Goal: Task Accomplishment & Management: Use online tool/utility

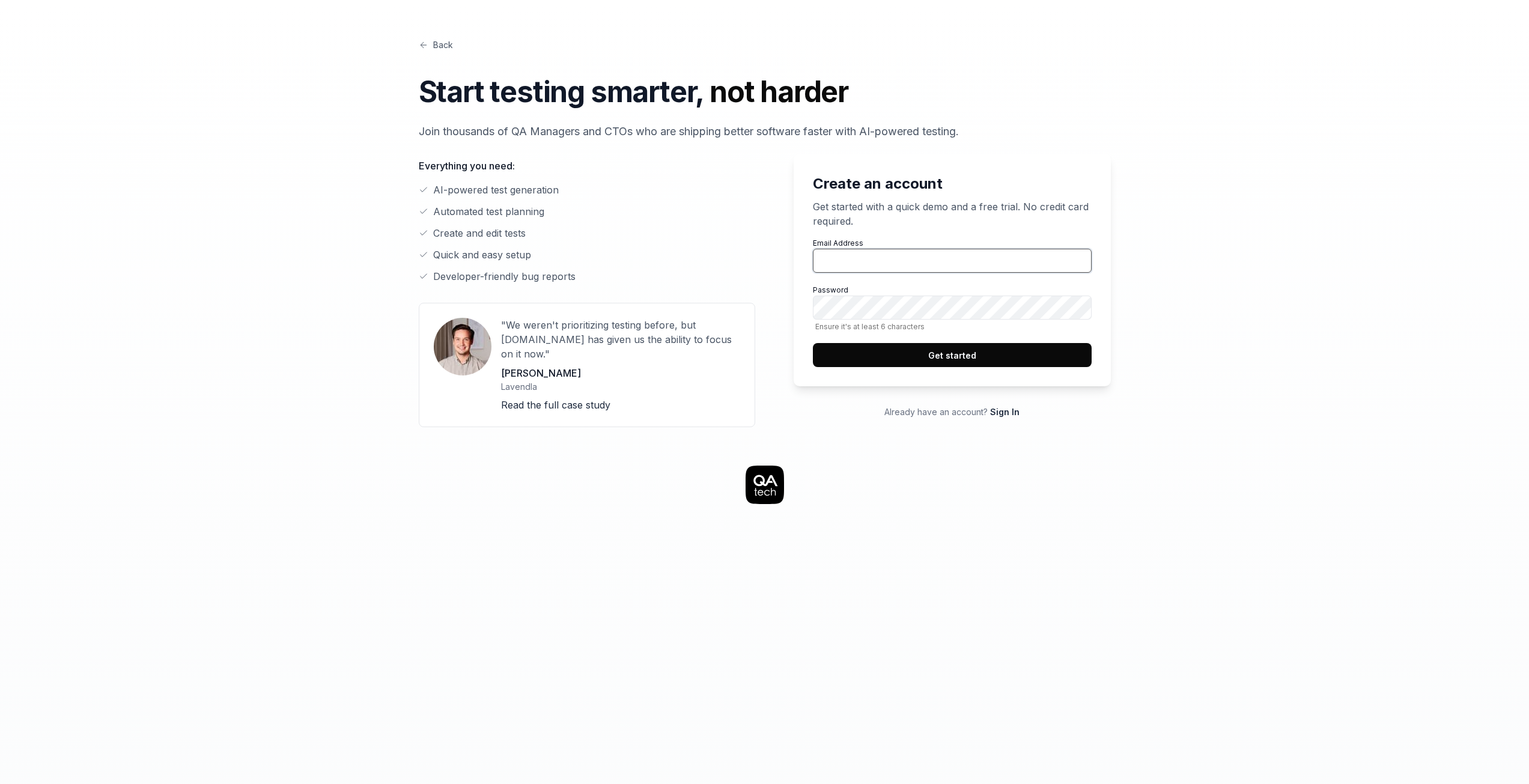
click at [873, 251] on input "Email Address" at bounding box center [952, 261] width 279 height 24
type input "[PERSON_NAME][EMAIL_ADDRESS][DOMAIN_NAME]"
click at [963, 352] on button "Get started" at bounding box center [952, 354] width 279 height 24
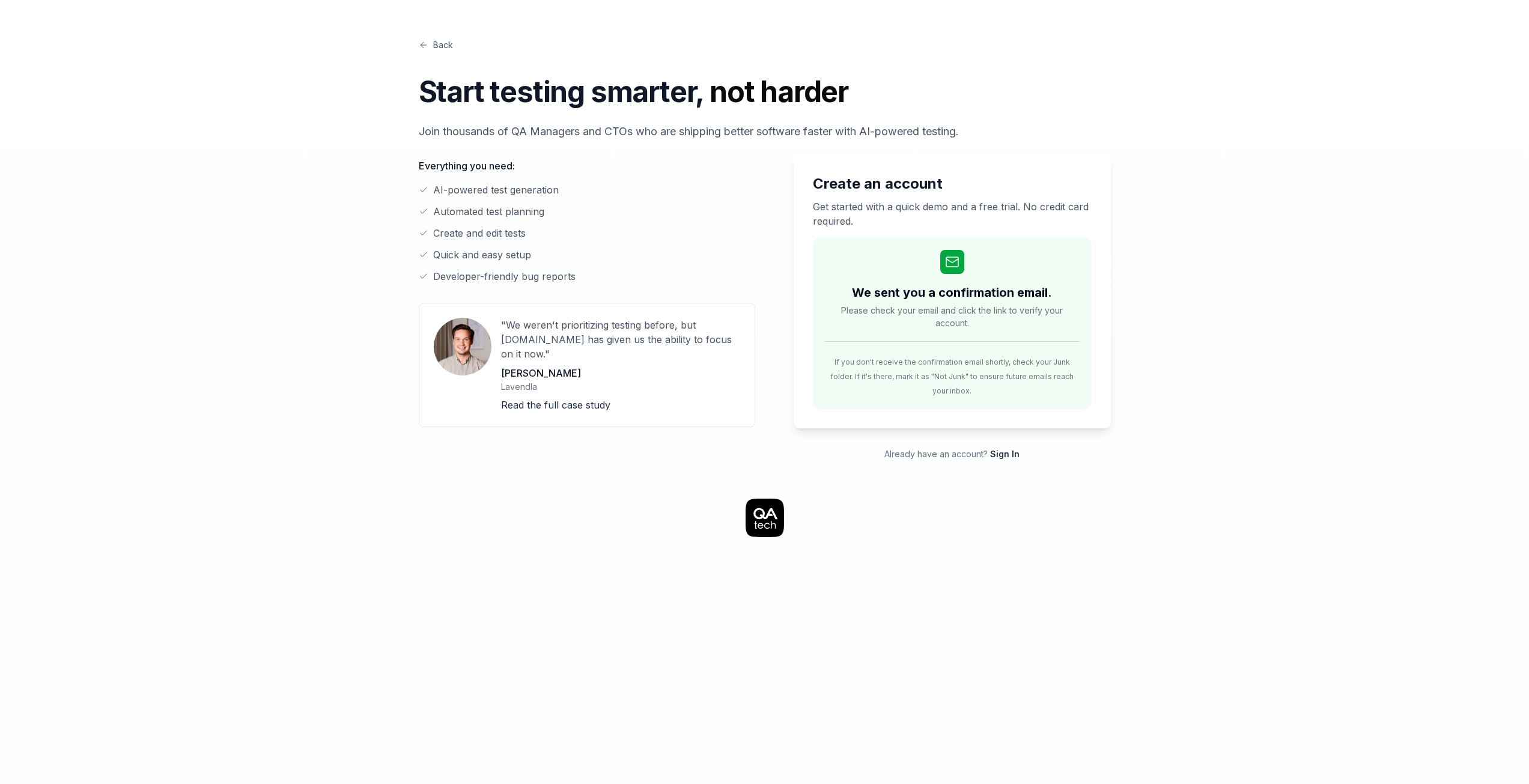
click at [434, 44] on link "Back" at bounding box center [436, 45] width 34 height 13
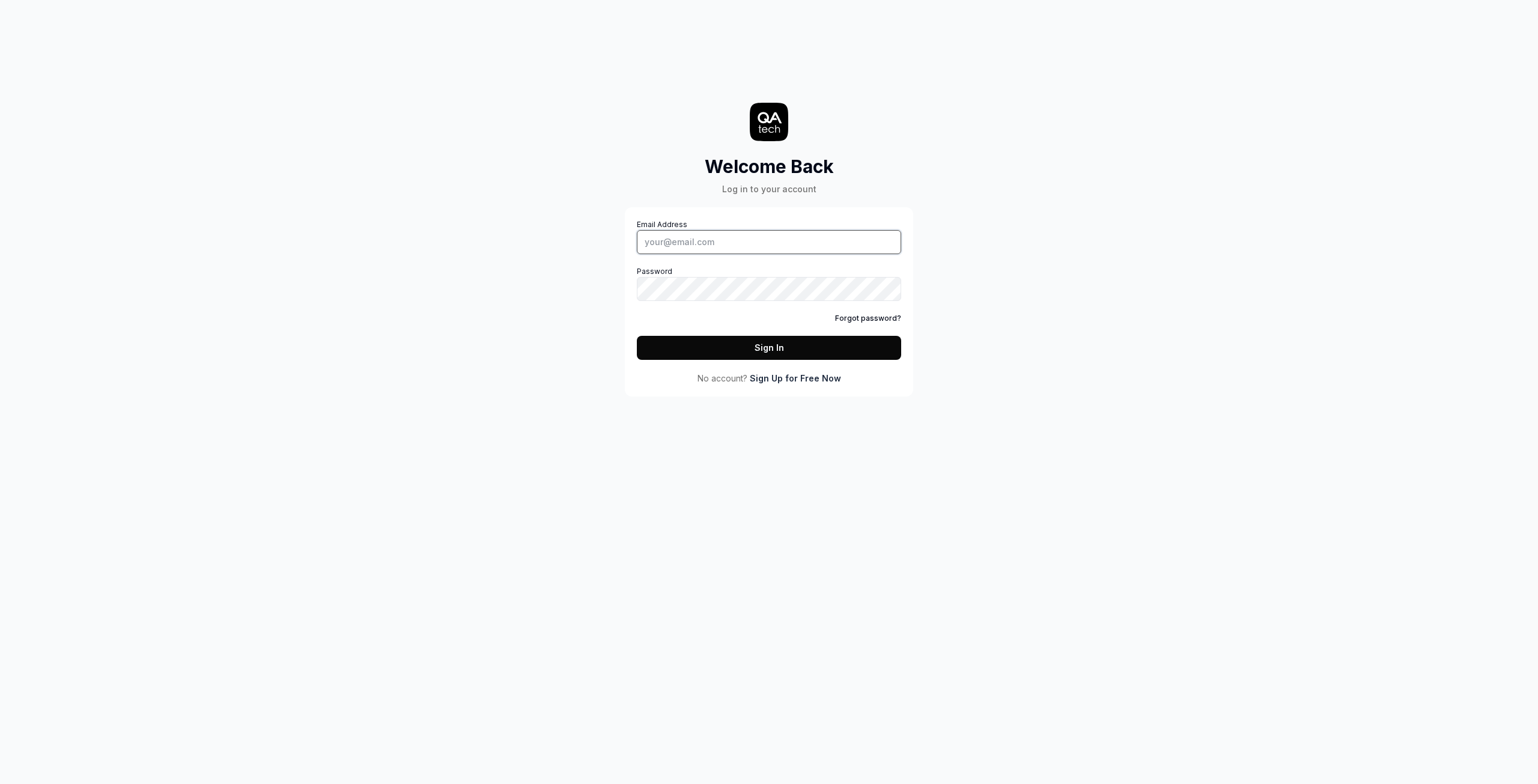
type input "[PERSON_NAME][EMAIL_ADDRESS][DOMAIN_NAME]"
click at [739, 346] on button "Sign In" at bounding box center [769, 348] width 265 height 24
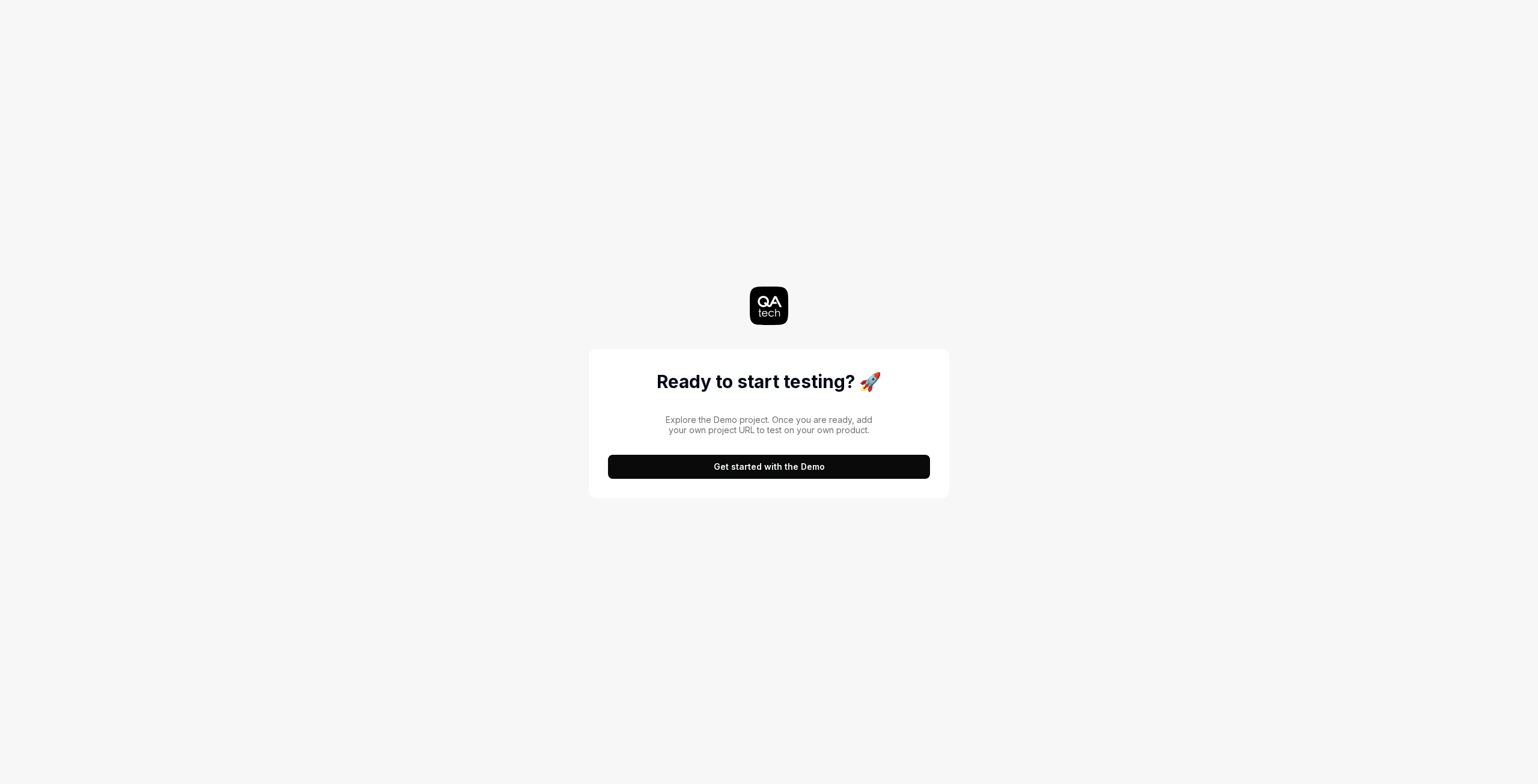
click at [764, 467] on button "Get started with the Demo" at bounding box center [769, 467] width 322 height 24
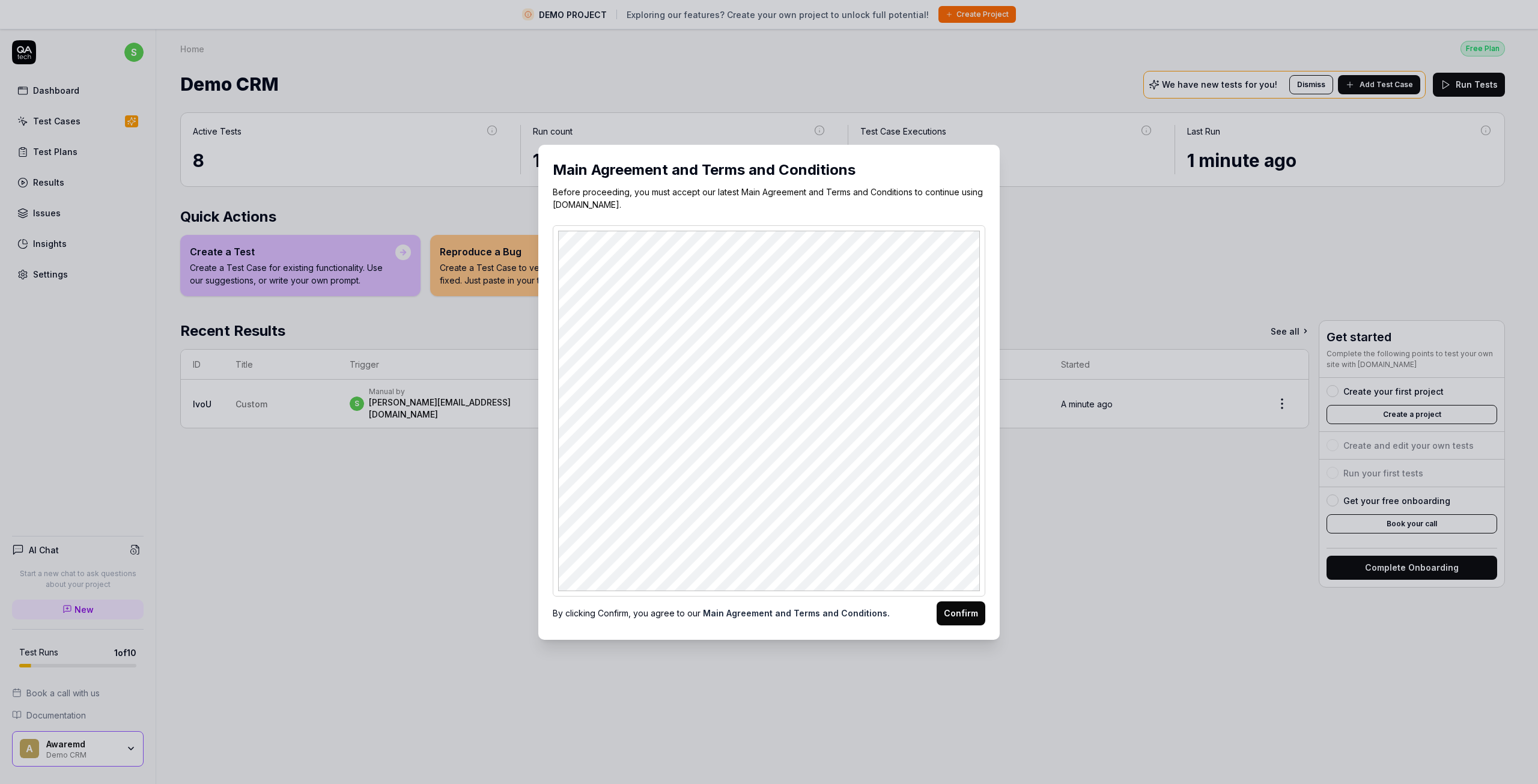
click at [969, 609] on button "Confirm" at bounding box center [960, 613] width 48 height 24
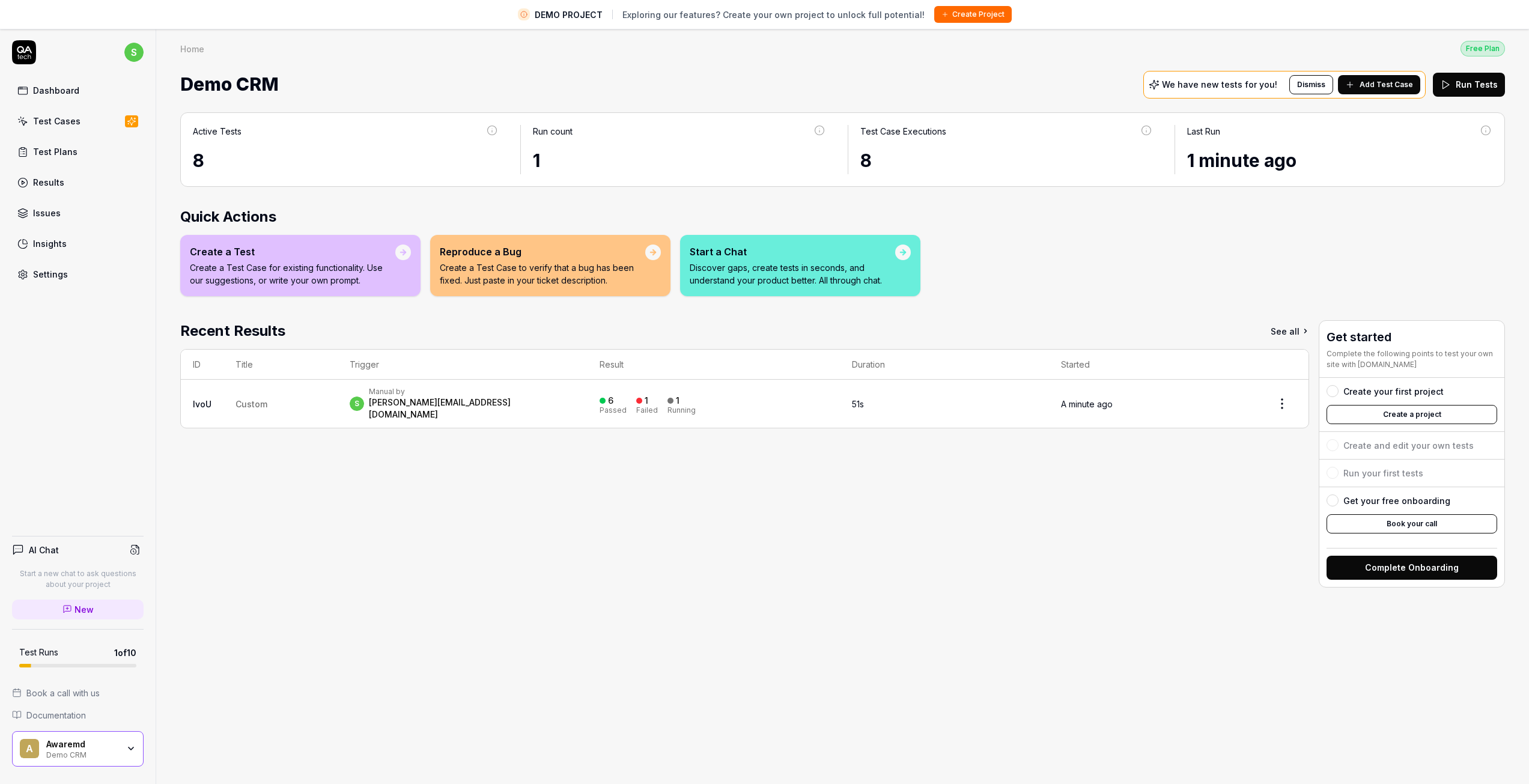
click at [56, 127] on link "Test Cases" at bounding box center [77, 121] width 132 height 24
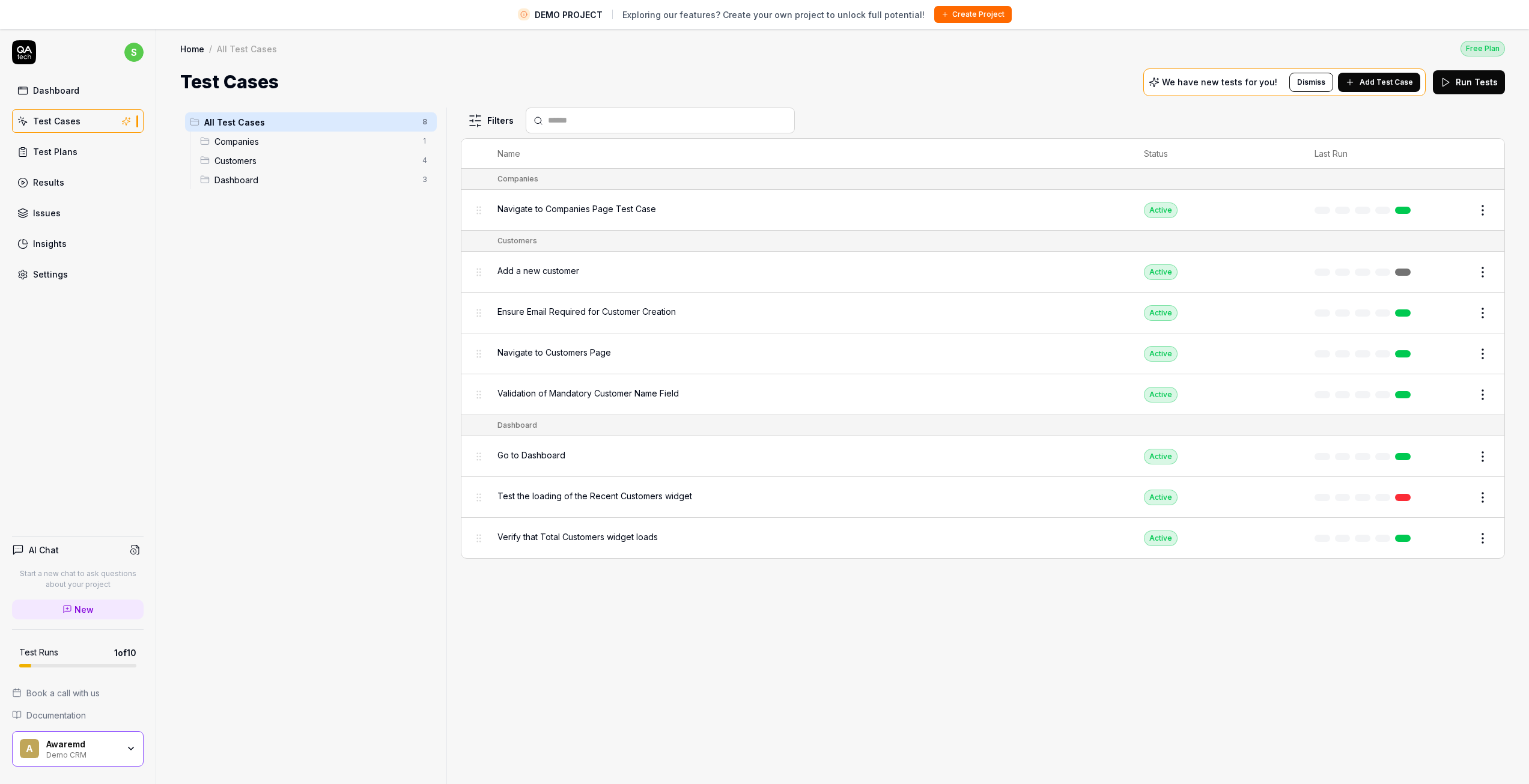
click at [49, 152] on div "Test Plans" at bounding box center [55, 152] width 45 height 13
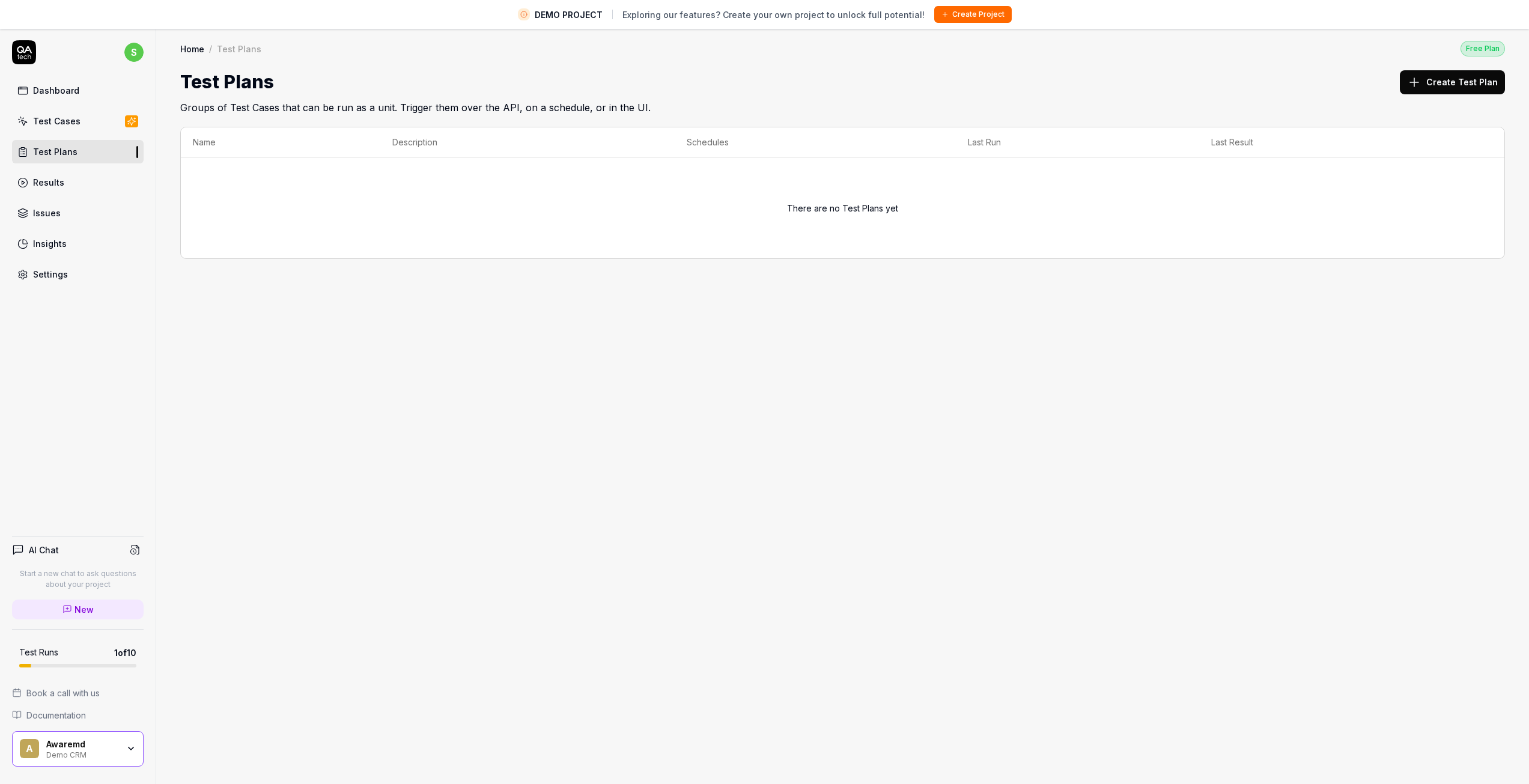
click at [46, 97] on link "Dashboard" at bounding box center [77, 91] width 132 height 24
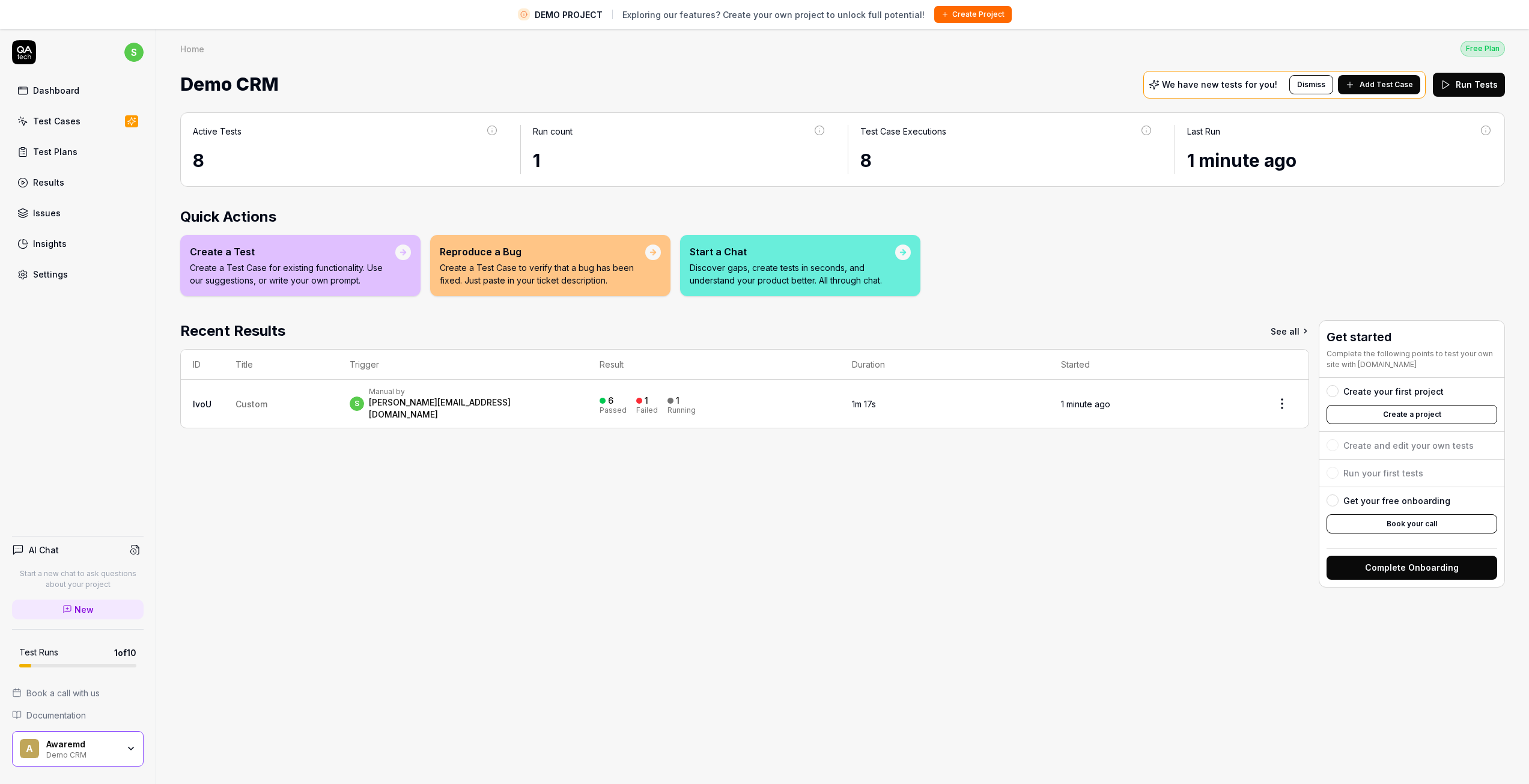
click at [402, 256] on div at bounding box center [403, 252] width 8 height 8
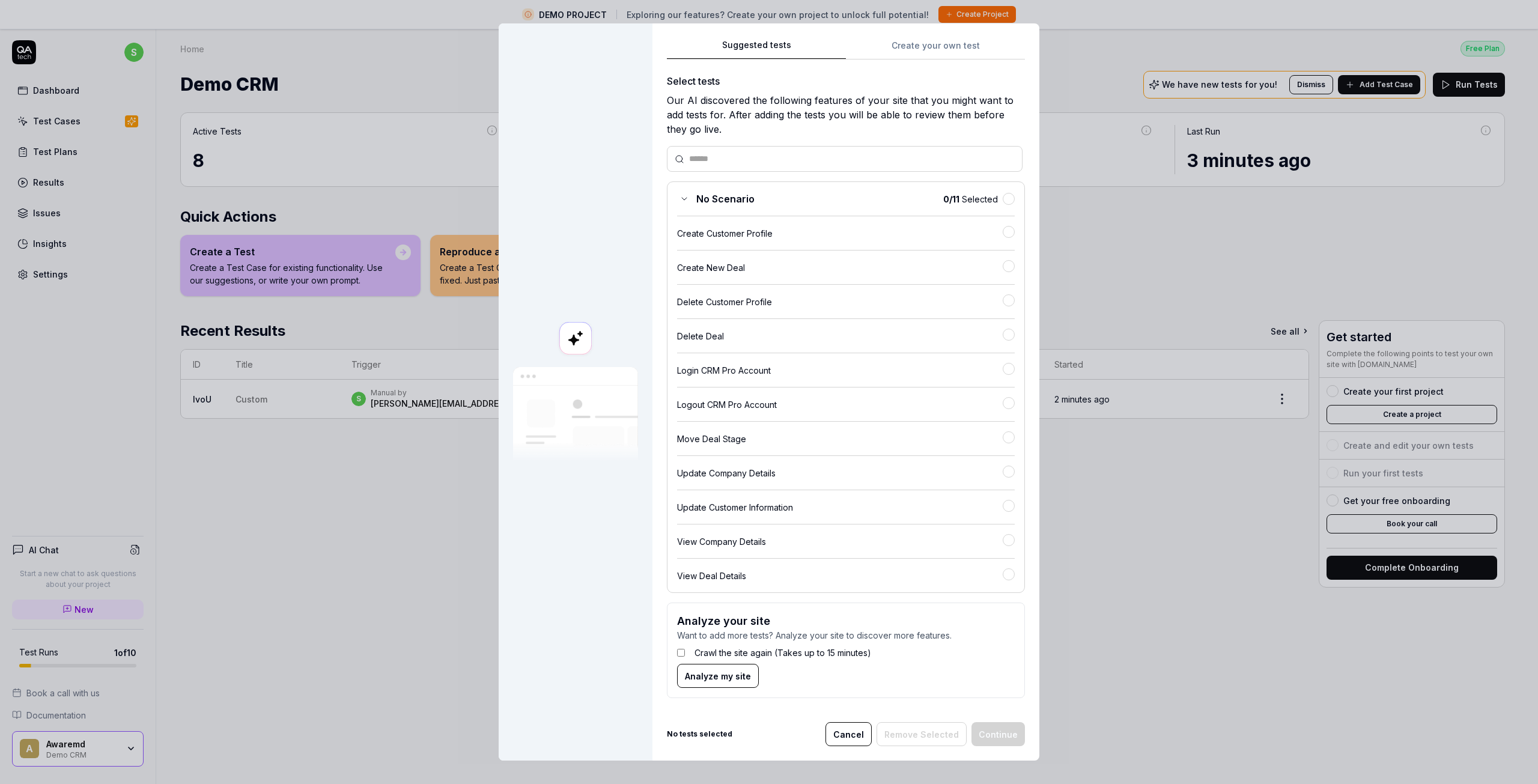
click at [694, 677] on span "Analyze my site" at bounding box center [717, 676] width 66 height 13
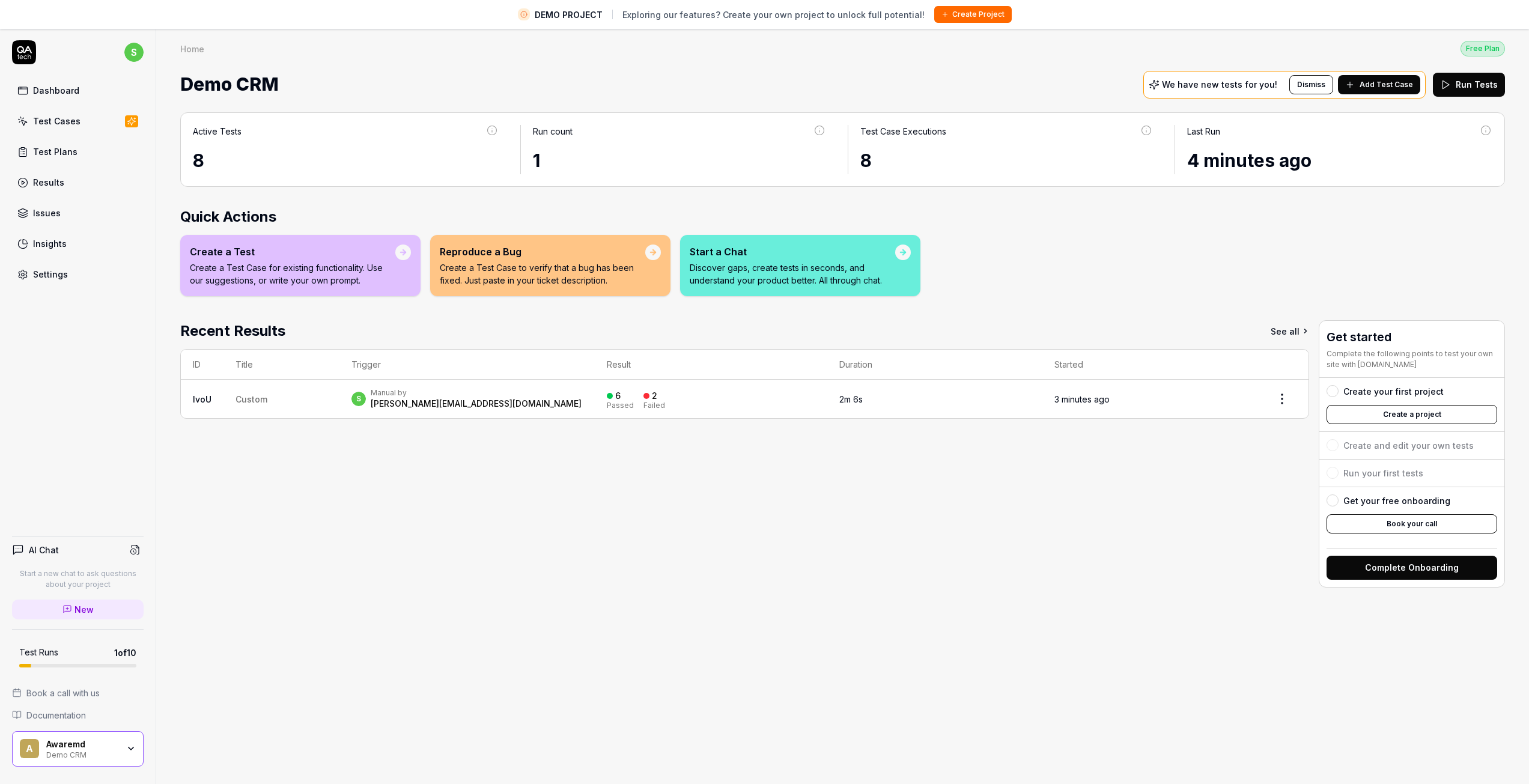
click at [318, 405] on td "Custom" at bounding box center [282, 399] width 116 height 39
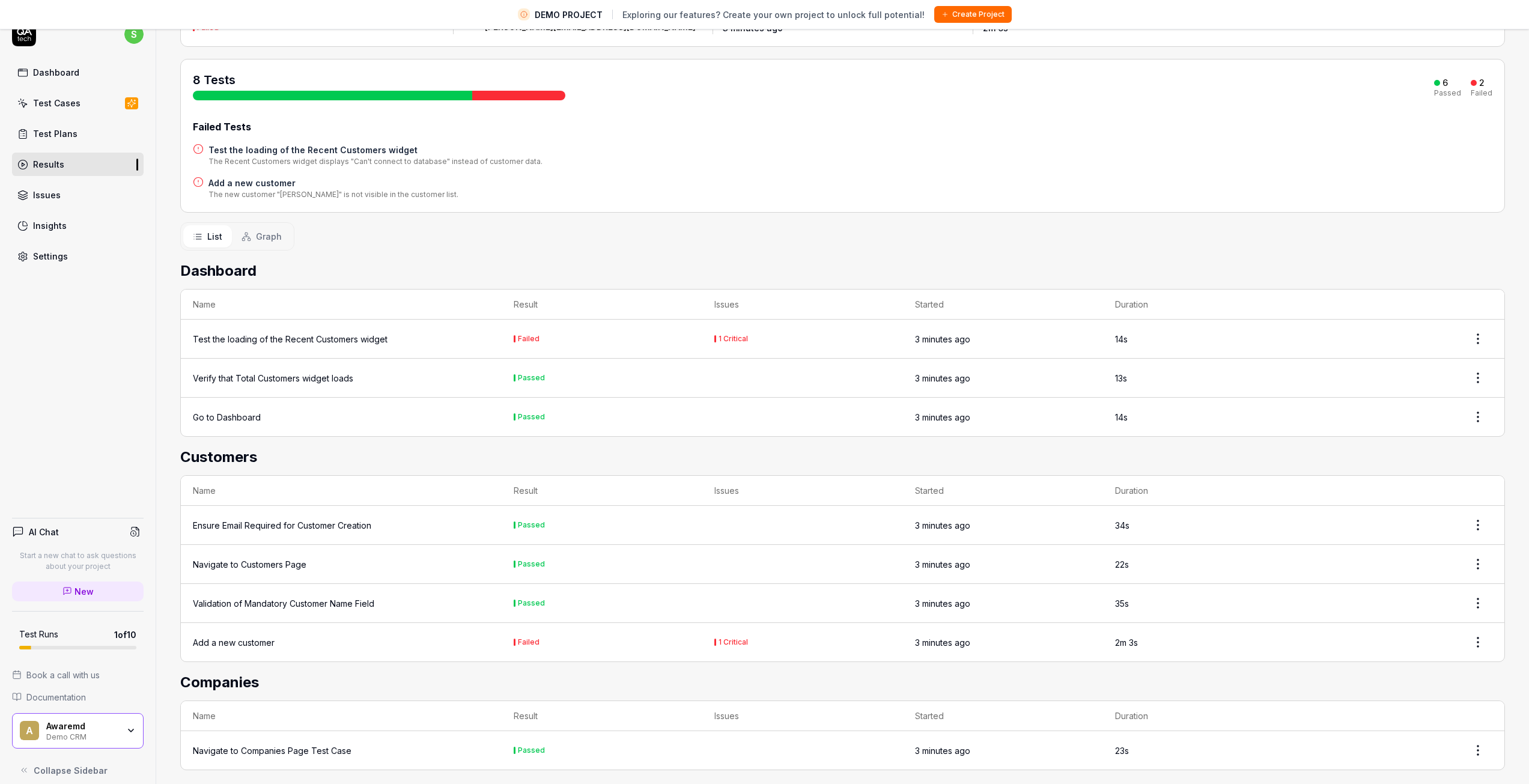
scroll to position [28, 0]
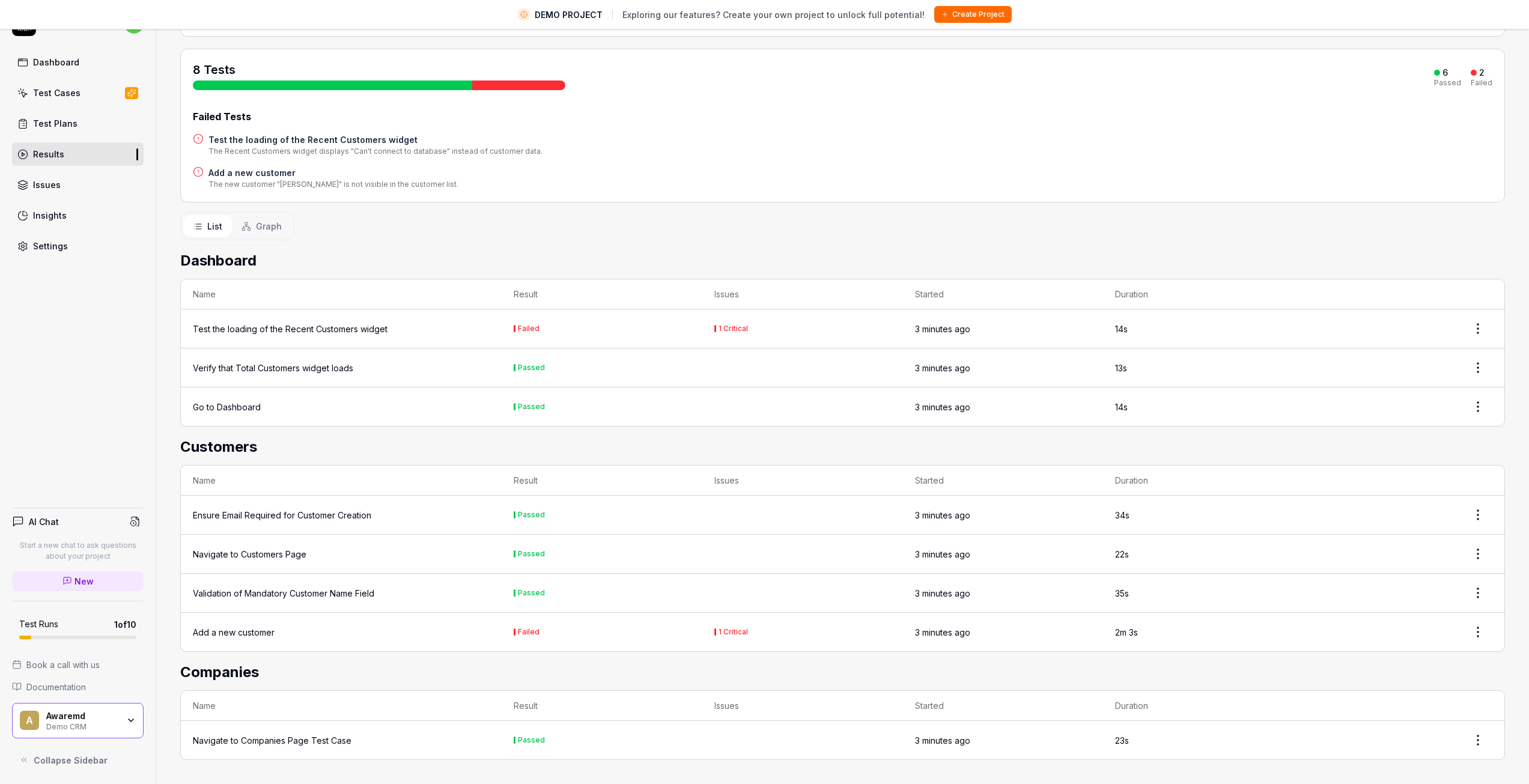
click at [371, 404] on div "Go to Dashboard" at bounding box center [340, 406] width 297 height 13
click at [1472, 402] on html "DEMO PROJECT Exploring our features? Create your own project to unlock full pot…" at bounding box center [769, 378] width 1538 height 812
click at [1207, 412] on html "DEMO PROJECT Exploring our features? Create your own project to unlock full pot…" at bounding box center [769, 378] width 1538 height 812
click at [201, 395] on td "Go to Dashboard" at bounding box center [341, 406] width 321 height 39
click at [1462, 743] on html "DEMO PROJECT Exploring our features? Create your own project to unlock full pot…" at bounding box center [764, 378] width 1529 height 812
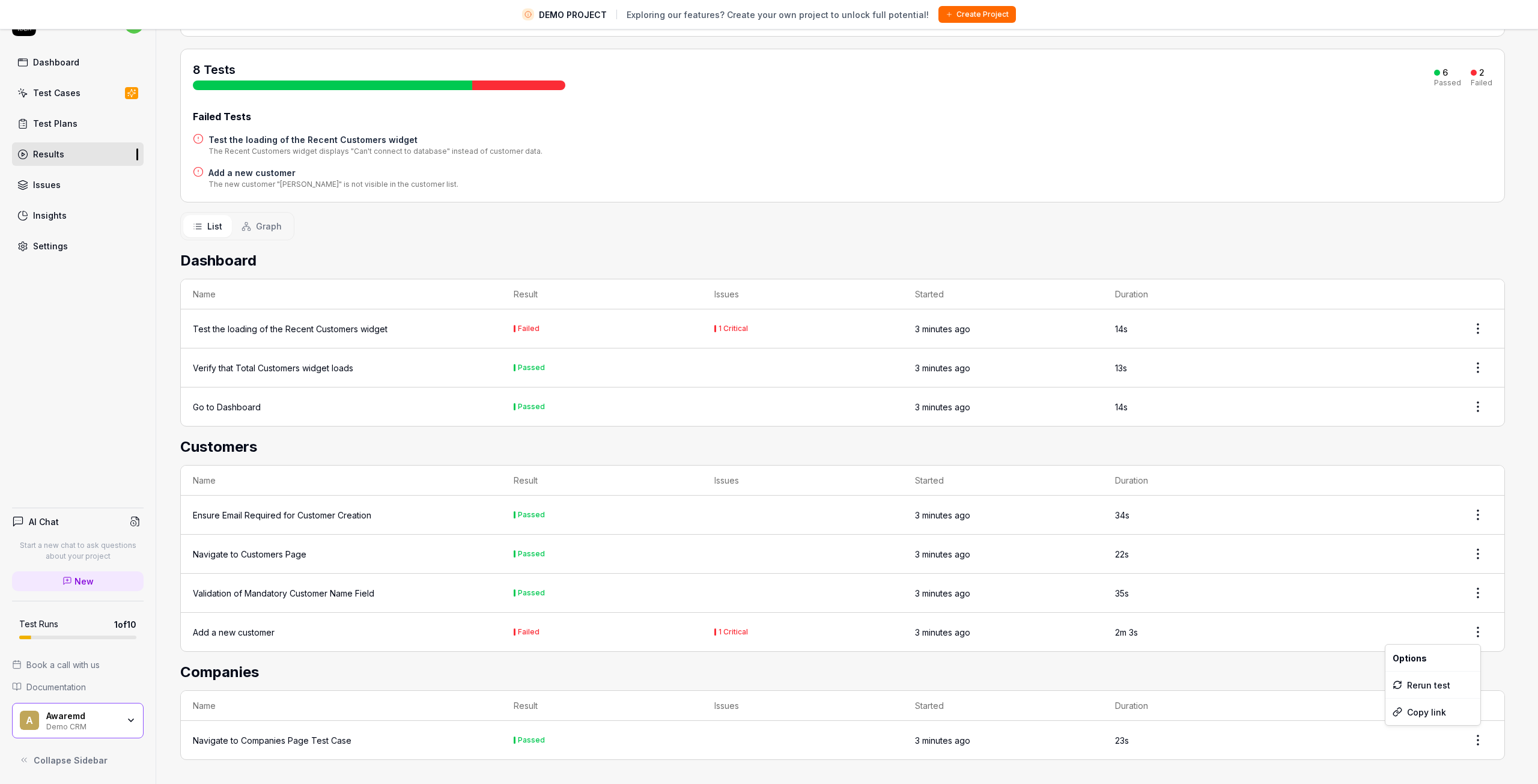
click at [1318, 666] on html "DEMO PROJECT Exploring our features? Create your own project to unlock full pot…" at bounding box center [769, 378] width 1538 height 812
click at [127, 719] on icon "button" at bounding box center [131, 720] width 10 height 10
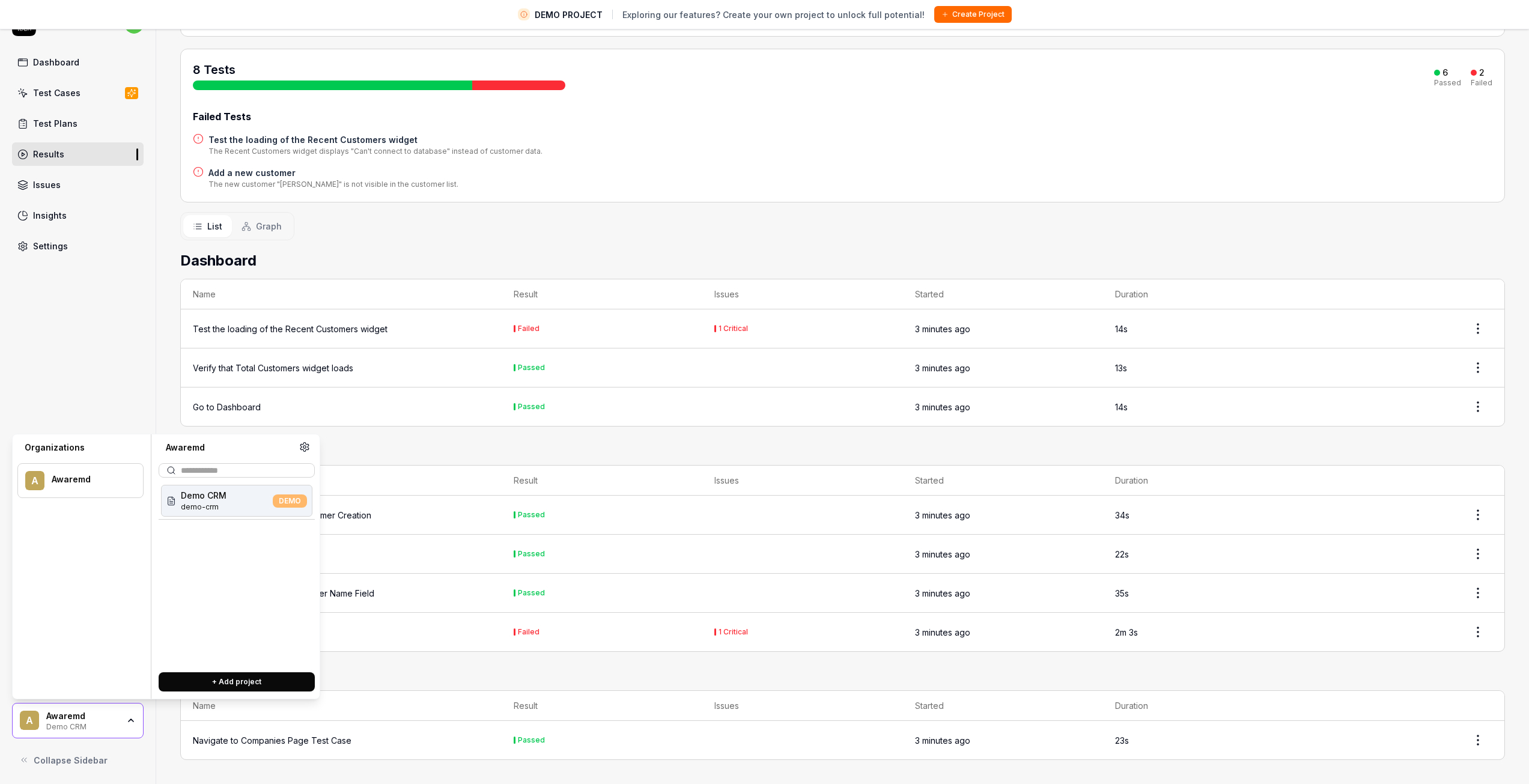
click at [207, 500] on span "Demo CRM" at bounding box center [203, 495] width 45 height 13
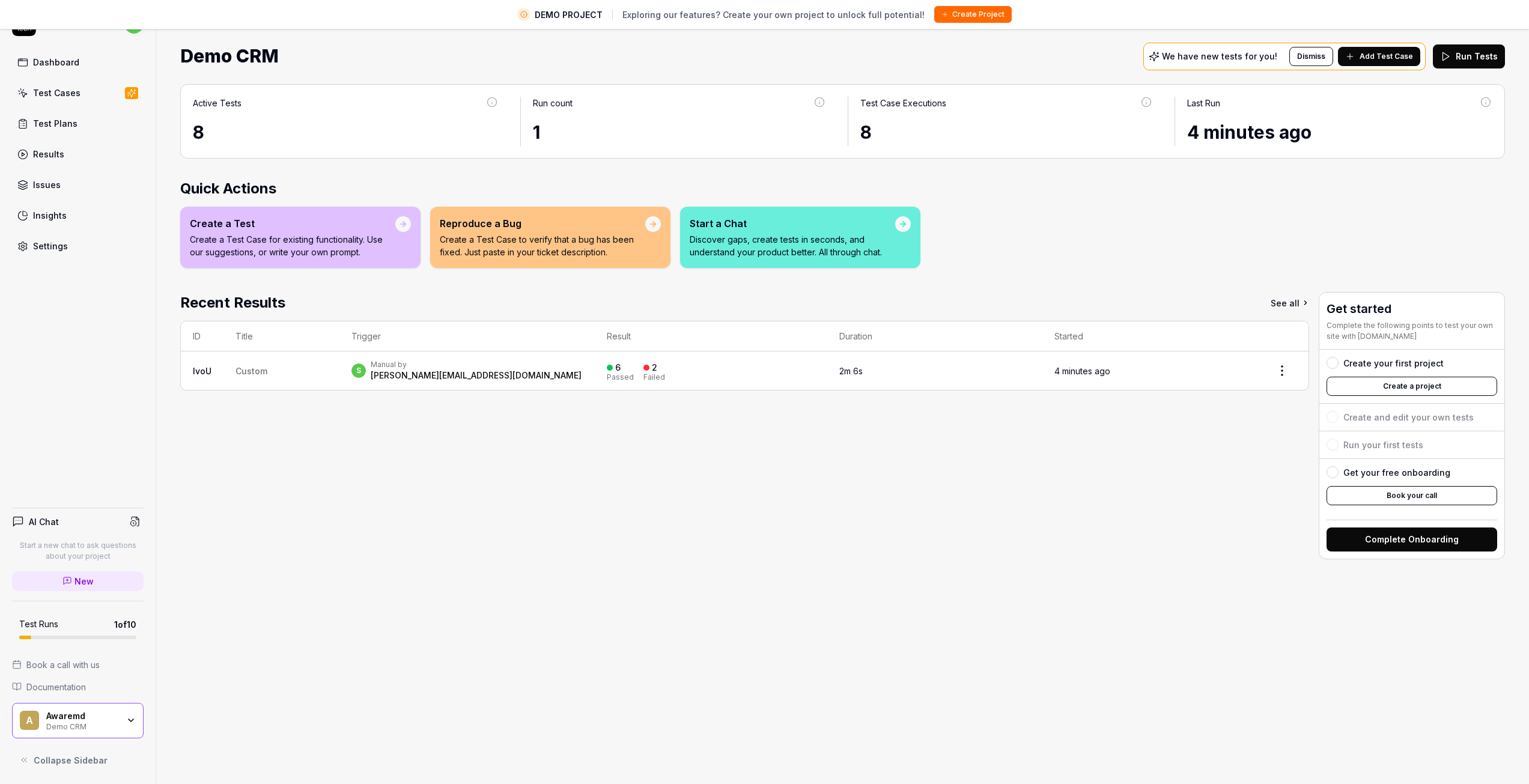
click at [243, 371] on span "Custom" at bounding box center [251, 371] width 32 height 10
click at [466, 378] on div "[PERSON_NAME][EMAIL_ADDRESS][DOMAIN_NAME]" at bounding box center [476, 375] width 211 height 12
click at [1279, 375] on html "DEMO PROJECT Exploring our features? Create your own project to unlock full pot…" at bounding box center [764, 378] width 1529 height 812
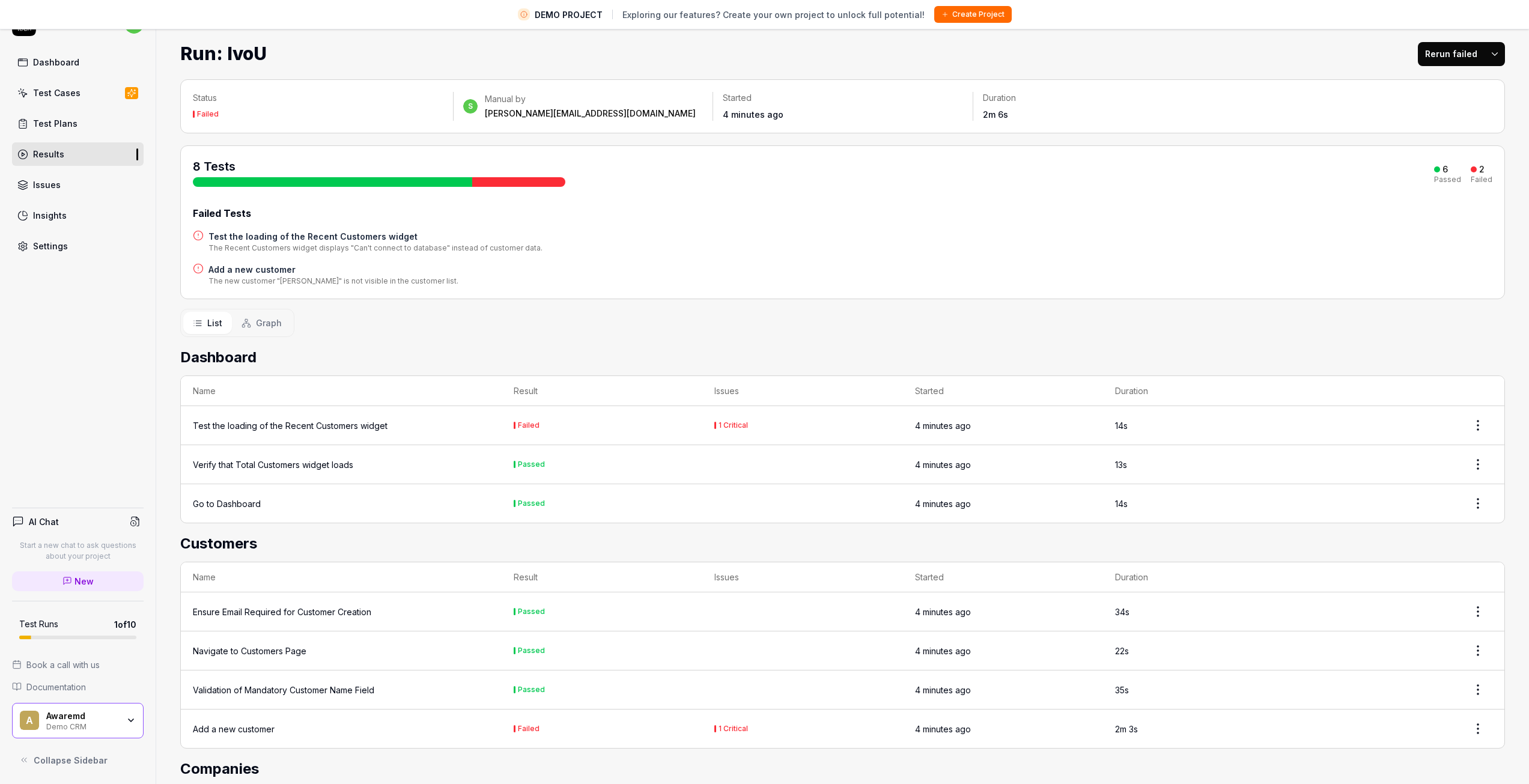
click at [262, 317] on span "Graph" at bounding box center [268, 323] width 26 height 13
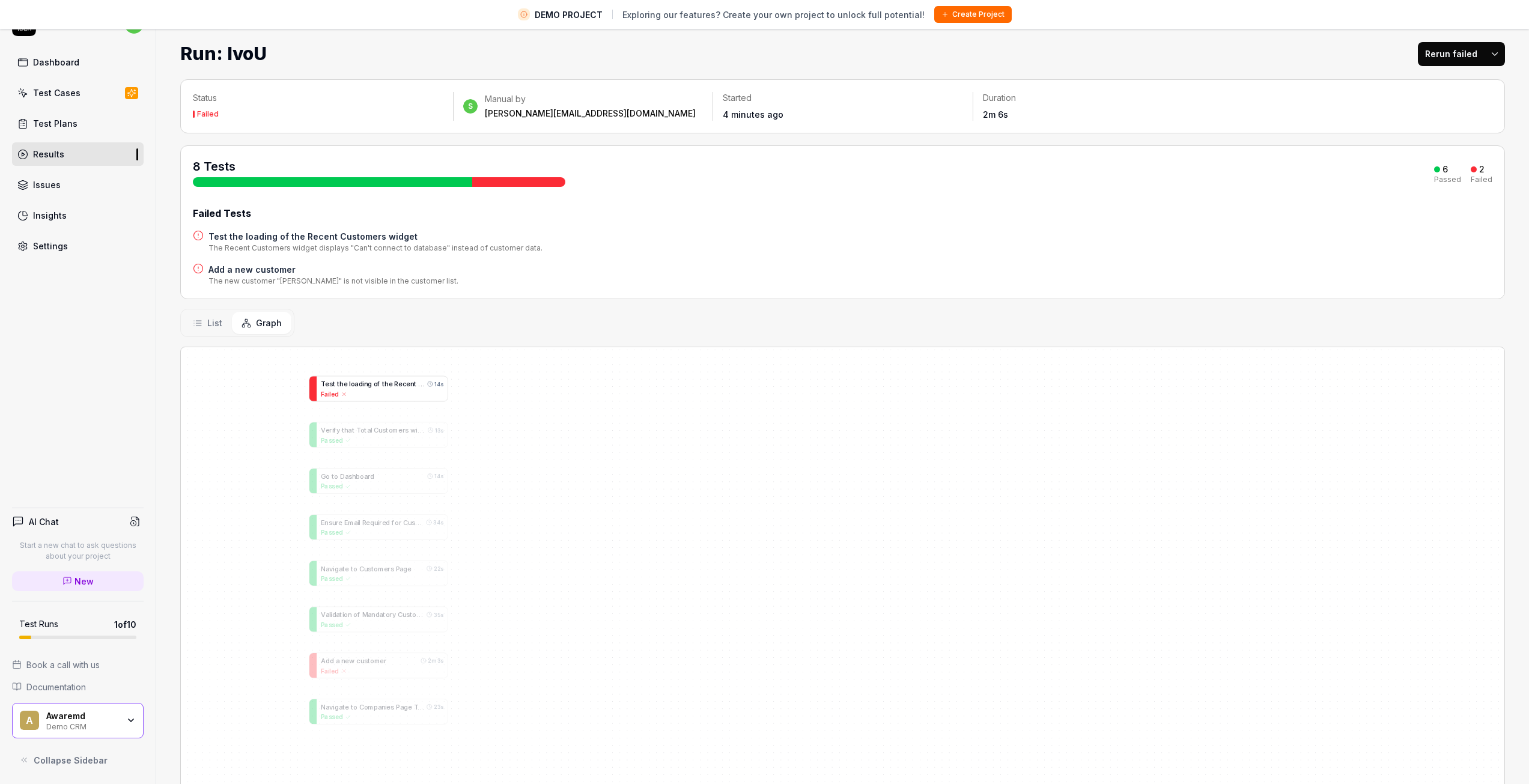
click at [356, 399] on div "T e s t t h e l o a d i n g o f t h e R e c e n t C u s t o m e r s w i d g e t…" at bounding box center [382, 388] width 131 height 25
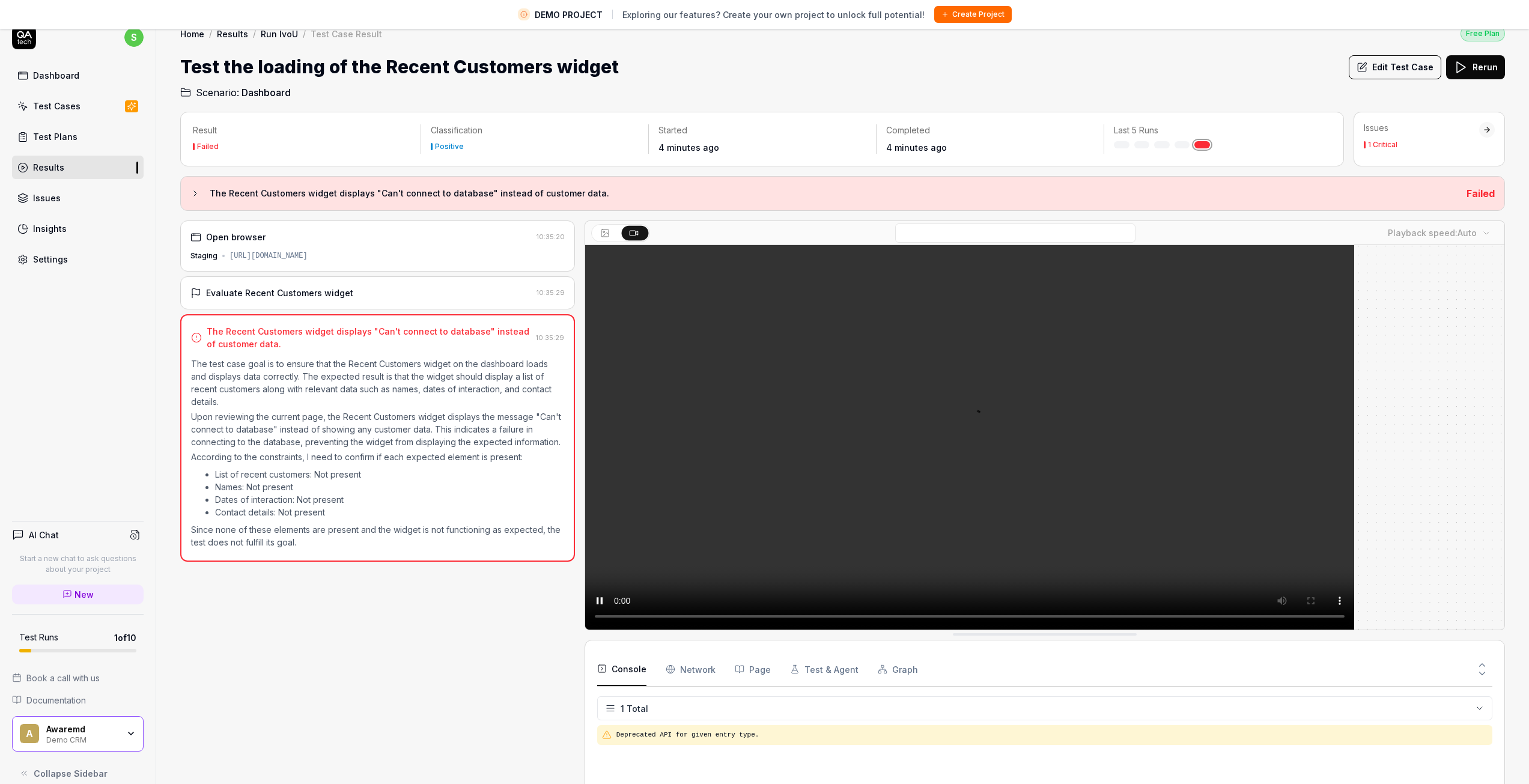
scroll to position [28, 0]
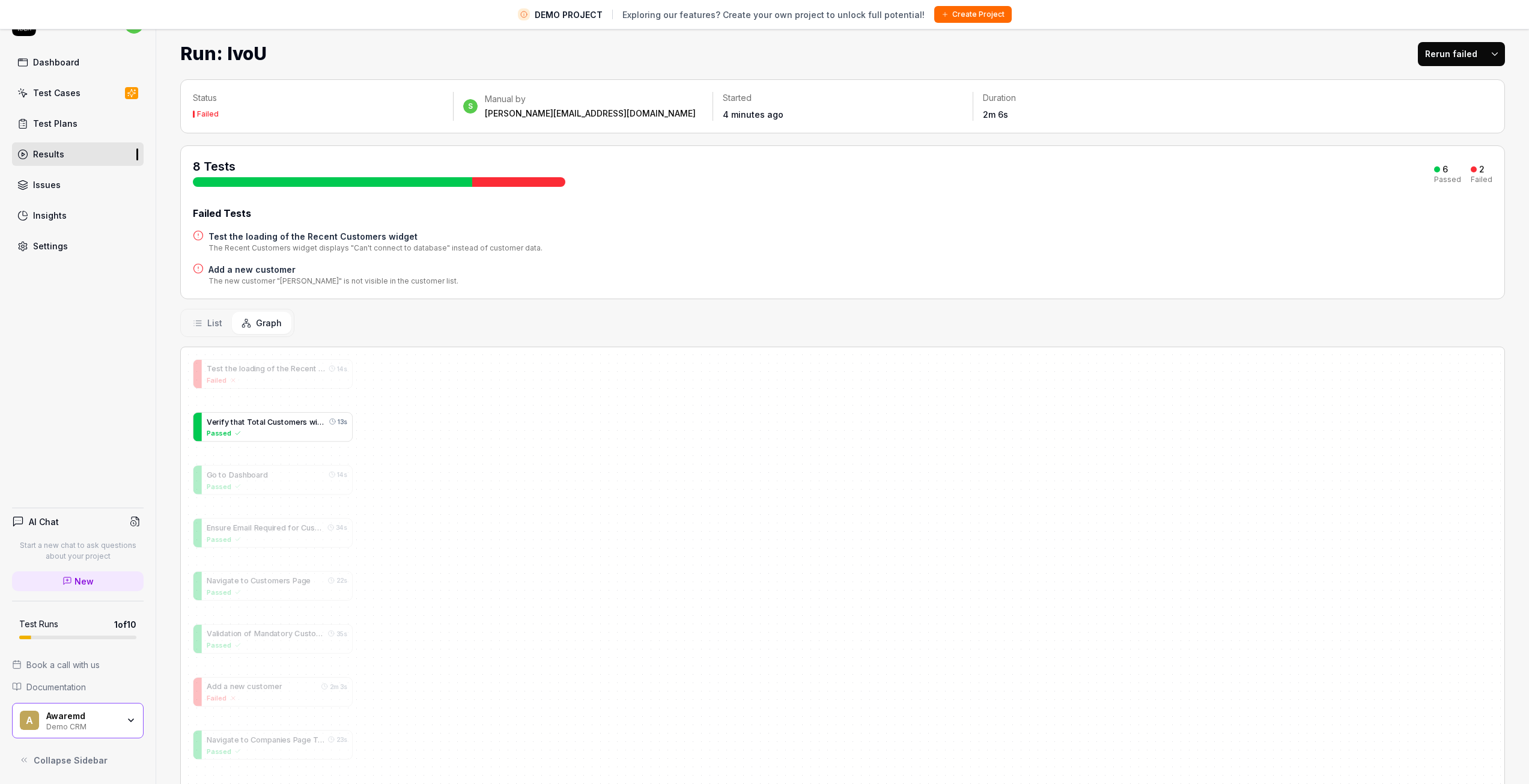
click at [260, 424] on span "a" at bounding box center [262, 421] width 4 height 9
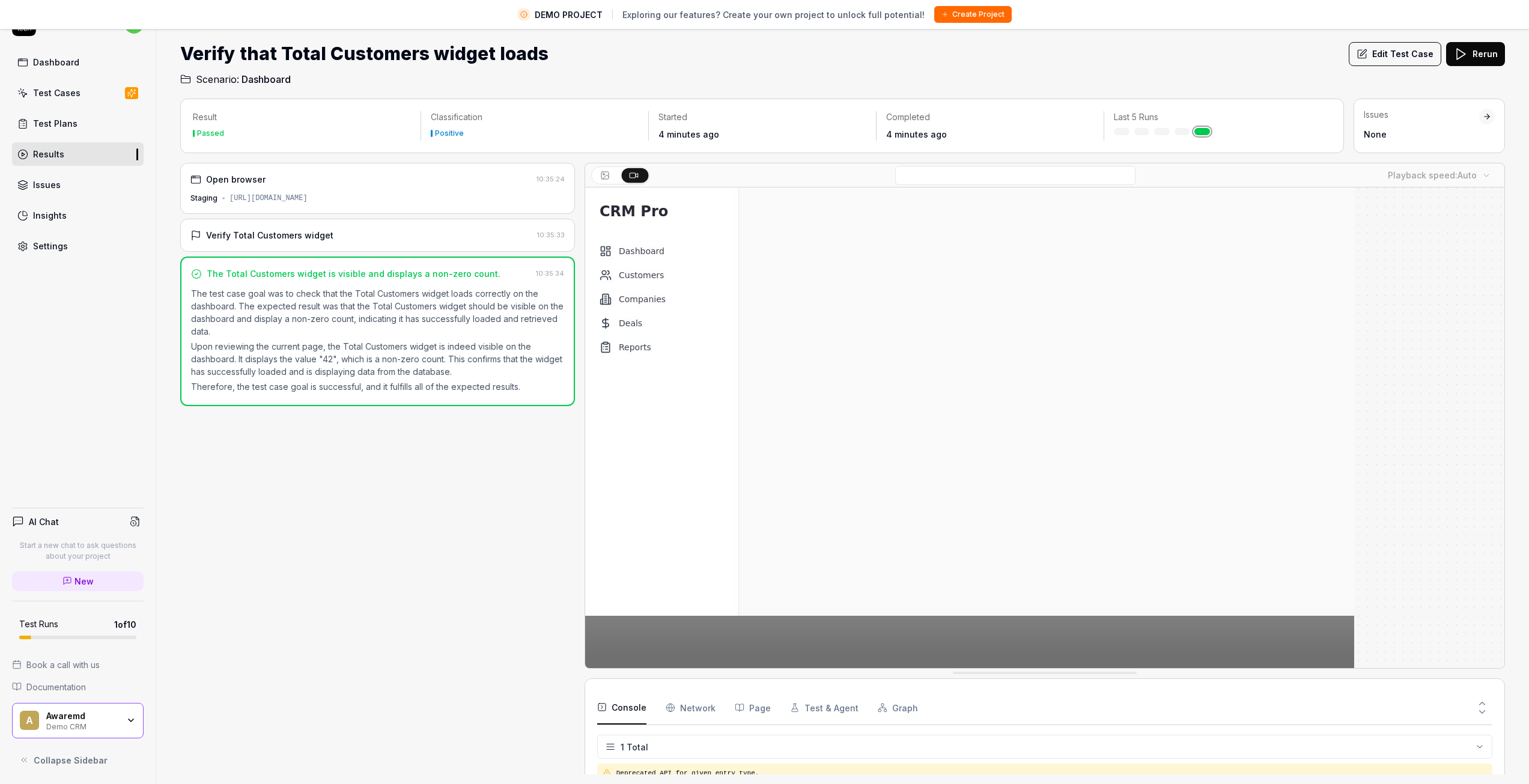
click at [71, 155] on link "Results" at bounding box center [77, 155] width 132 height 24
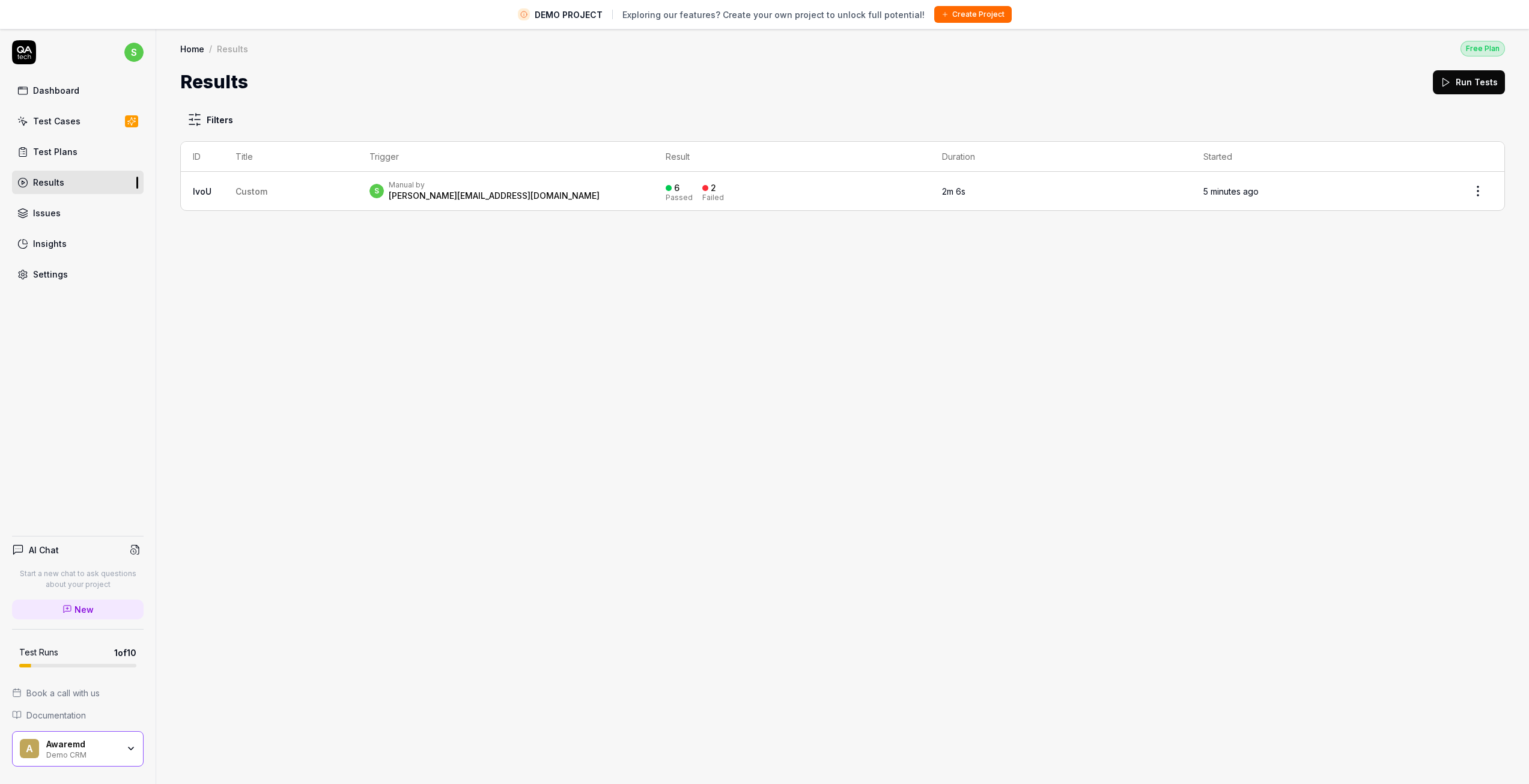
click at [73, 117] on div "Test Cases" at bounding box center [56, 120] width 48 height 13
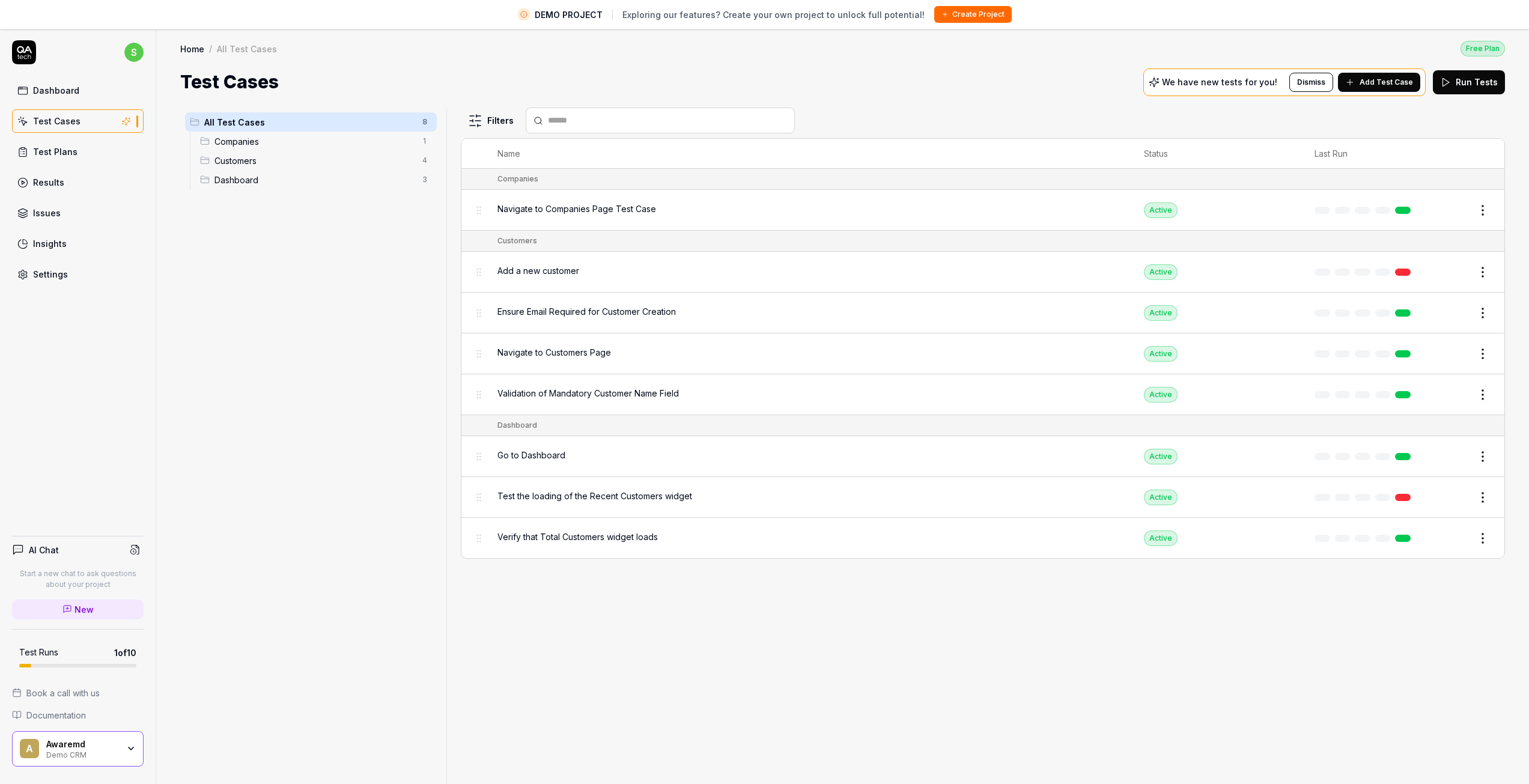
click at [43, 88] on div "Dashboard" at bounding box center [56, 90] width 46 height 13
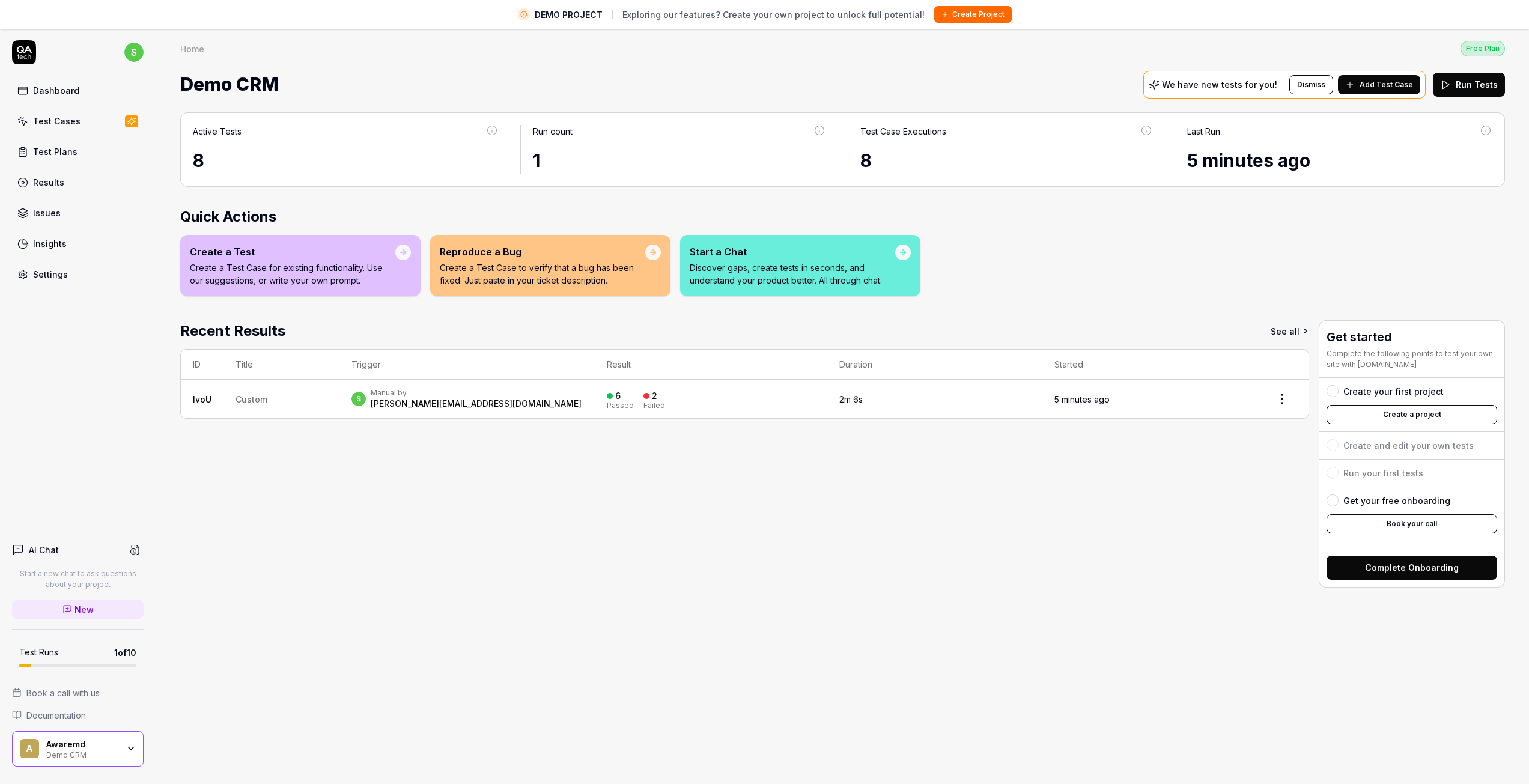
click at [398, 250] on div at bounding box center [403, 252] width 16 height 16
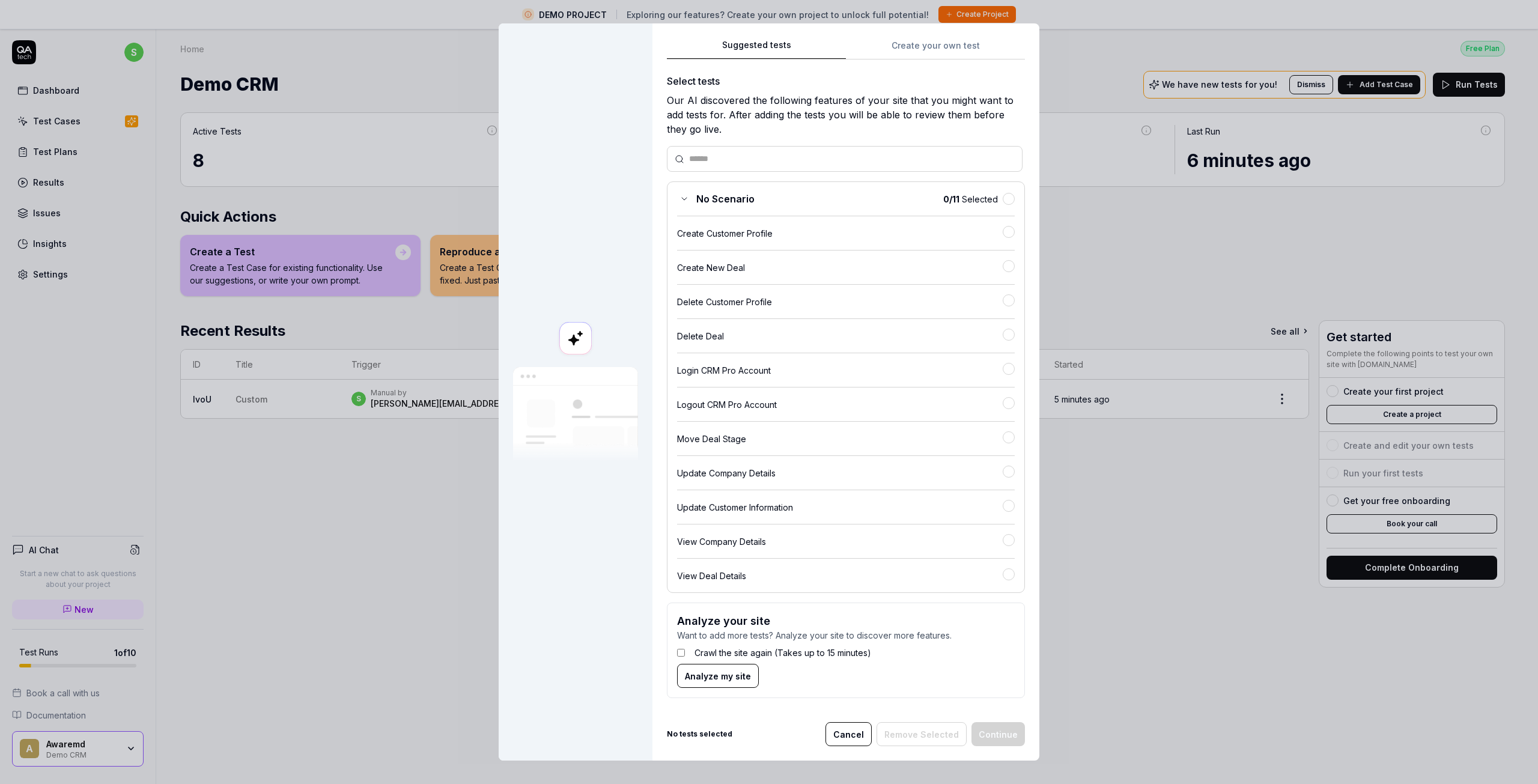
click at [928, 45] on div "Suggested tests Suggested tests Create your own test Select tests Our AI discov…" at bounding box center [769, 392] width 1538 height 784
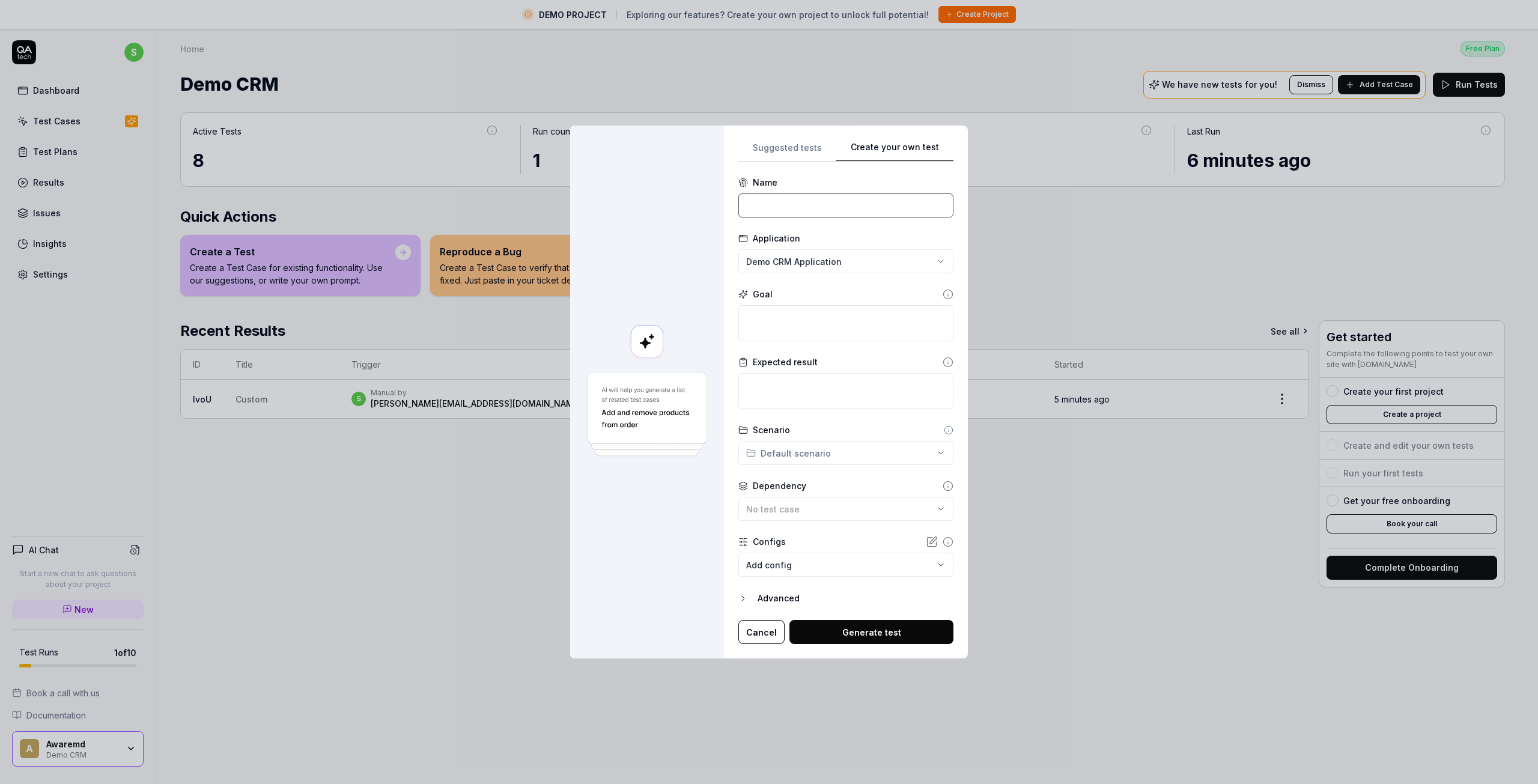
click at [794, 201] on input at bounding box center [845, 205] width 215 height 24
click at [904, 268] on div "**********" at bounding box center [769, 392] width 1538 height 784
click at [811, 321] on span "Create New Application" at bounding box center [812, 317] width 100 height 13
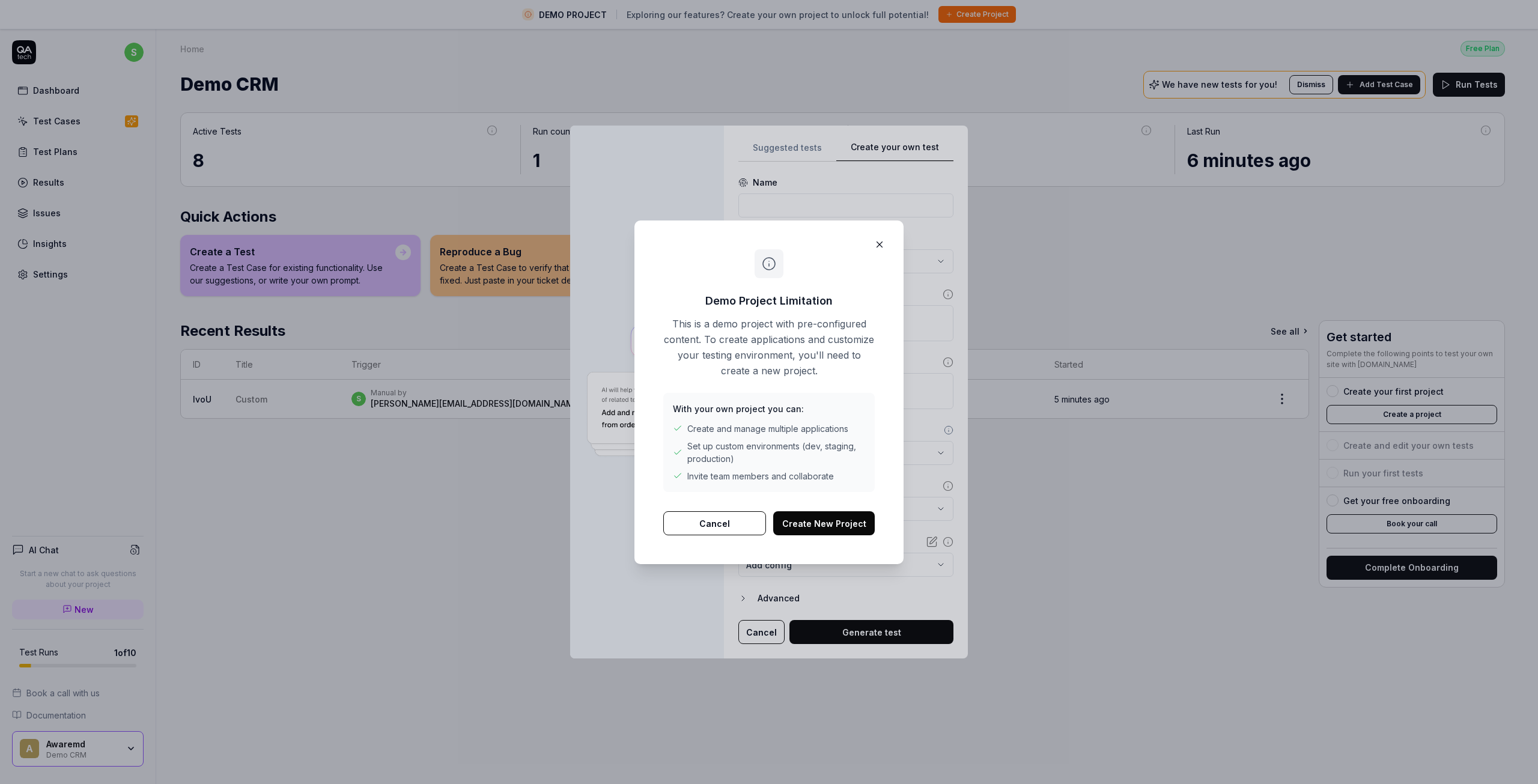
click at [876, 247] on icon "button" at bounding box center [879, 244] width 11 height 11
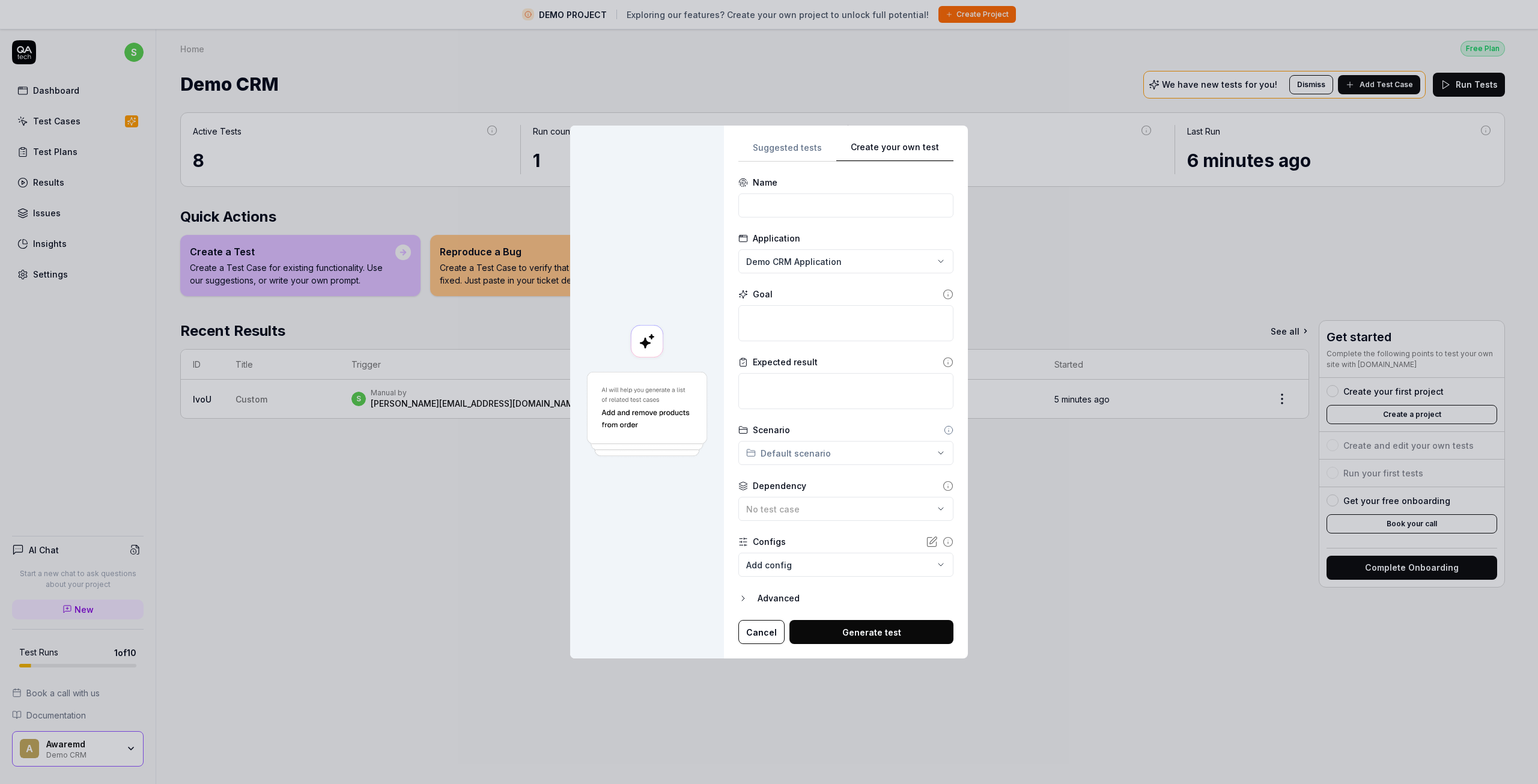
click at [769, 593] on div "Advanced" at bounding box center [855, 597] width 196 height 14
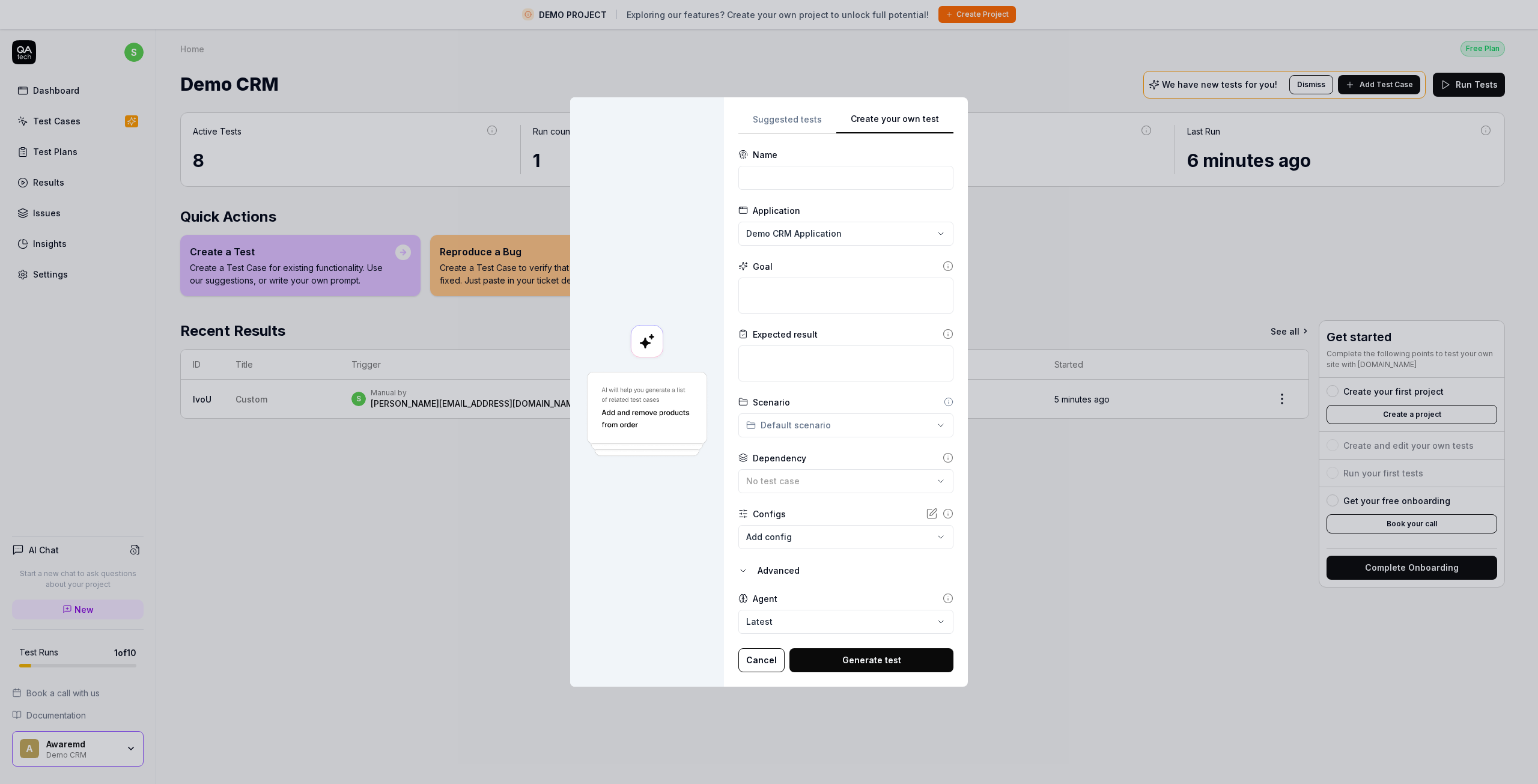
click at [914, 627] on body "DEMO PROJECT Exploring our features? Create your own project to unlock full pot…" at bounding box center [764, 406] width 1529 height 812
select select "**********"
click at [896, 537] on body "DEMO PROJECT Exploring our features? Create your own project to unlock full pot…" at bounding box center [764, 406] width 1529 height 812
click at [845, 506] on div "**********" at bounding box center [769, 392] width 1538 height 784
click at [917, 424] on div "**********" at bounding box center [769, 392] width 1538 height 784
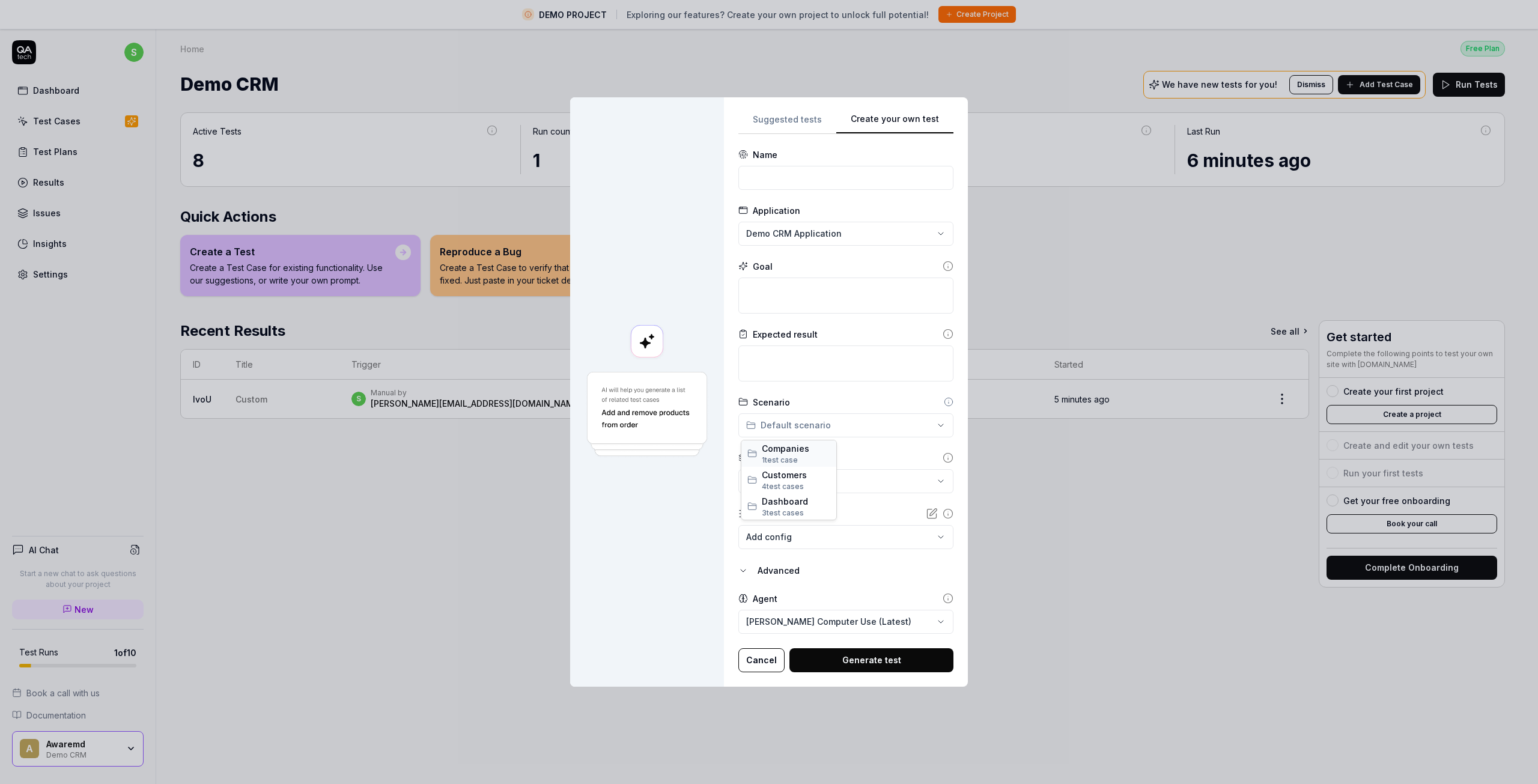
click at [790, 456] on span "1 test case" at bounding box center [780, 460] width 36 height 9
click at [911, 432] on div "**********" at bounding box center [769, 392] width 1538 height 784
click at [822, 453] on icon at bounding box center [825, 453] width 10 height 10
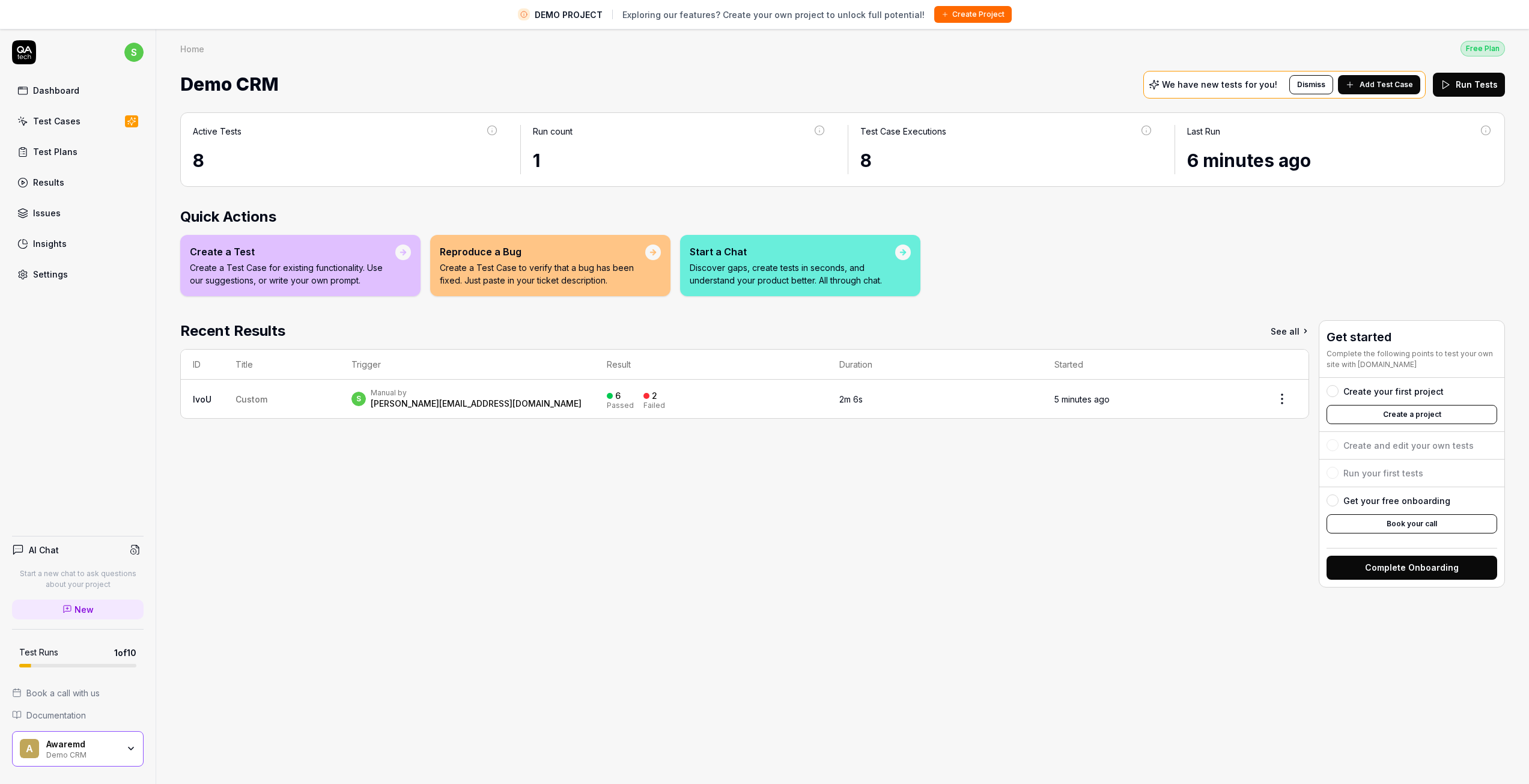
click at [229, 400] on td "Custom" at bounding box center [282, 399] width 116 height 39
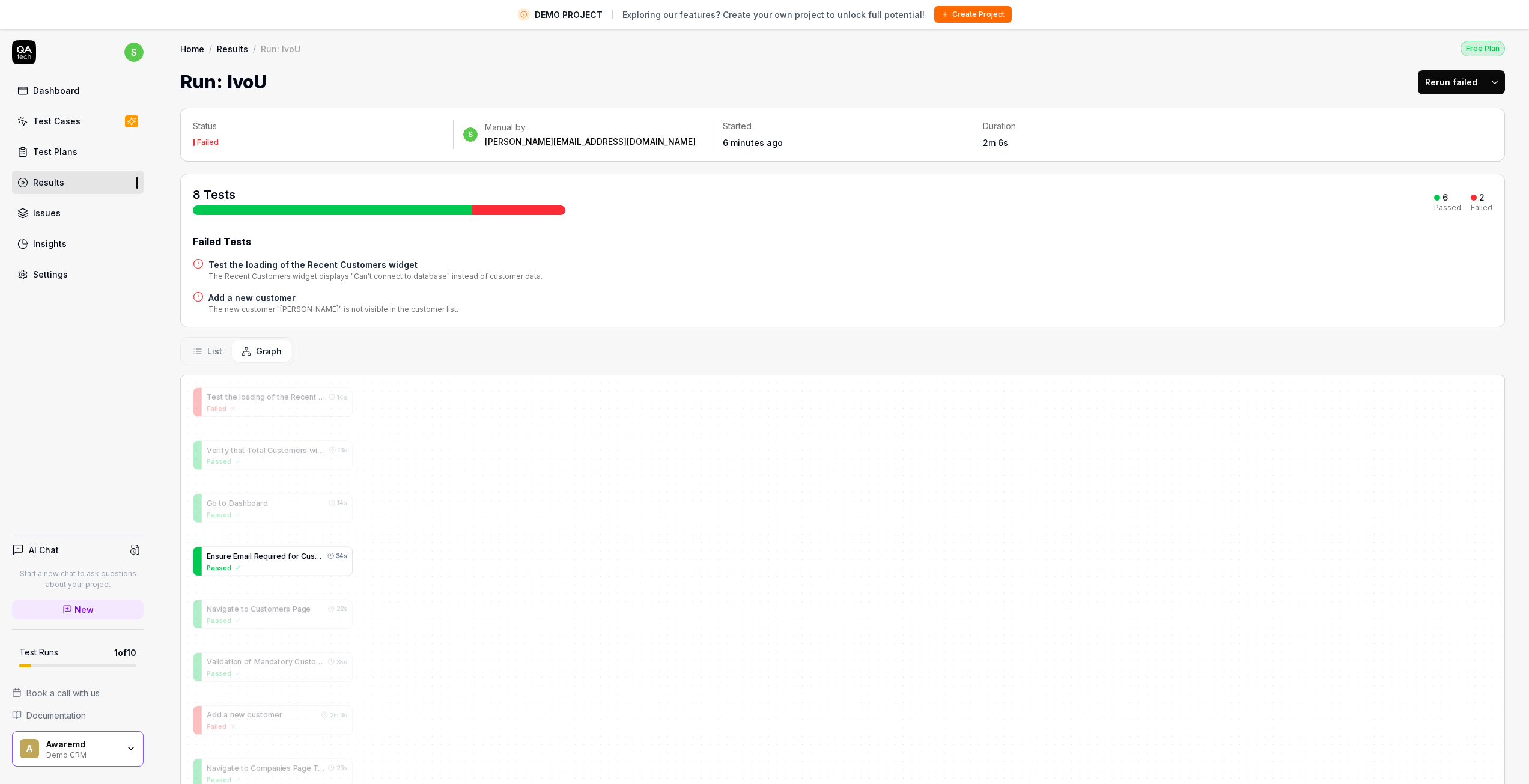
click at [270, 563] on div "Passed" at bounding box center [277, 567] width 140 height 10
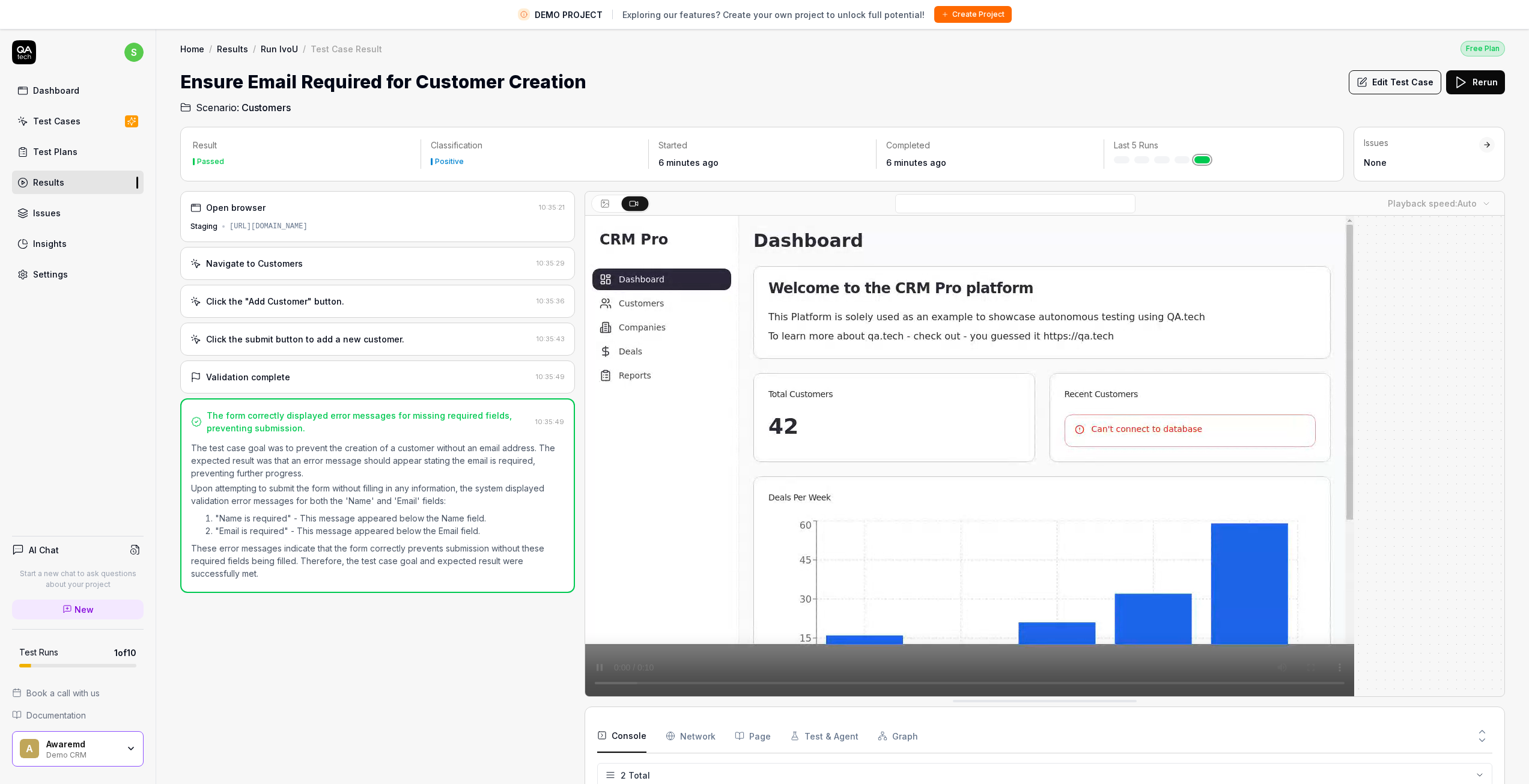
click at [343, 270] on div "Navigate to Customers 10:35:29" at bounding box center [377, 263] width 395 height 33
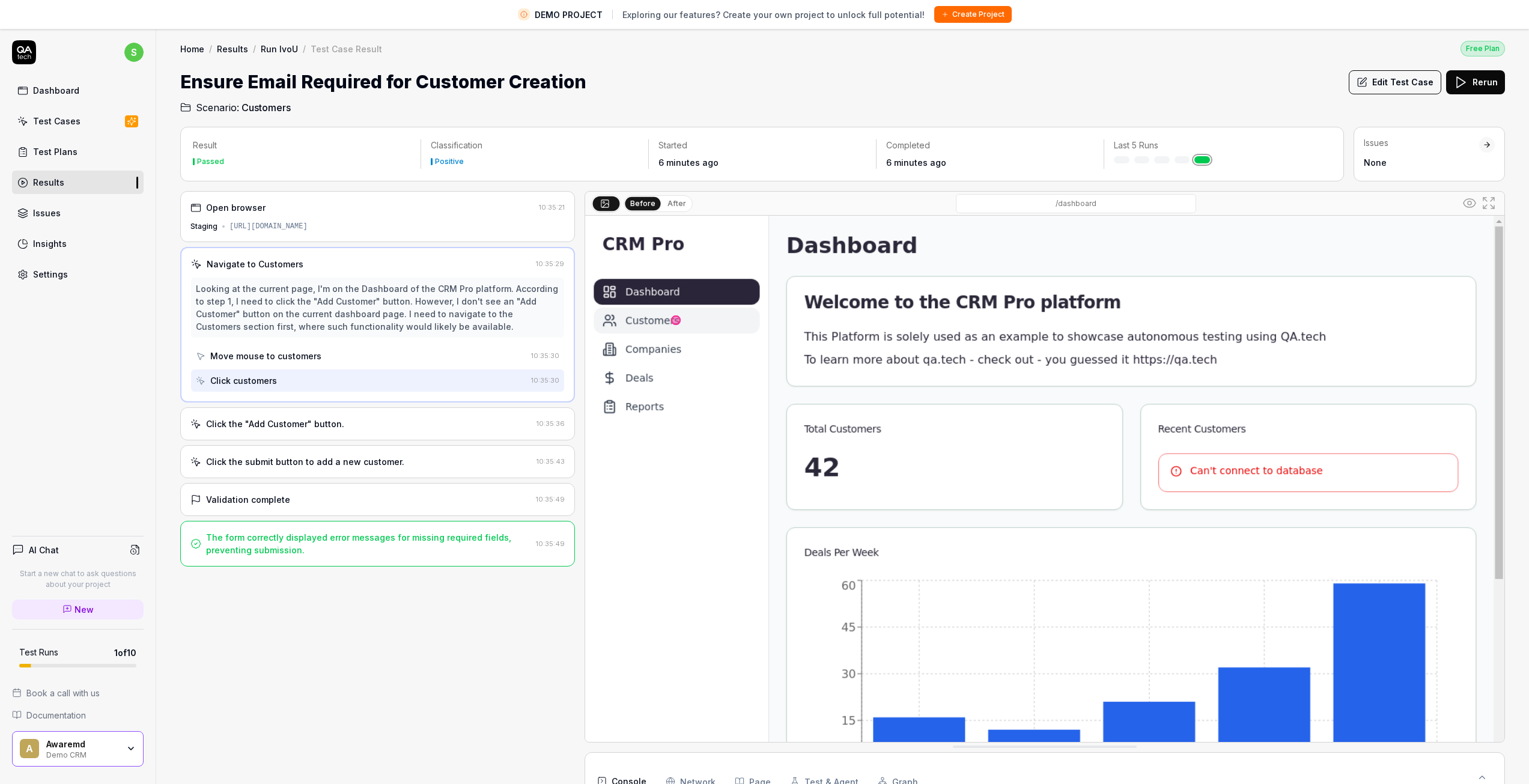
click at [331, 219] on div "Open browser 10:35:21 Staging [URL][DOMAIN_NAME]" at bounding box center [377, 216] width 395 height 51
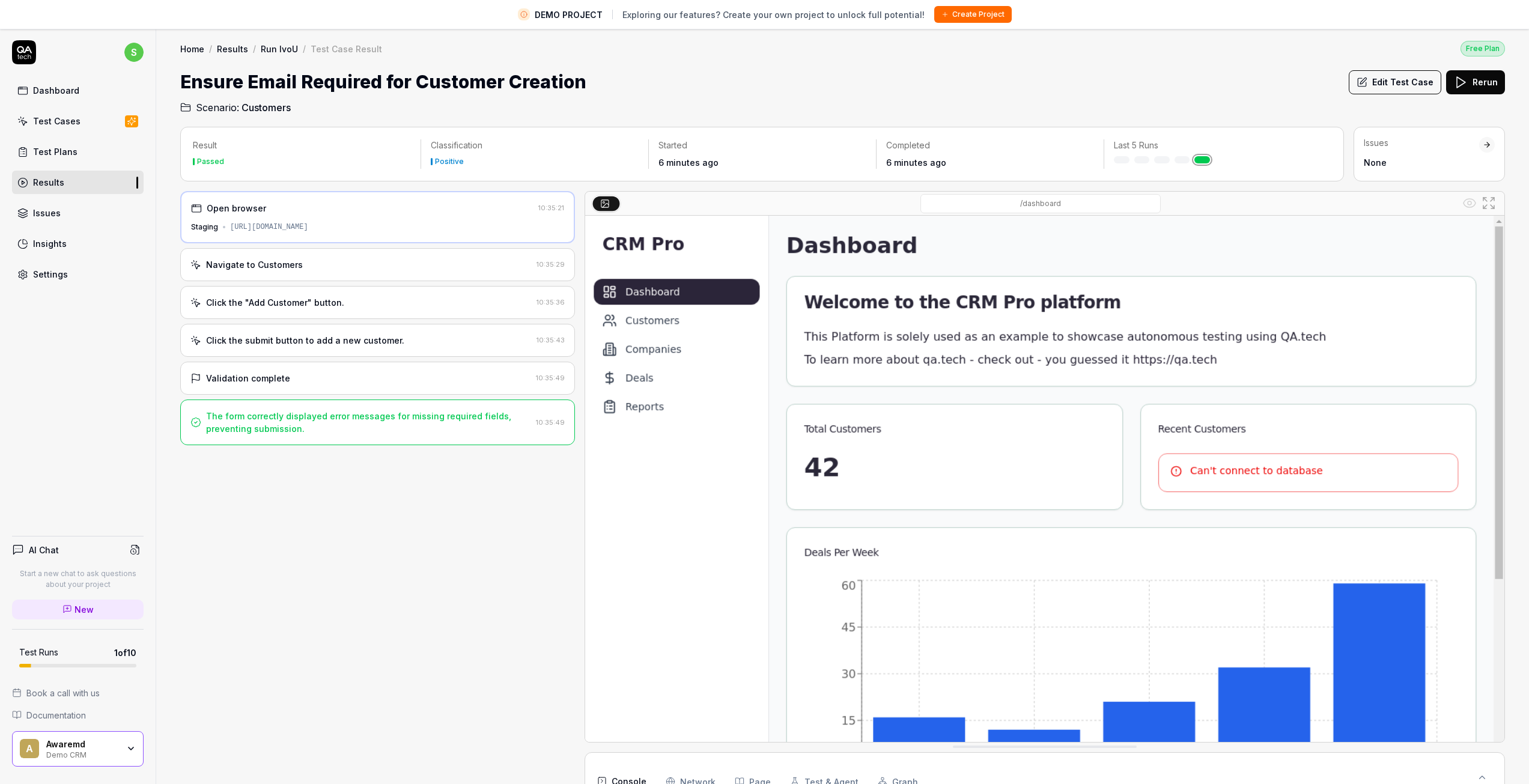
click at [308, 231] on div "[URL][DOMAIN_NAME]" at bounding box center [269, 227] width 78 height 11
drag, startPoint x: 346, startPoint y: 231, endPoint x: 229, endPoint y: 227, distance: 117.1
click at [230, 227] on div "[URL][DOMAIN_NAME]" at bounding box center [269, 227] width 78 height 11
copy div "[URL][DOMAIN_NAME]"
click at [58, 89] on div "Dashboard" at bounding box center [56, 90] width 46 height 13
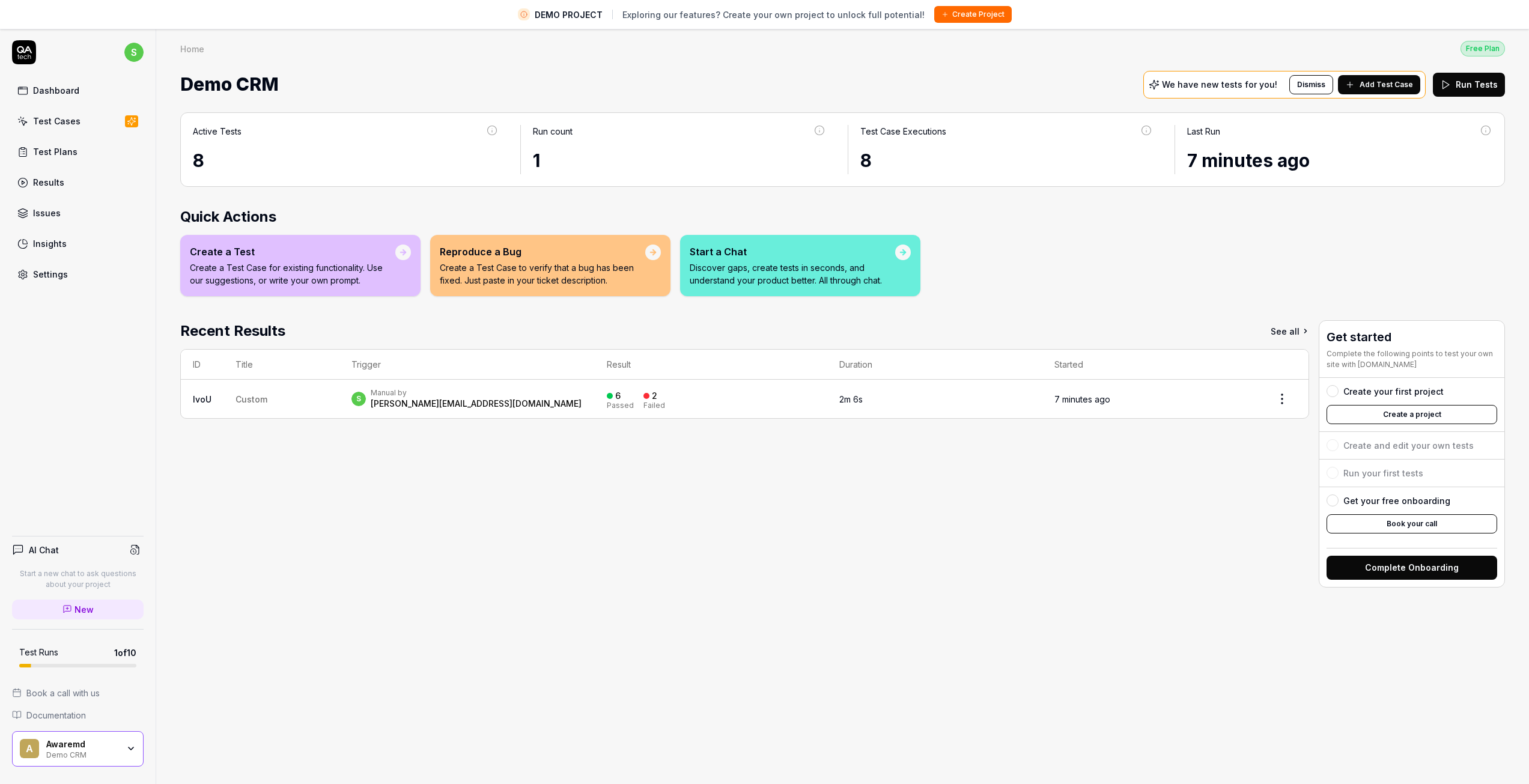
click at [390, 253] on div "Create a Test" at bounding box center [292, 251] width 205 height 14
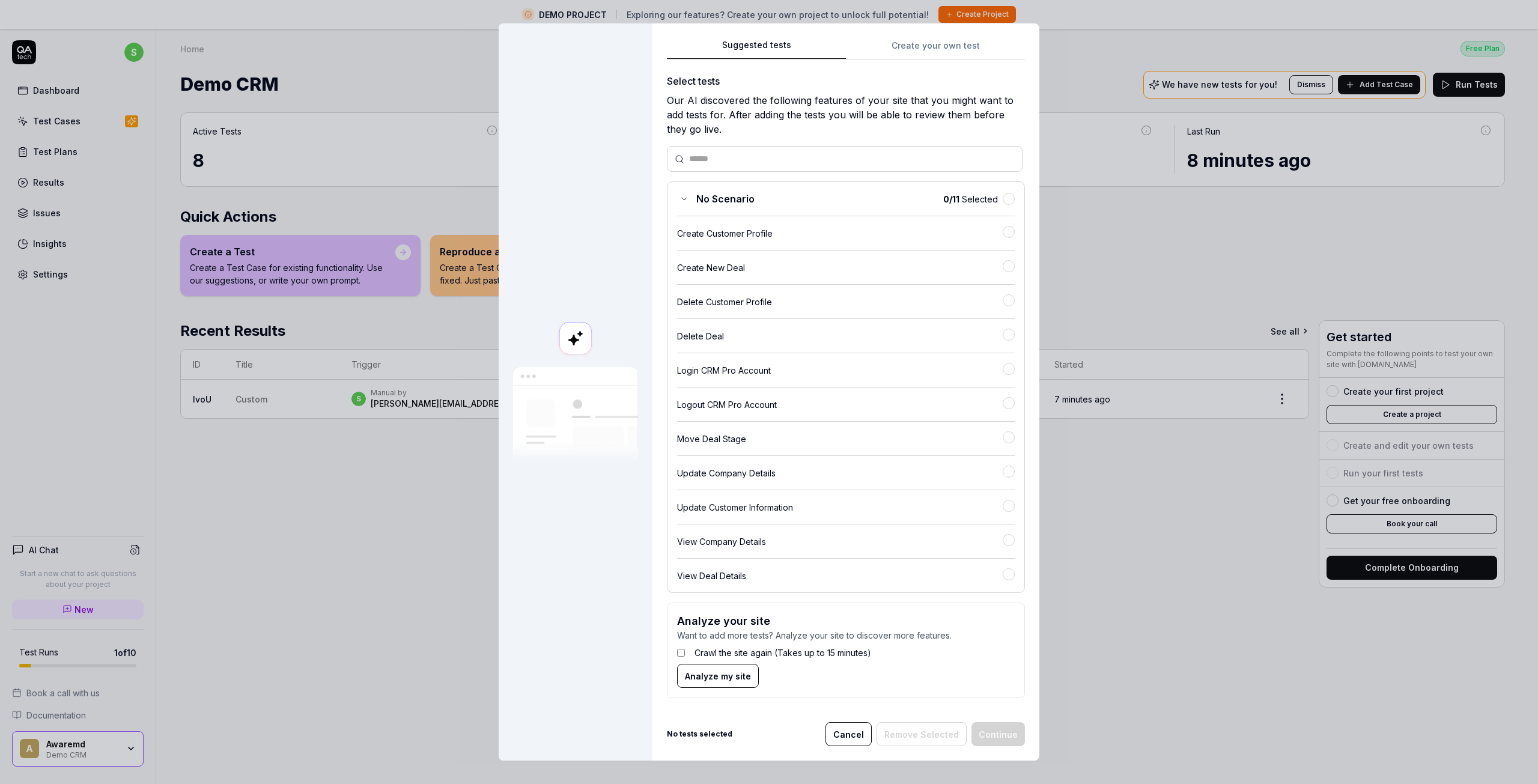
click at [763, 236] on div "Create Customer Profile" at bounding box center [840, 233] width 326 height 13
click at [994, 739] on button "Continue" at bounding box center [998, 733] width 54 height 24
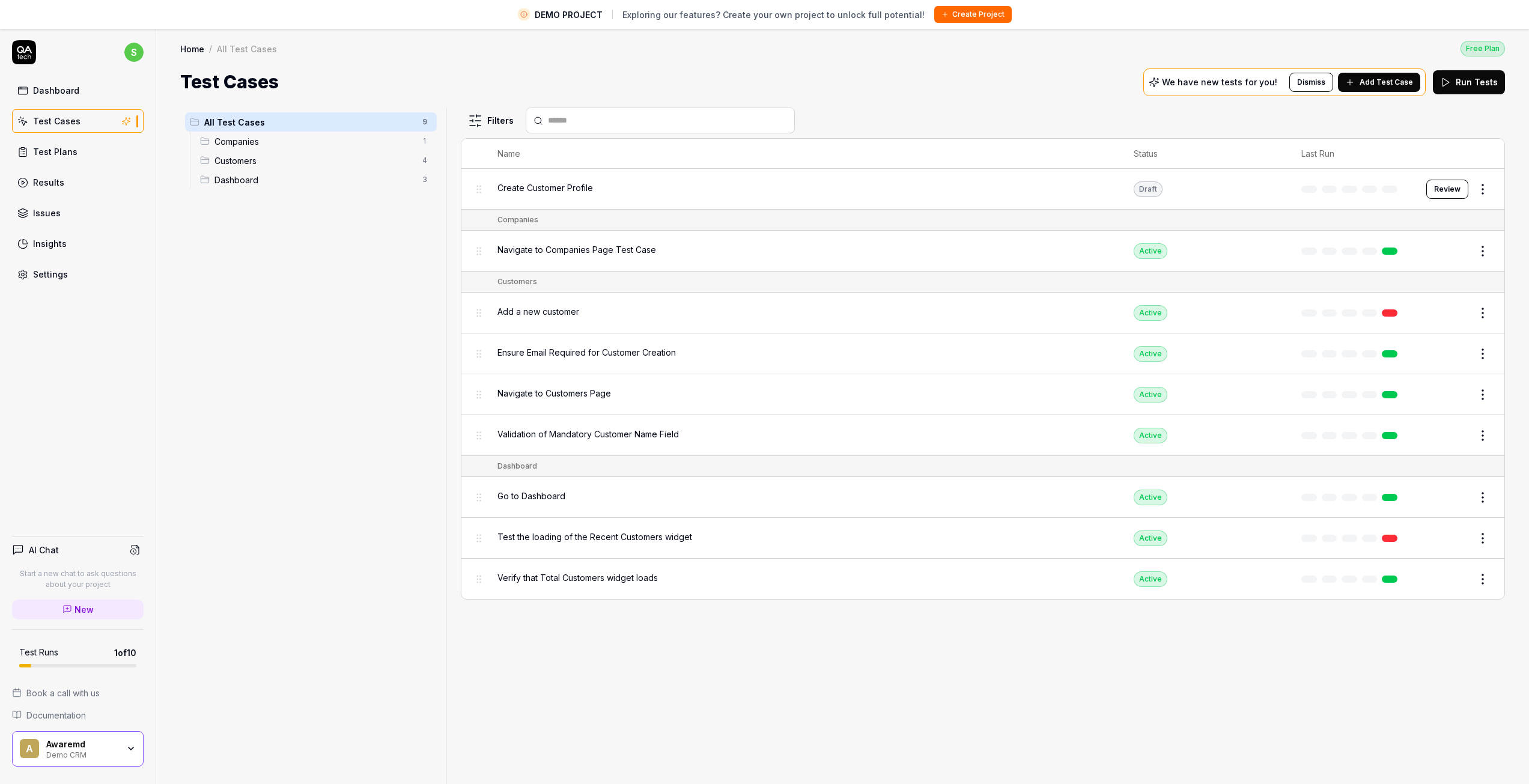
click at [1458, 311] on button "Edit" at bounding box center [1453, 313] width 29 height 19
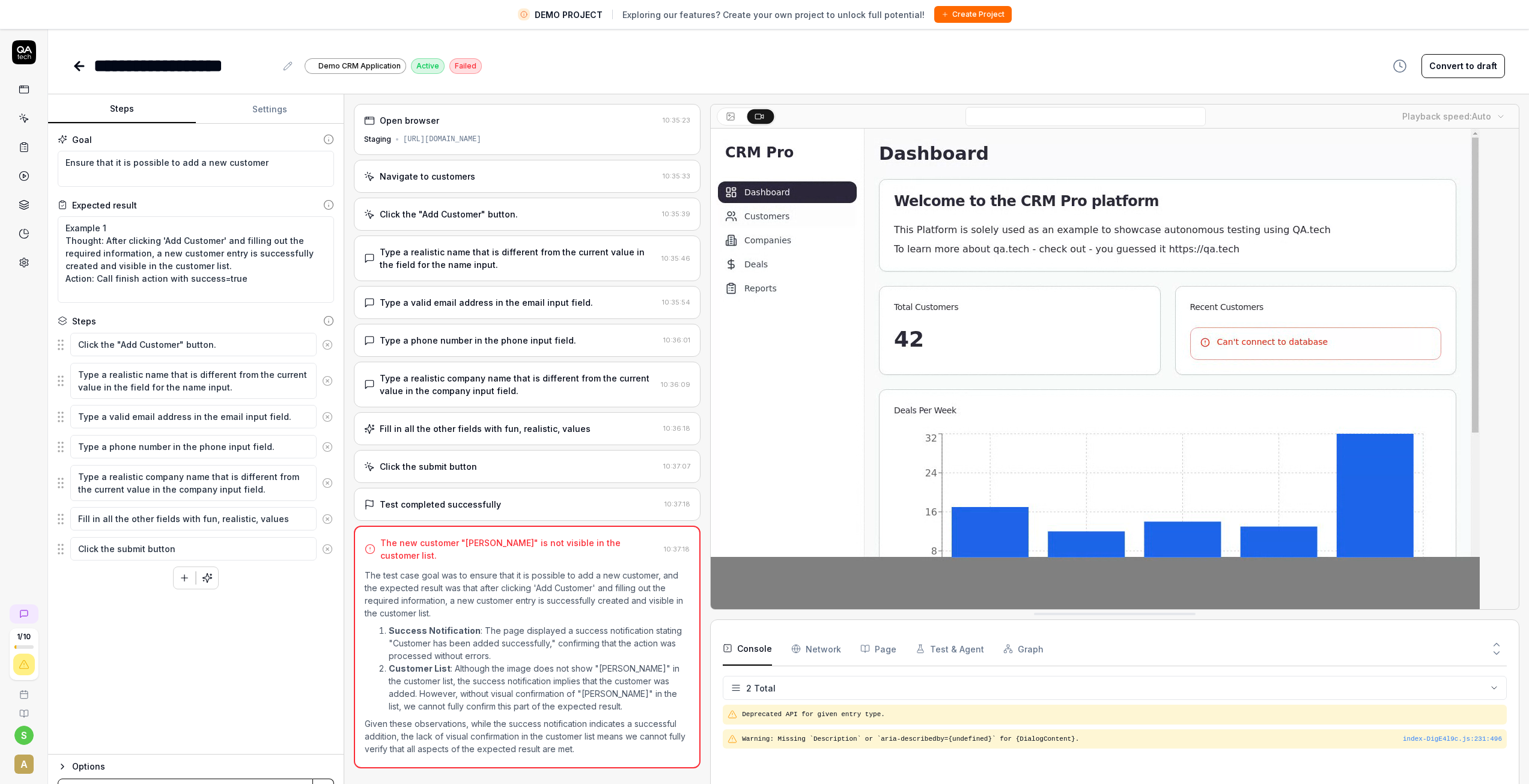
click at [80, 63] on icon at bounding box center [79, 65] width 14 height 14
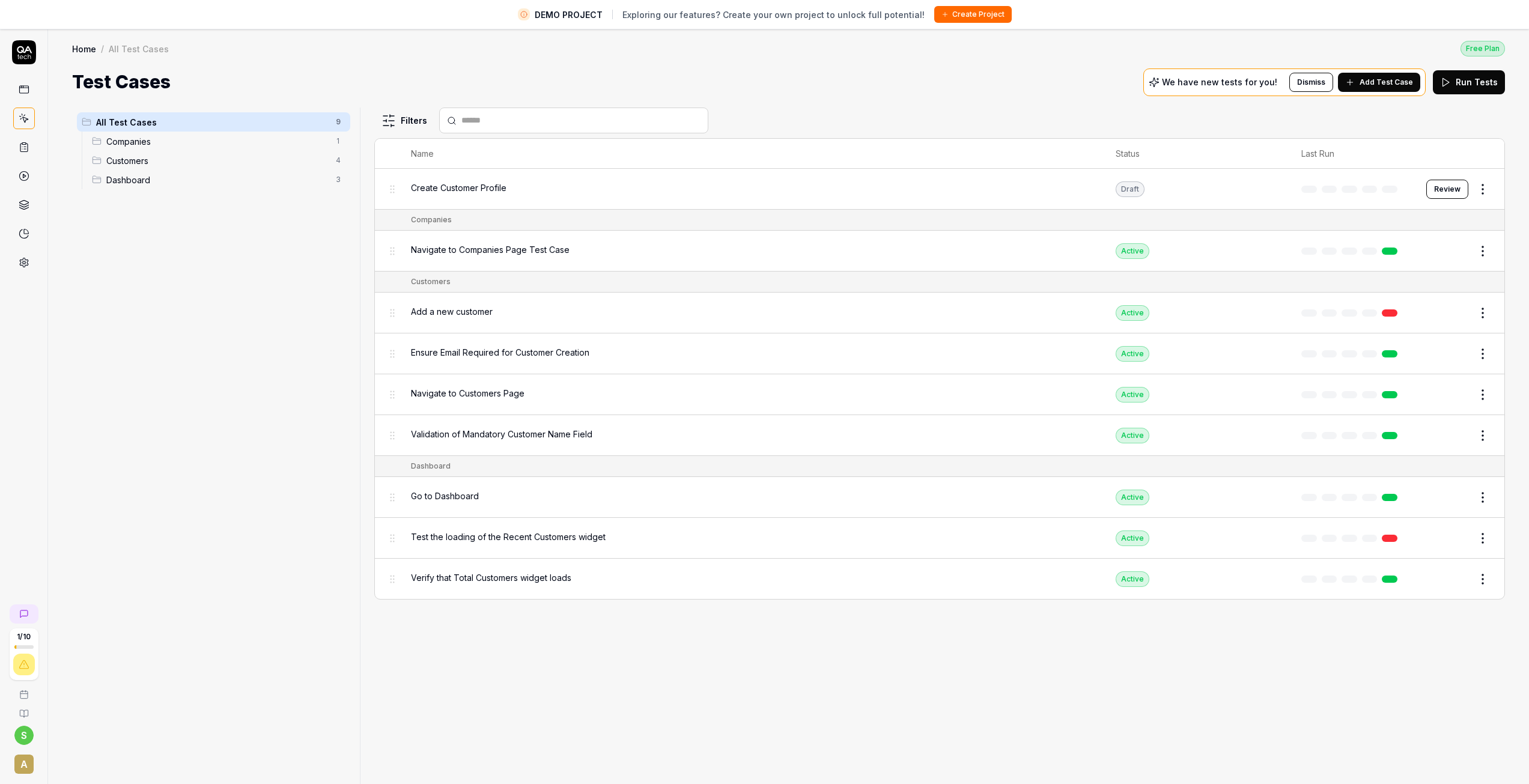
click at [1472, 80] on button "Run Tests" at bounding box center [1469, 82] width 72 height 24
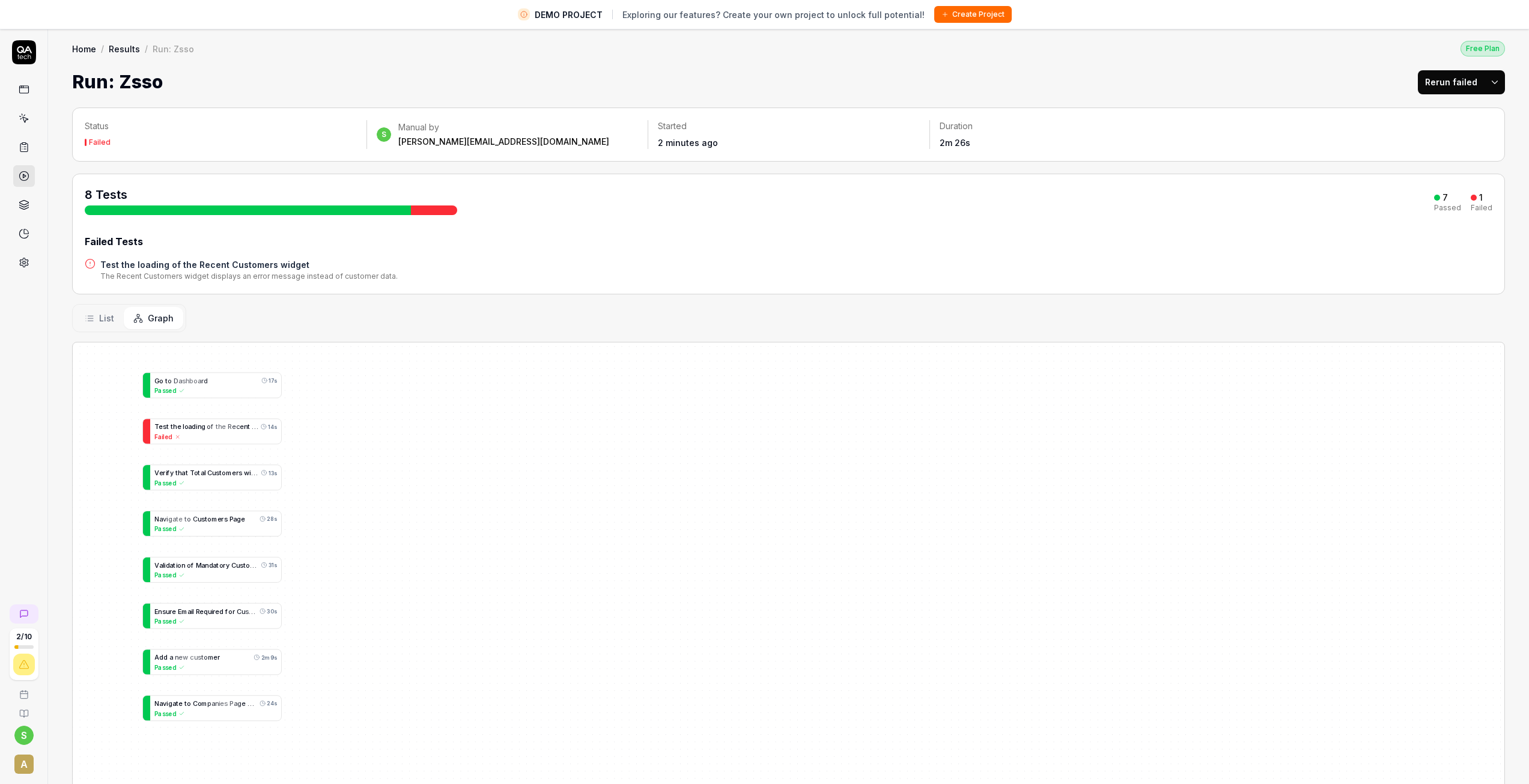
click at [20, 170] on link at bounding box center [24, 175] width 22 height 22
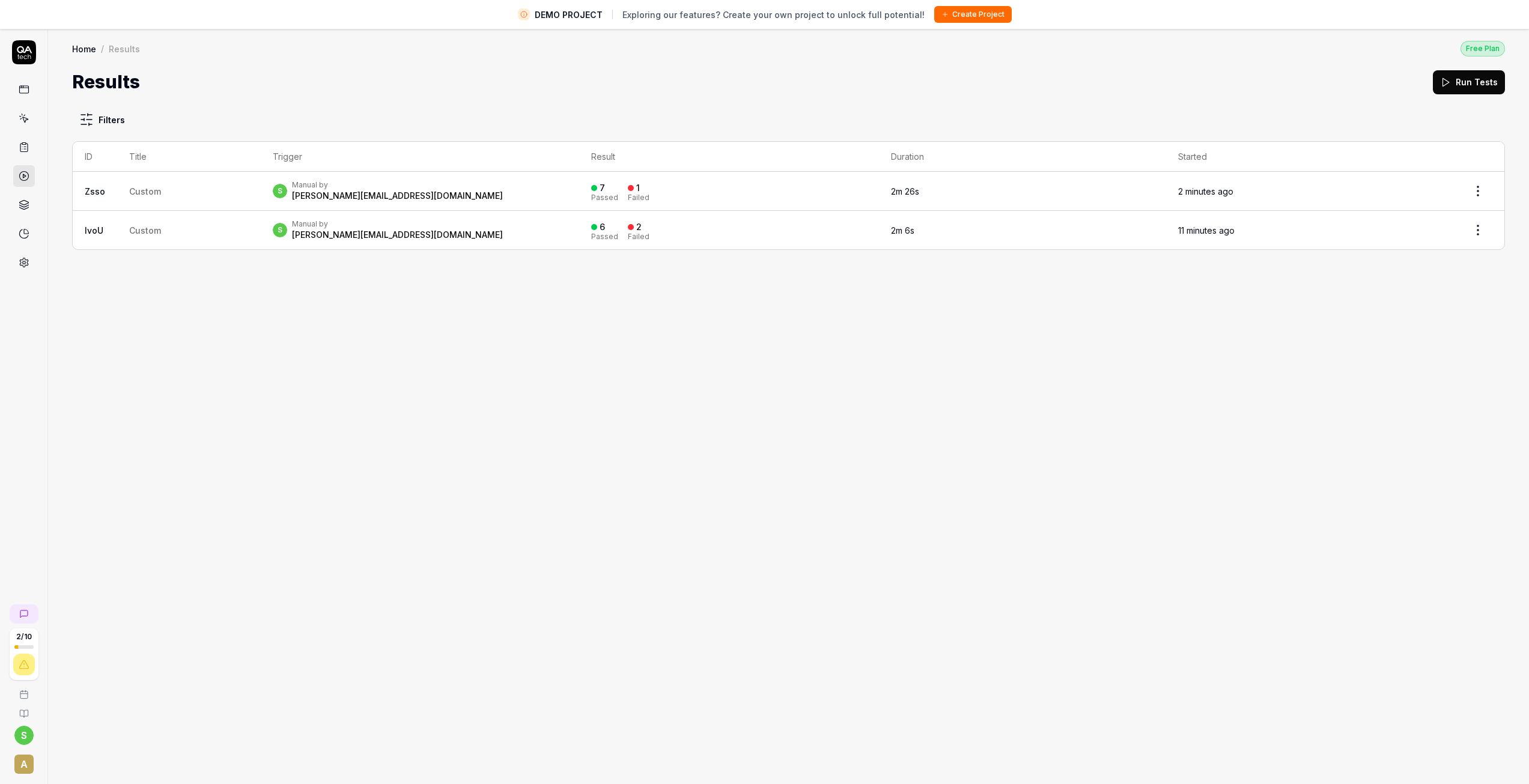
click at [1305, 189] on td "2 minutes ago" at bounding box center [1309, 191] width 285 height 39
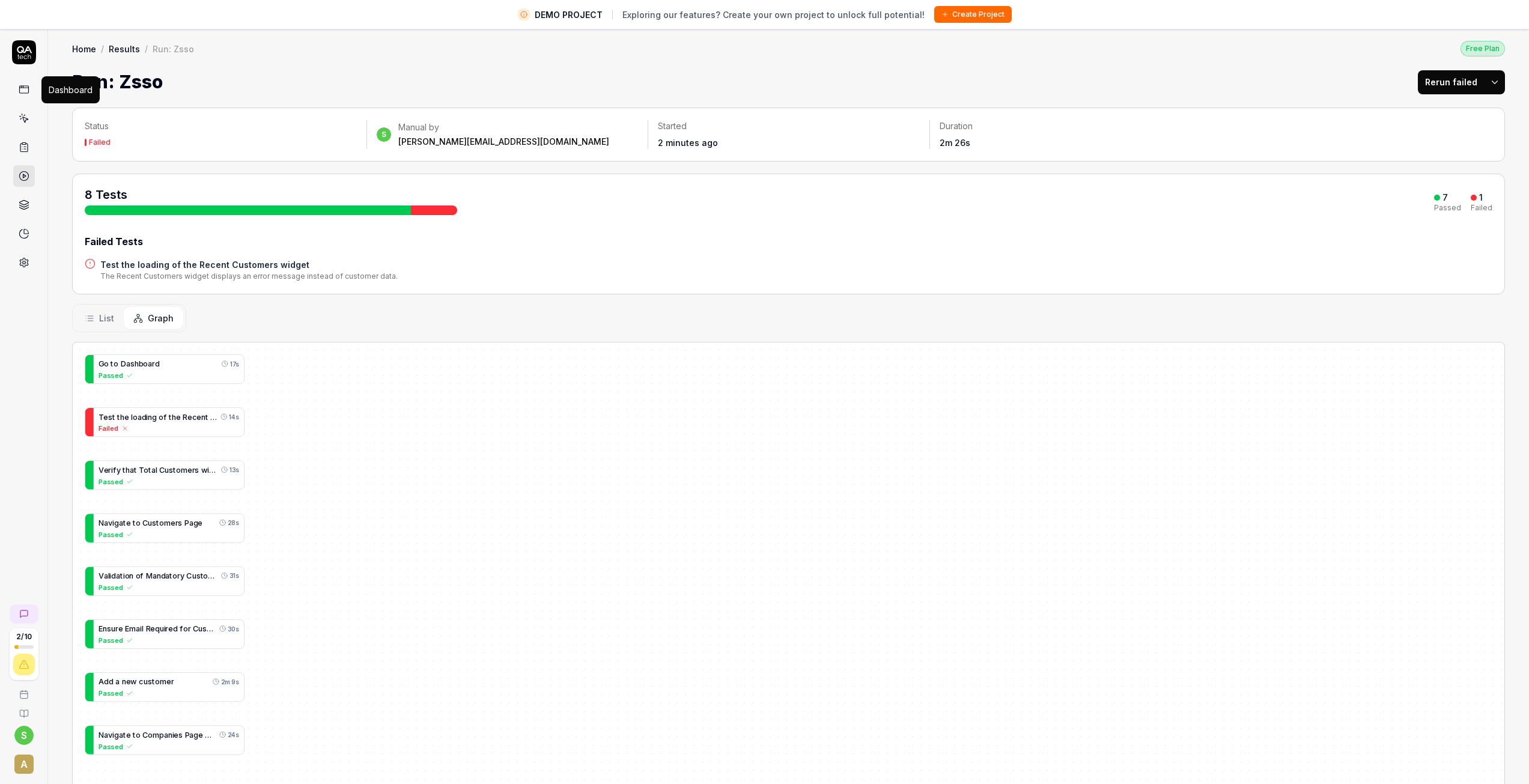
click at [19, 85] on icon at bounding box center [24, 89] width 11 height 11
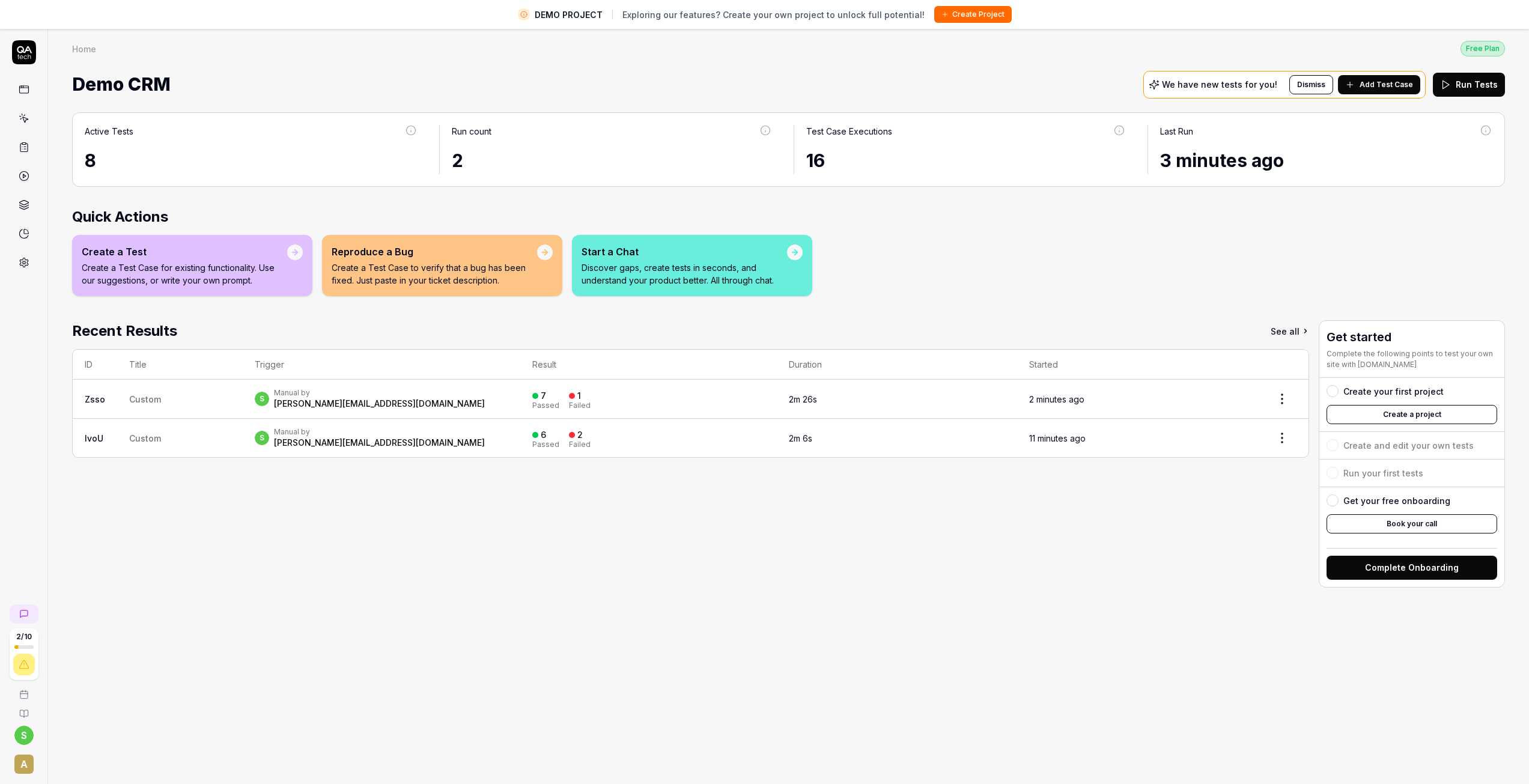
click at [797, 253] on icon at bounding box center [795, 252] width 2 height 4
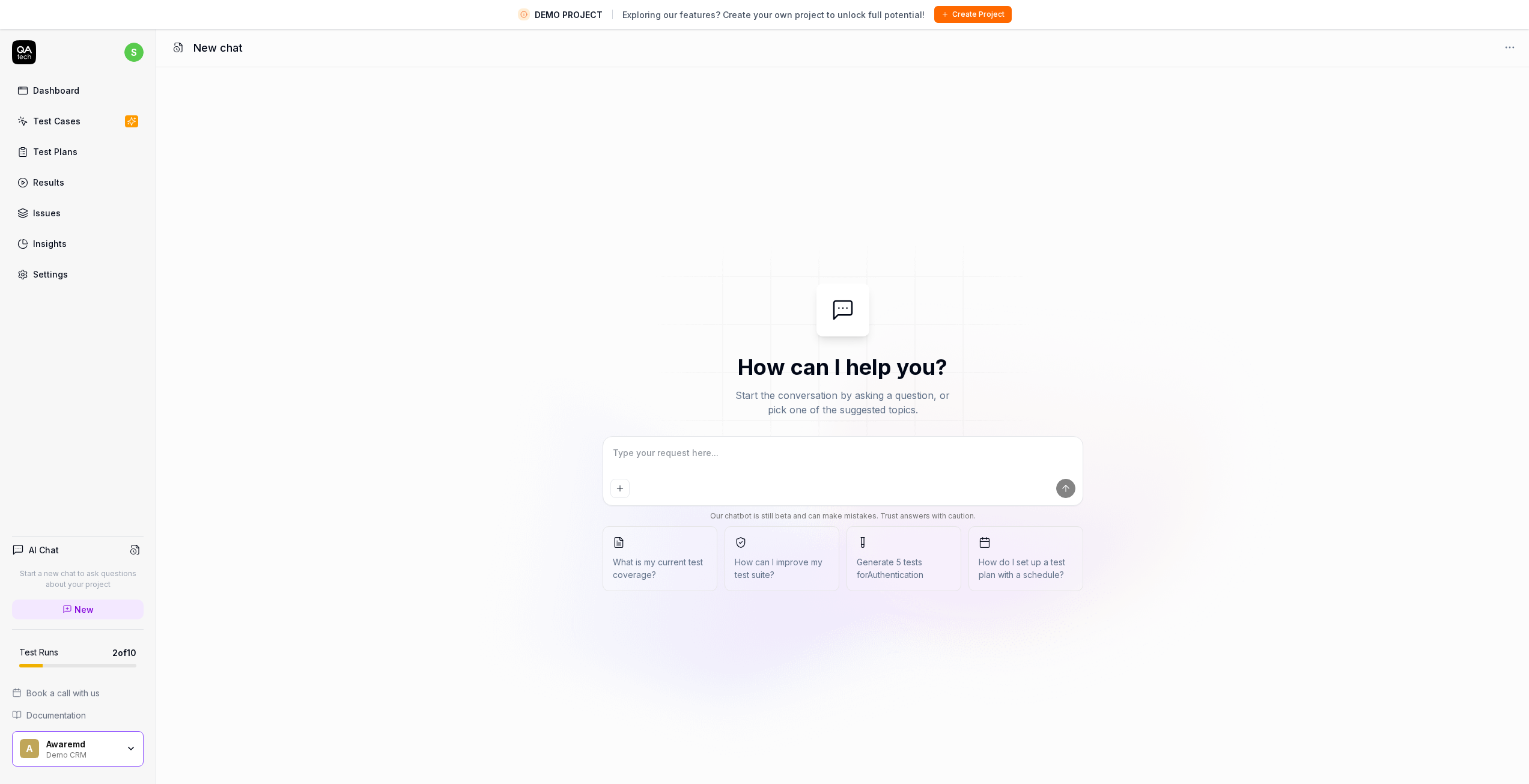
click at [713, 455] on textarea at bounding box center [843, 459] width 465 height 30
type textarea "*"
type textarea "h"
type textarea "*"
type textarea "he"
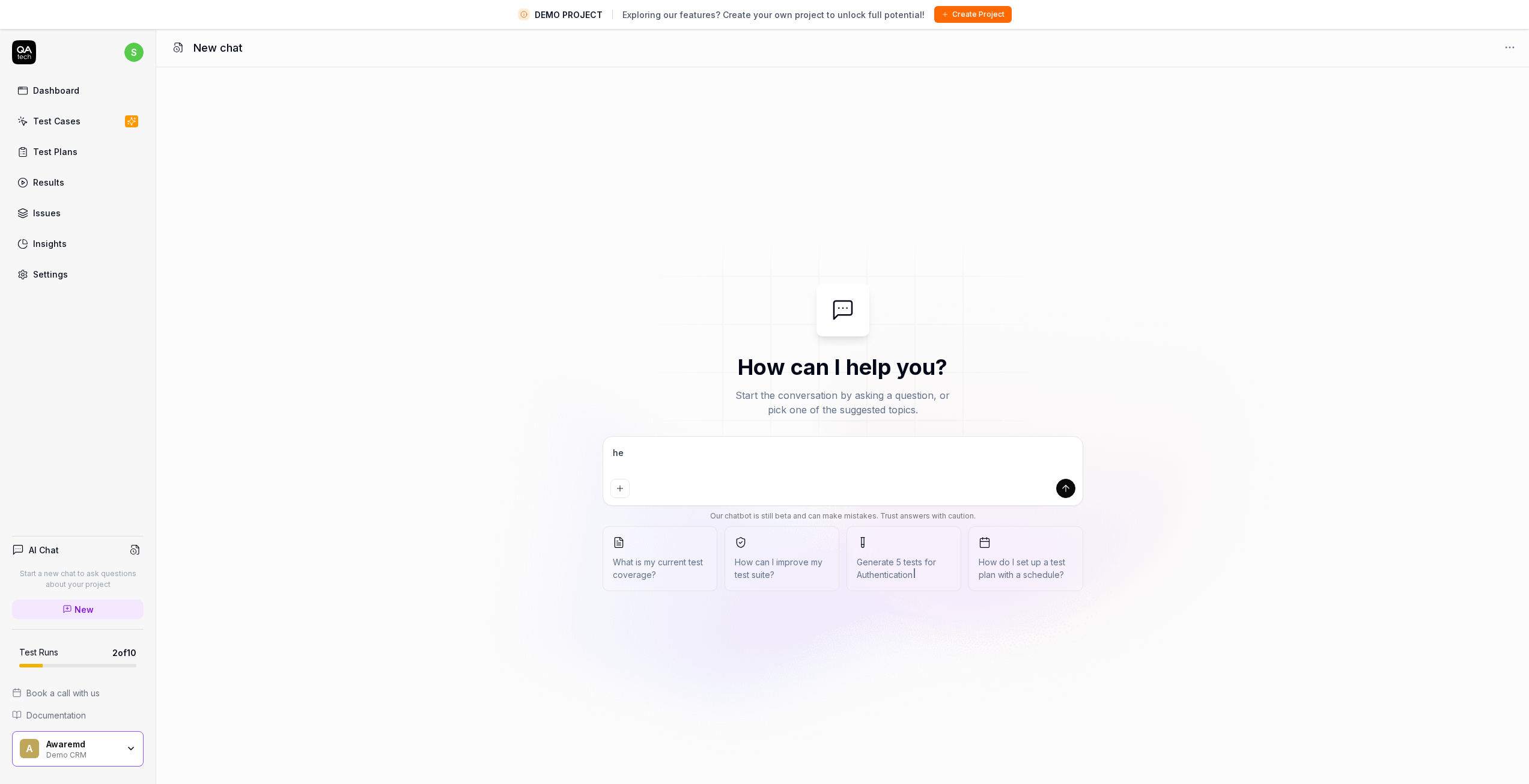
type textarea "*"
type textarea "hel"
type textarea "*"
type textarea "help"
type textarea "*"
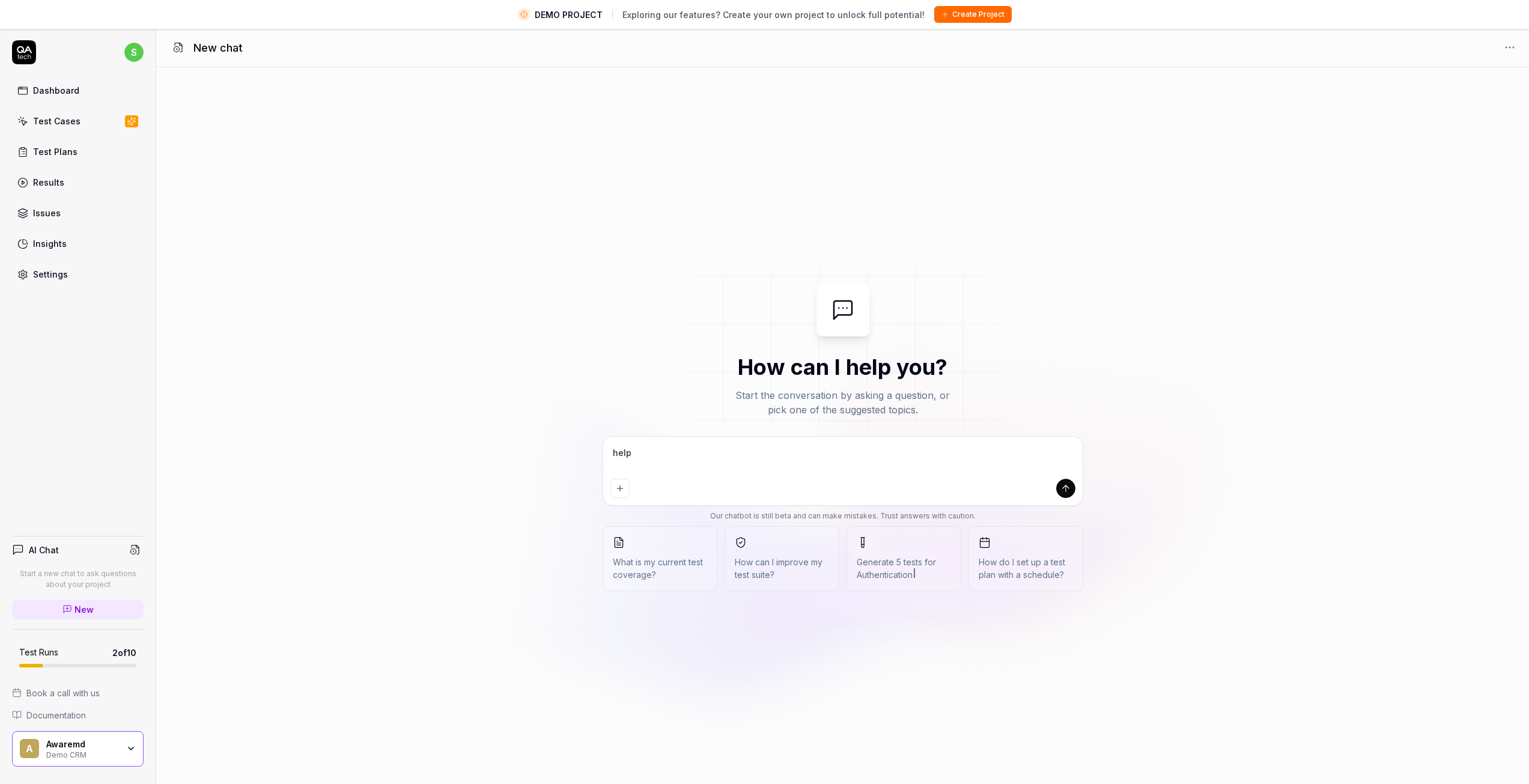
type textarea "help"
type textarea "*"
type textarea "help me creatin a"
type textarea "*"
type textarea "help me creatin a q"
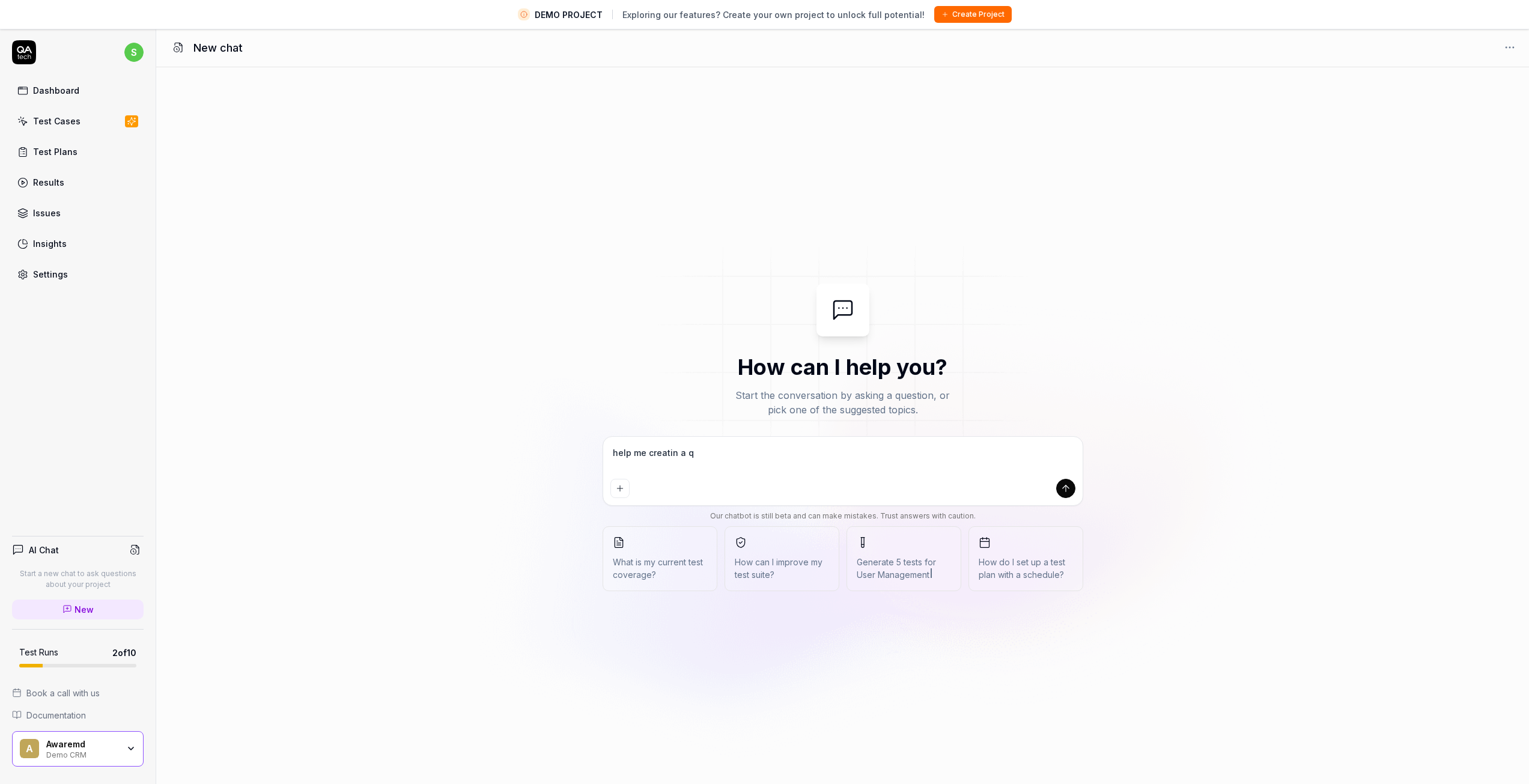
type textarea "*"
type textarea "help me creatin a qa"
type textarea "*"
type textarea "help me creatin a qa"
type textarea "*"
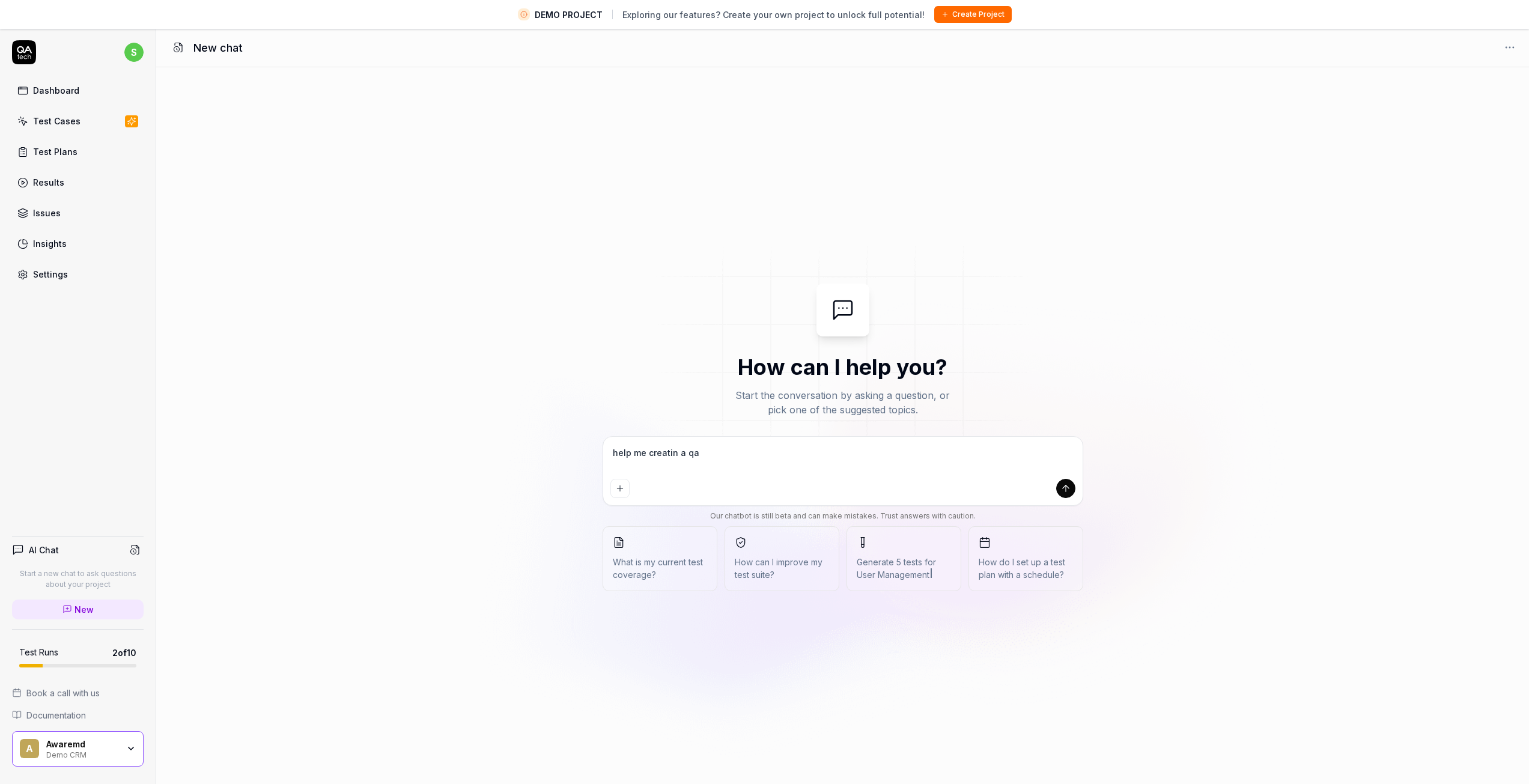
type textarea "help me creatin a qa t"
type textarea "*"
type textarea "help me creatin a qa te"
type textarea "*"
type textarea "help me creatin a qa tes"
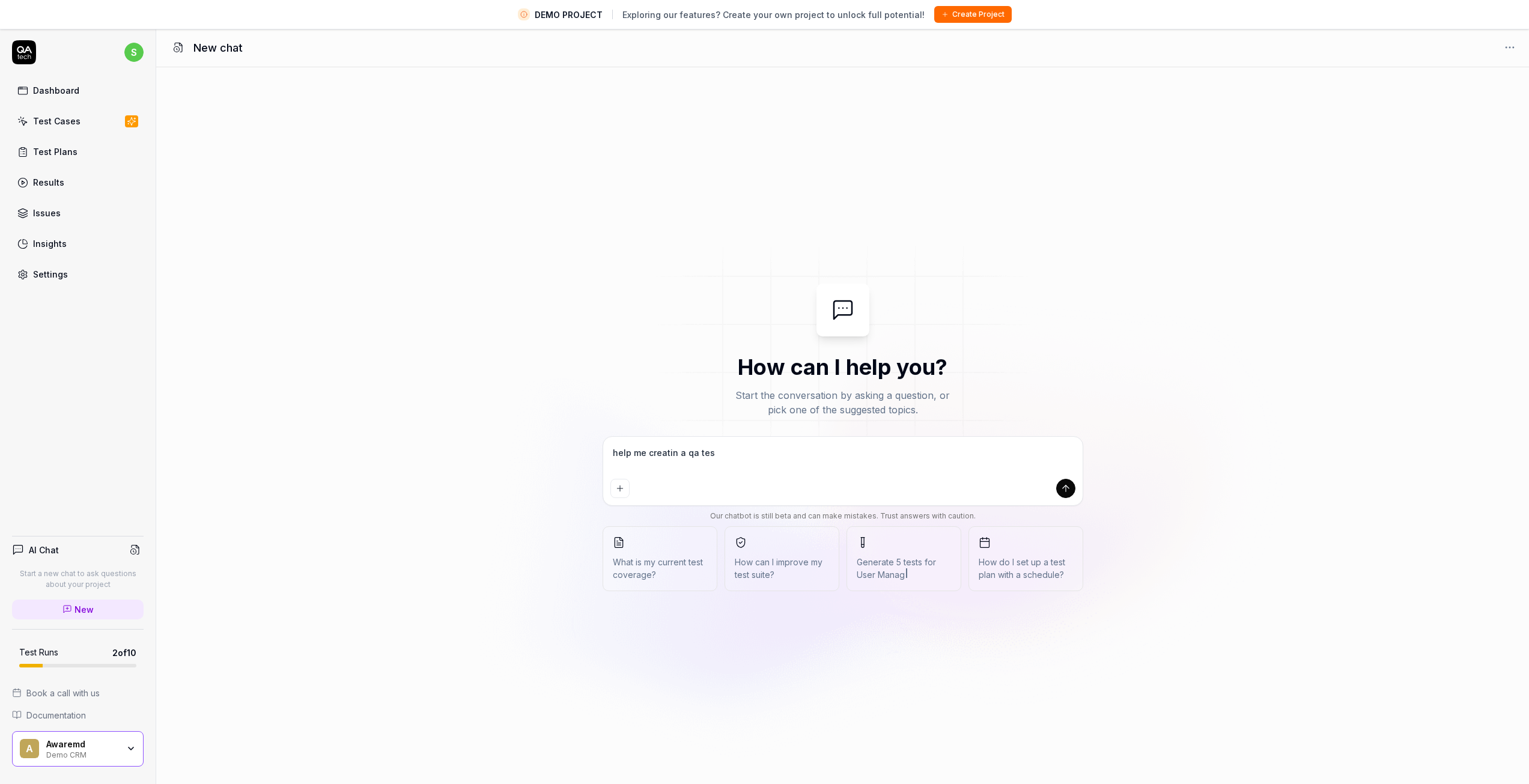
type textarea "*"
type textarea "help me creatin a qa test"
type textarea "*"
type textarea "help me creatin a qa test"
type textarea "*"
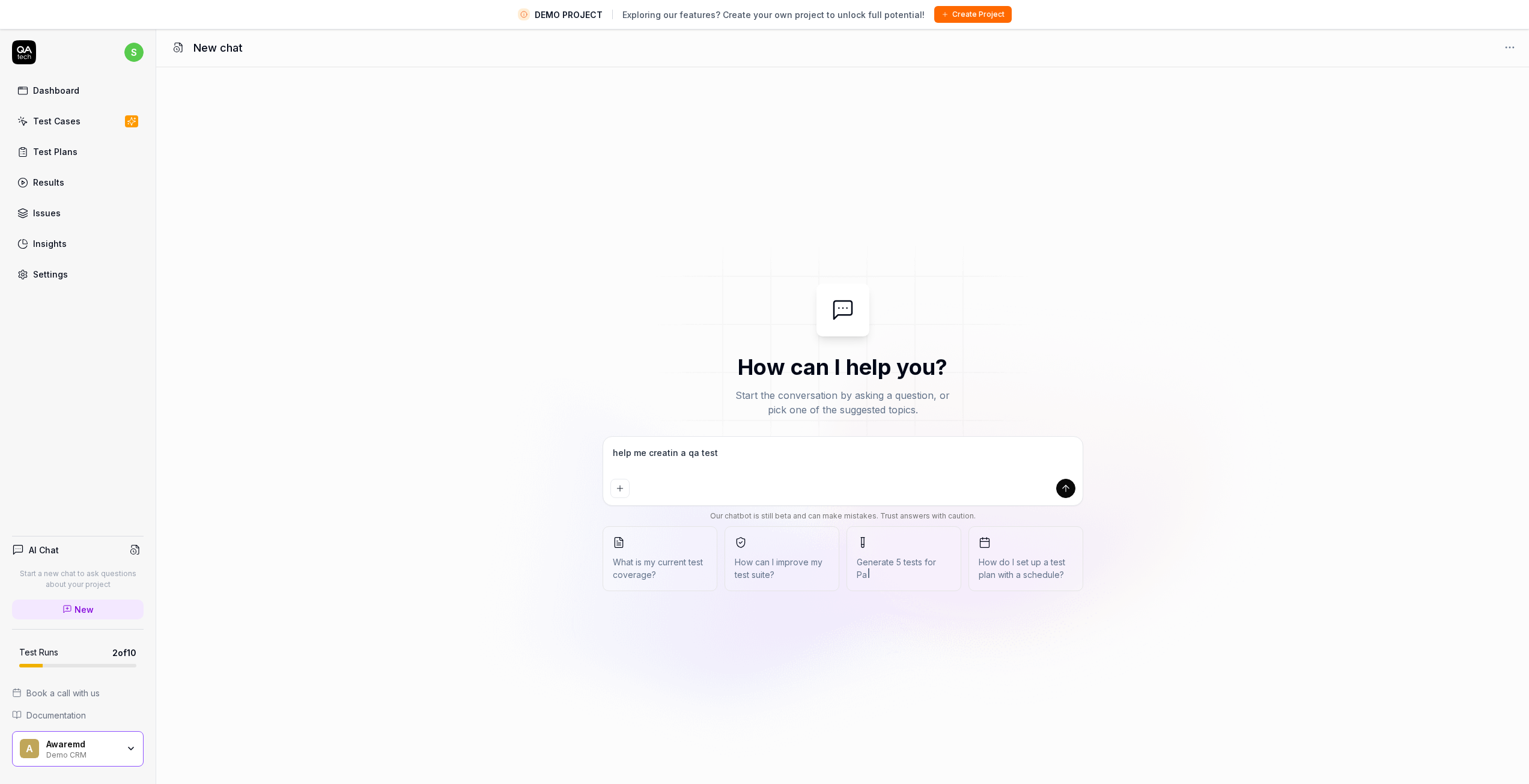
type textarea "help me creatin a qa test t"
type textarea "*"
type textarea "help me creatin a qa test to"
type textarea "*"
type textarea "help me creatin a qa test to"
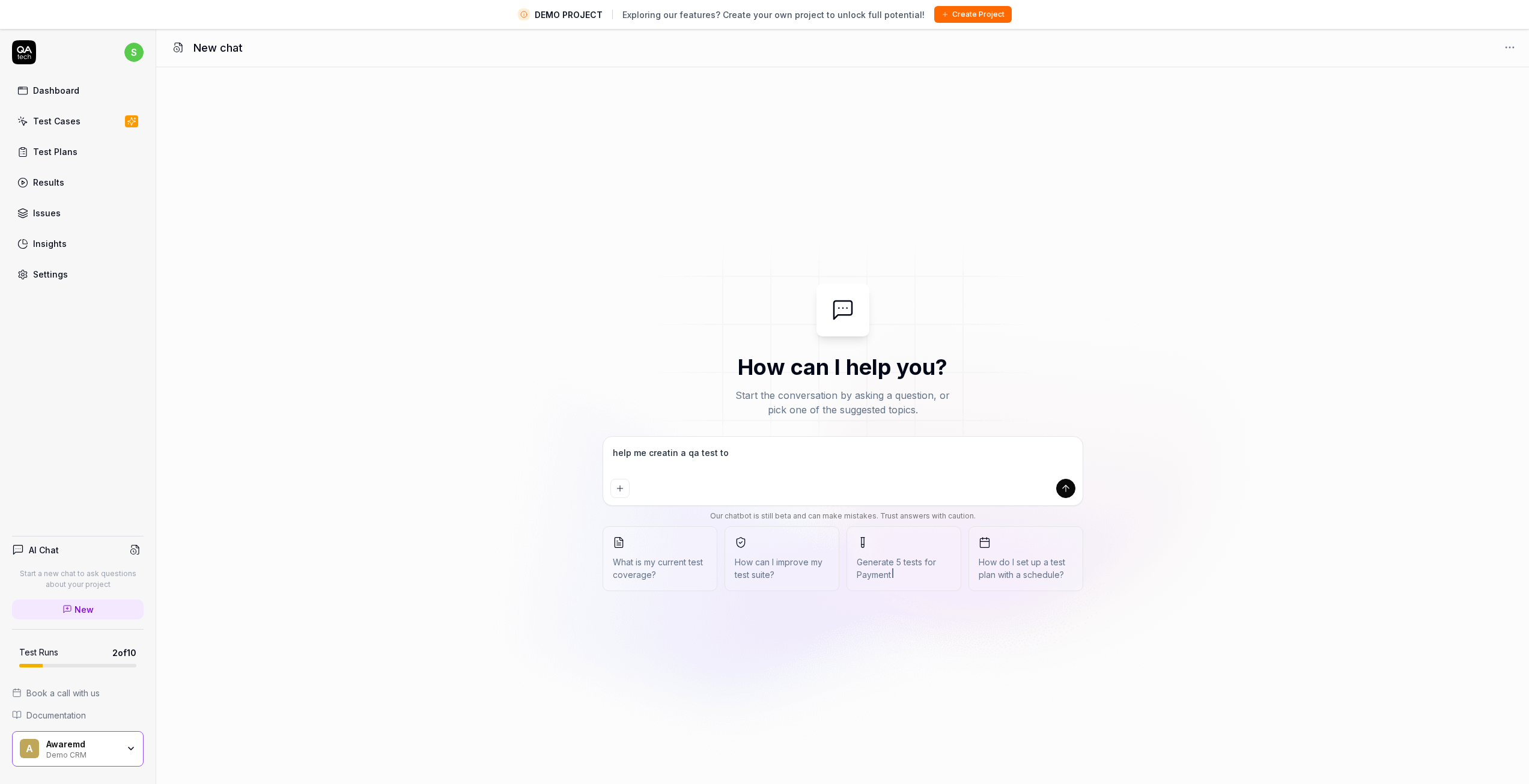
type textarea "*"
type textarea "help me creatin a qa test to a"
type textarea "*"
type textarea "help me creatin a qa test to ad"
type textarea "*"
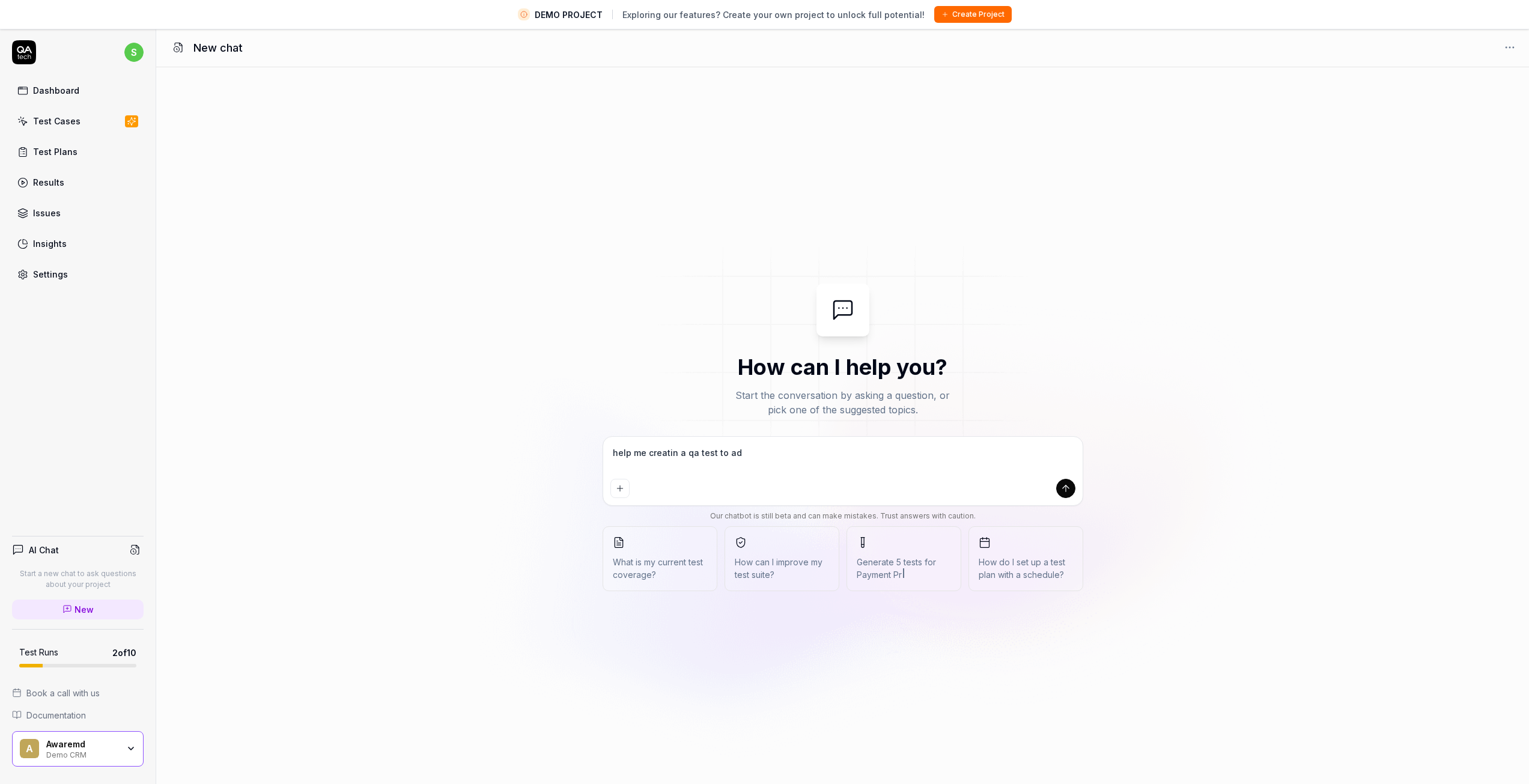
type textarea "help me creatin a qa test to add"
type textarea "*"
type textarea "help me creatin a qa test to add"
type textarea "*"
type textarea "help me creatin a qa test to add a"
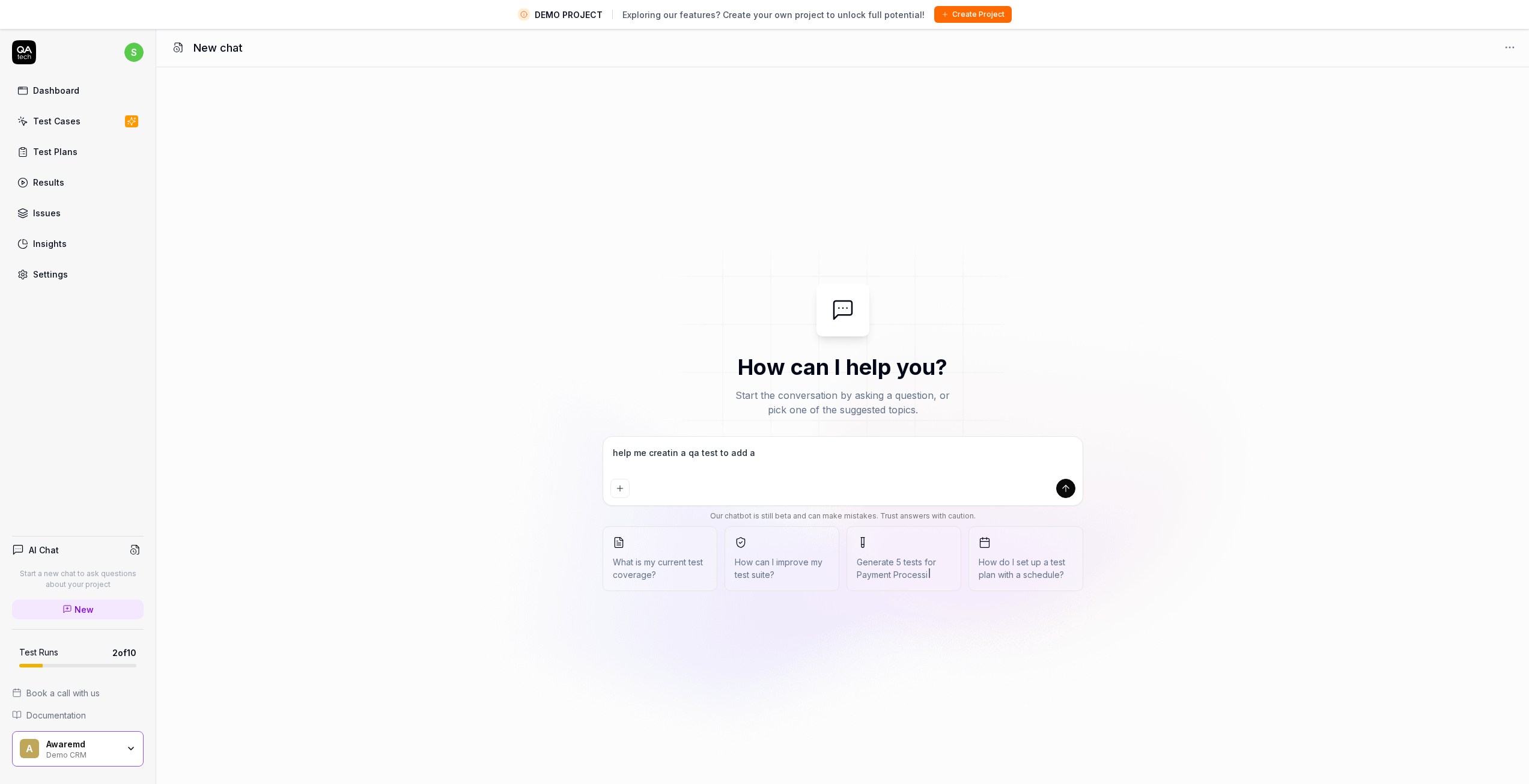
type textarea "*"
type textarea "help me creatin a qa test to add a"
type textarea "*"
type textarea "help me creatin a qa test to add a n"
type textarea "*"
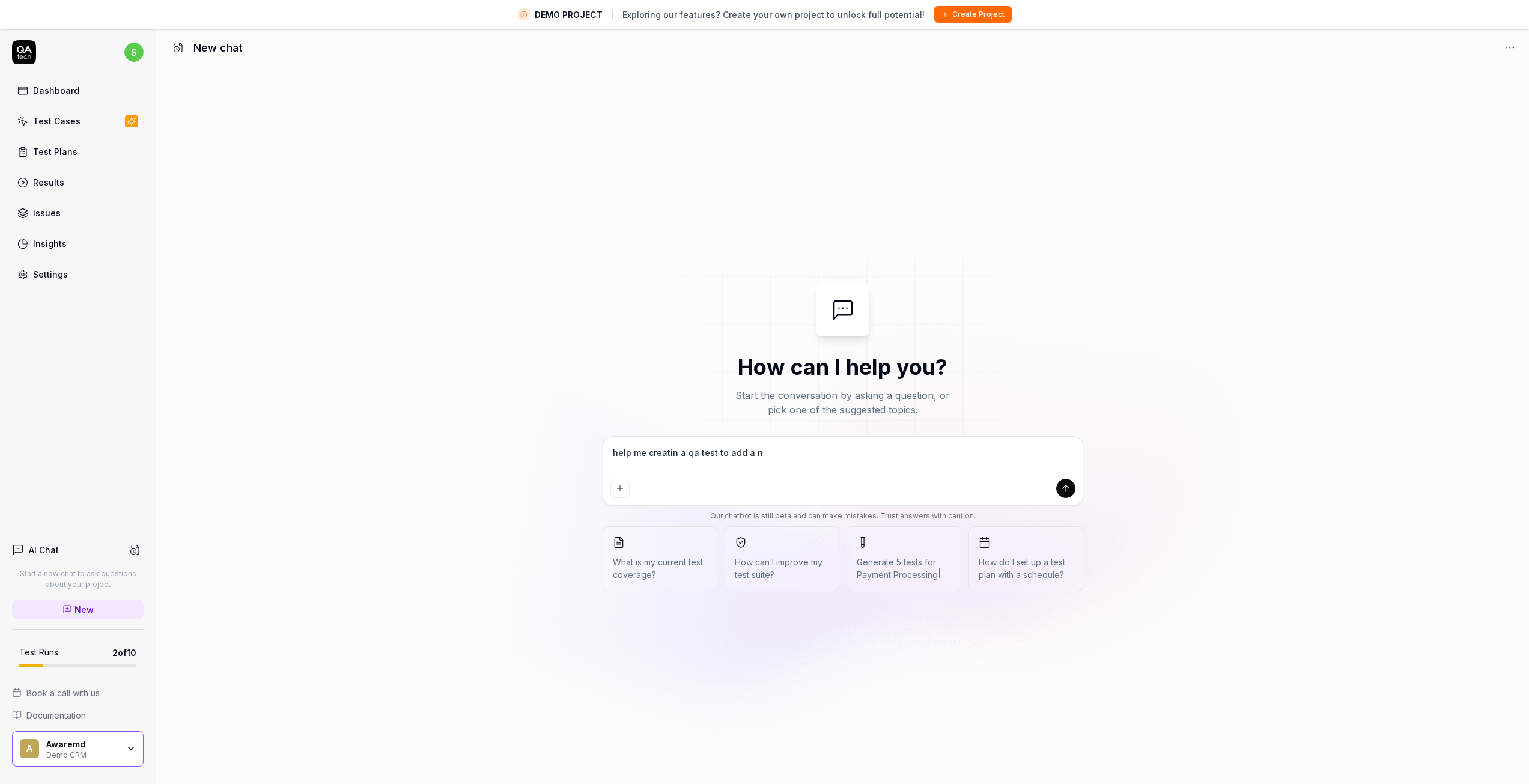
type textarea "help me creatin a qa test to add a ne"
type textarea "*"
type textarea "help me creatin a qa test to add a new"
type textarea "*"
type textarea "help me creatin a qa test to add a new"
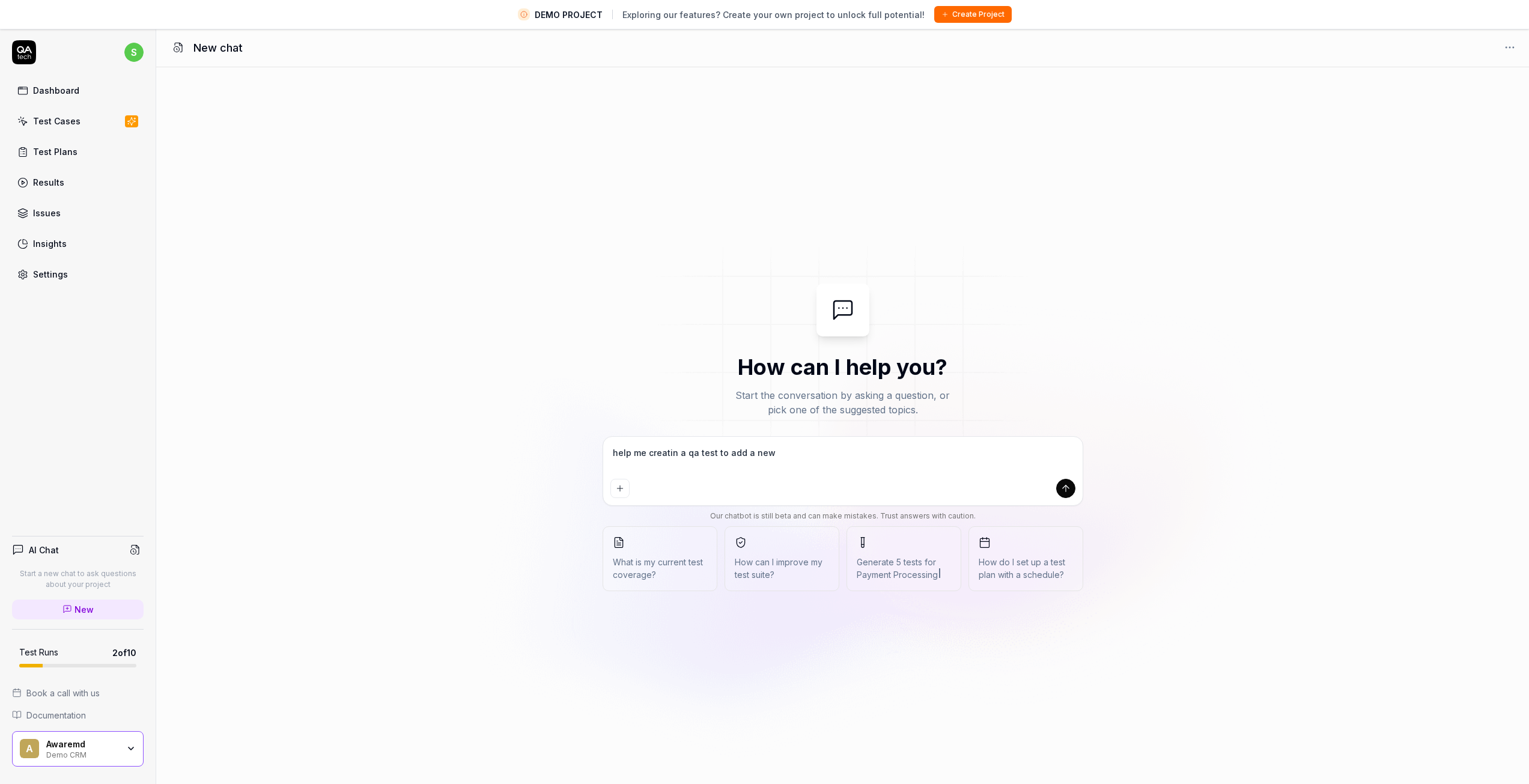
type textarea "*"
type textarea "help me creatin a qa test to add a new c"
type textarea "*"
type textarea "help me creatin a qa test to add a new cu"
type textarea "*"
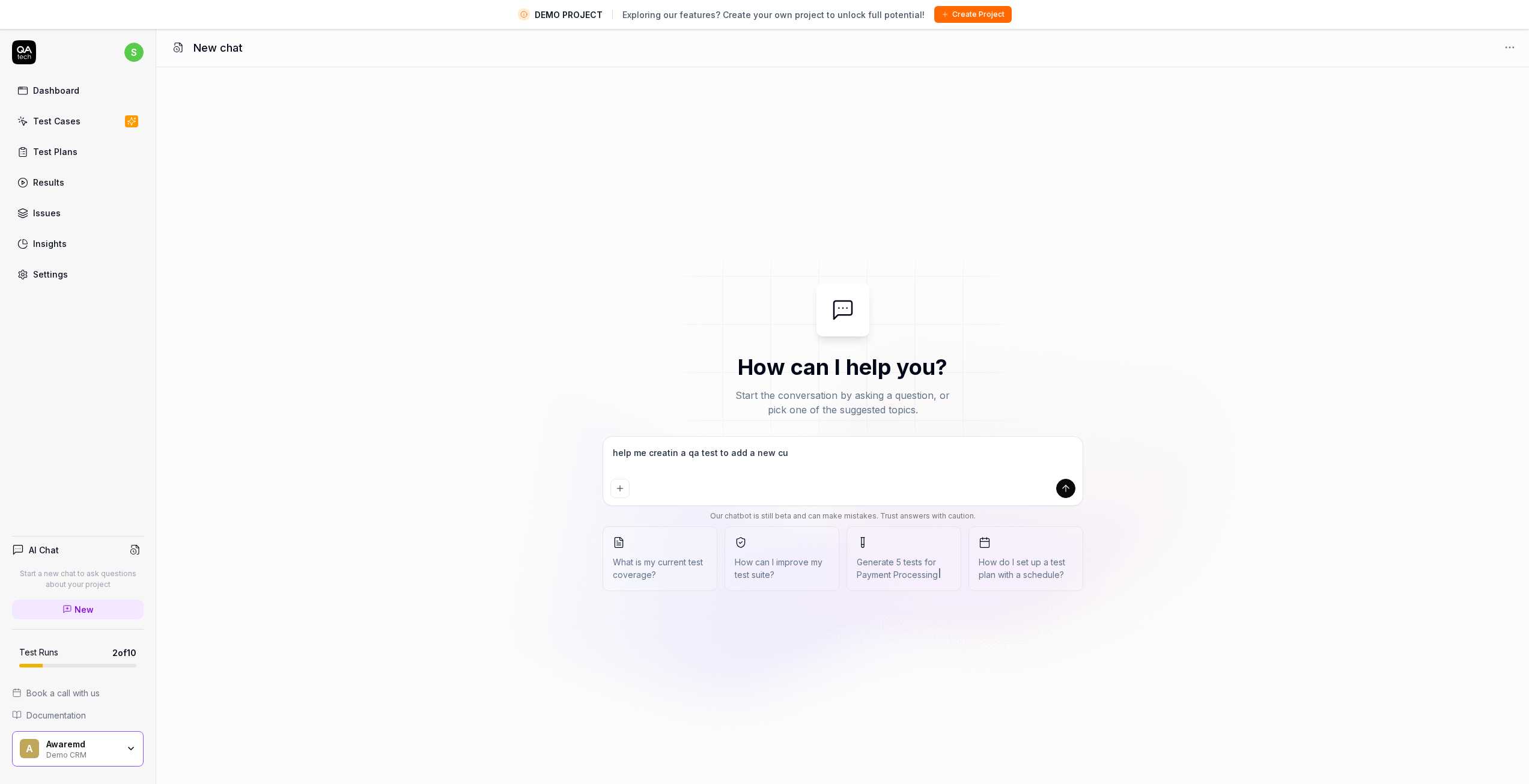
type textarea "help me creatin a qa test to add a new cus"
type textarea "*"
type textarea "help me creatin a qa test to add a new cust"
type textarea "*"
type textarea "help me creatin a qa test to add a new custo"
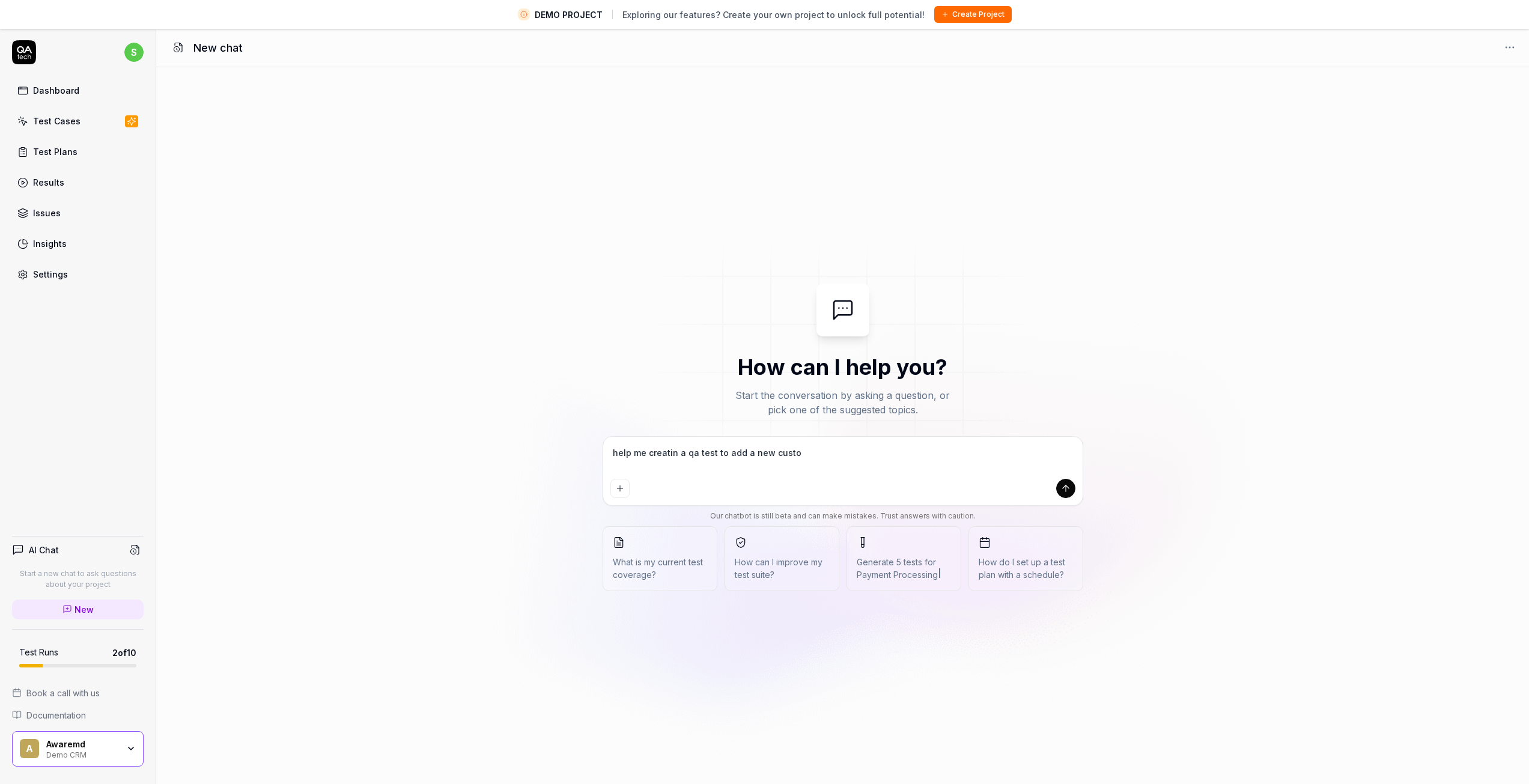
type textarea "*"
type textarea "help me creatin a qa test to add a new custom"
type textarea "*"
type textarea "help me creatin a qa test to add a new custome"
type textarea "*"
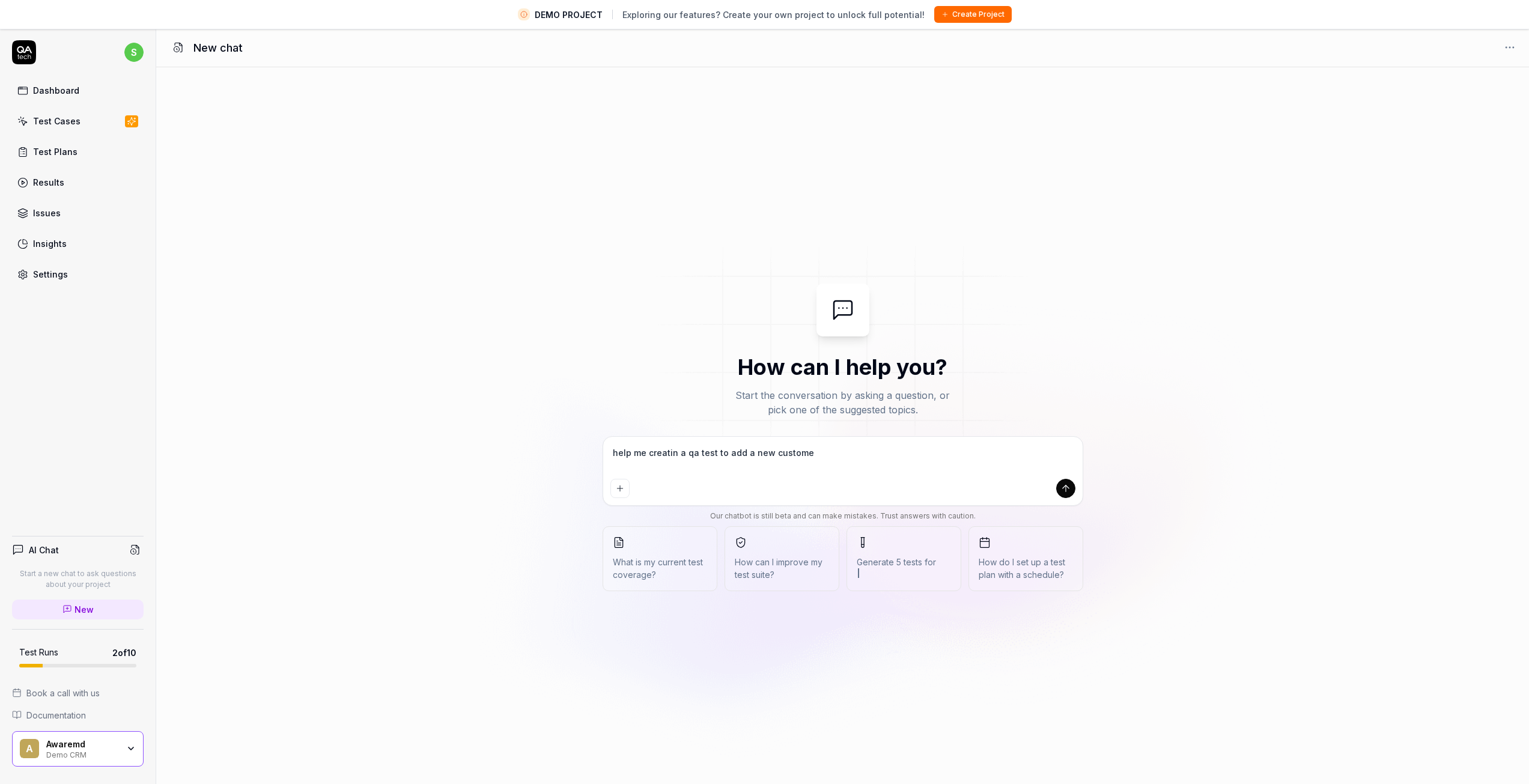
type textarea "help me creatin a qa test to add a new customer"
type textarea "*"
type textarea "help me creatin a qa test to add a new customer"
type textarea "*"
type textarea "help me creatin a qa test to add a new customer o"
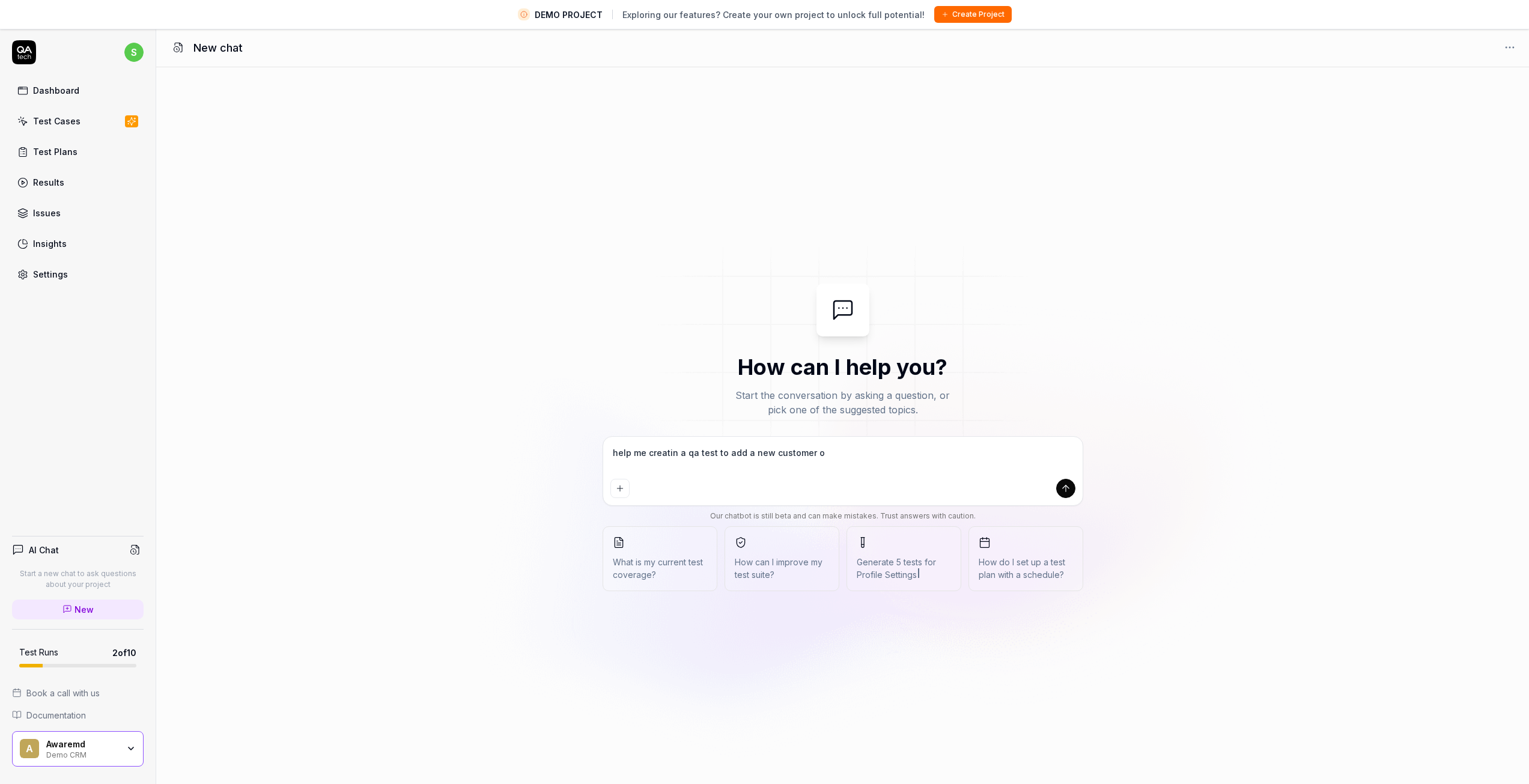
type textarea "*"
type textarea "help me creatin a qa test to add a new customer on"
type textarea "*"
type textarea "help me creatin a qa test to add a new customer on"
type textarea "*"
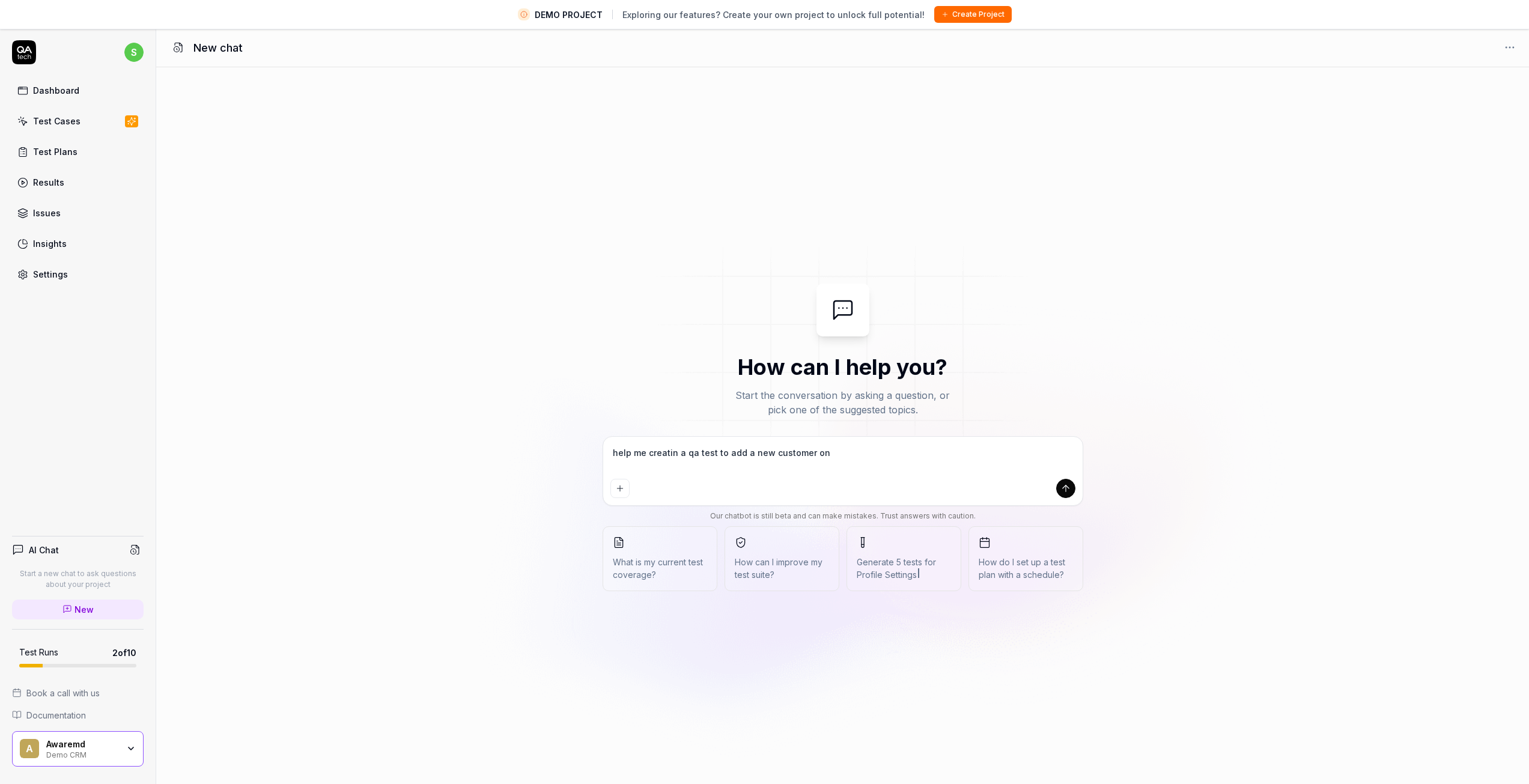
type textarea "help me creatin a qa test to add a new customer on t"
type textarea "*"
type textarea "help me creatin a qa test to add a new customer on th"
type textarea "*"
type textarea "help me creatin a qa test to add a new customer on the"
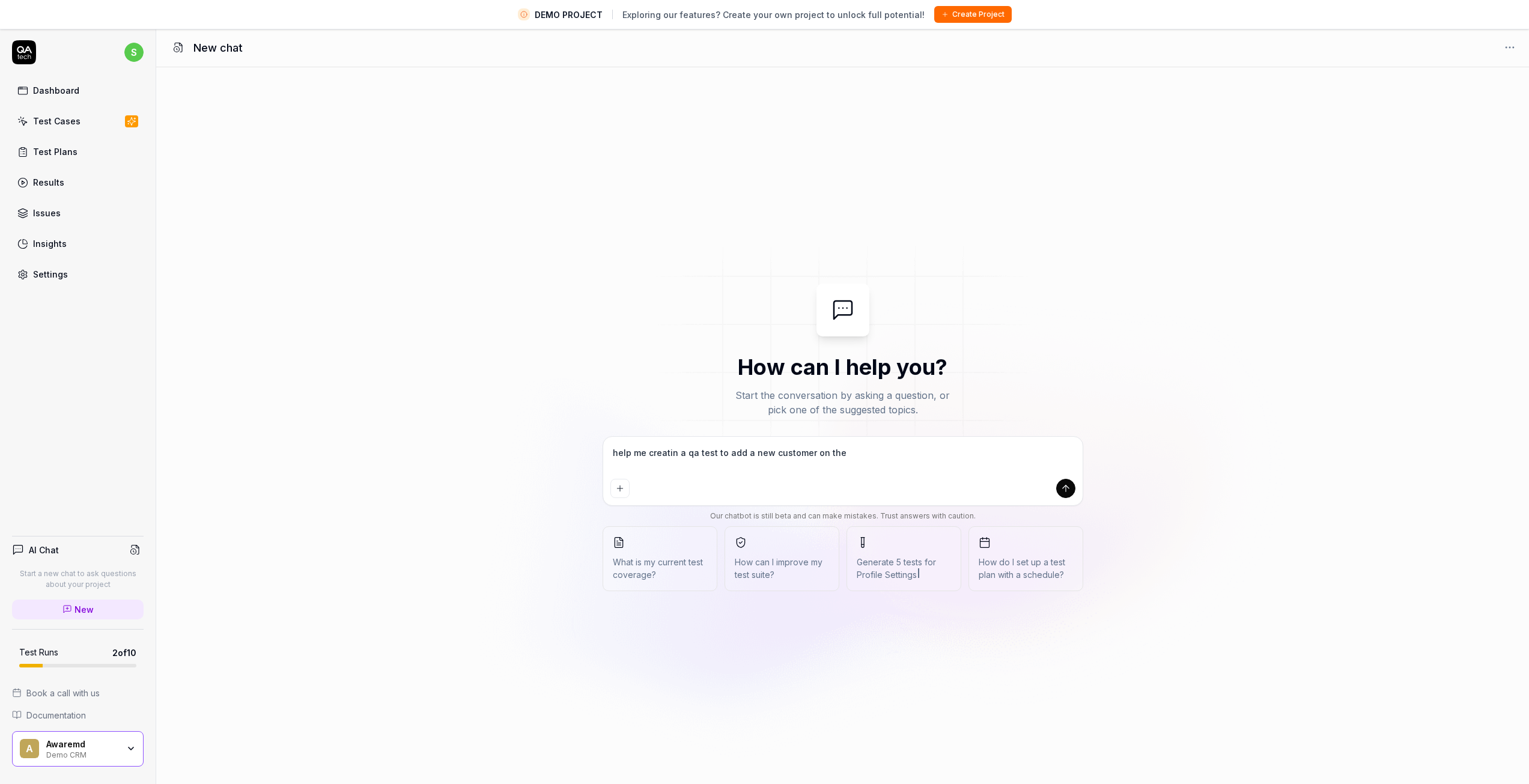
type textarea "*"
type textarea "help me creatin a qa test to add a new customer on the"
type textarea "*"
type textarea "help me creatin a qa test to add a new customer on the a"
type textarea "*"
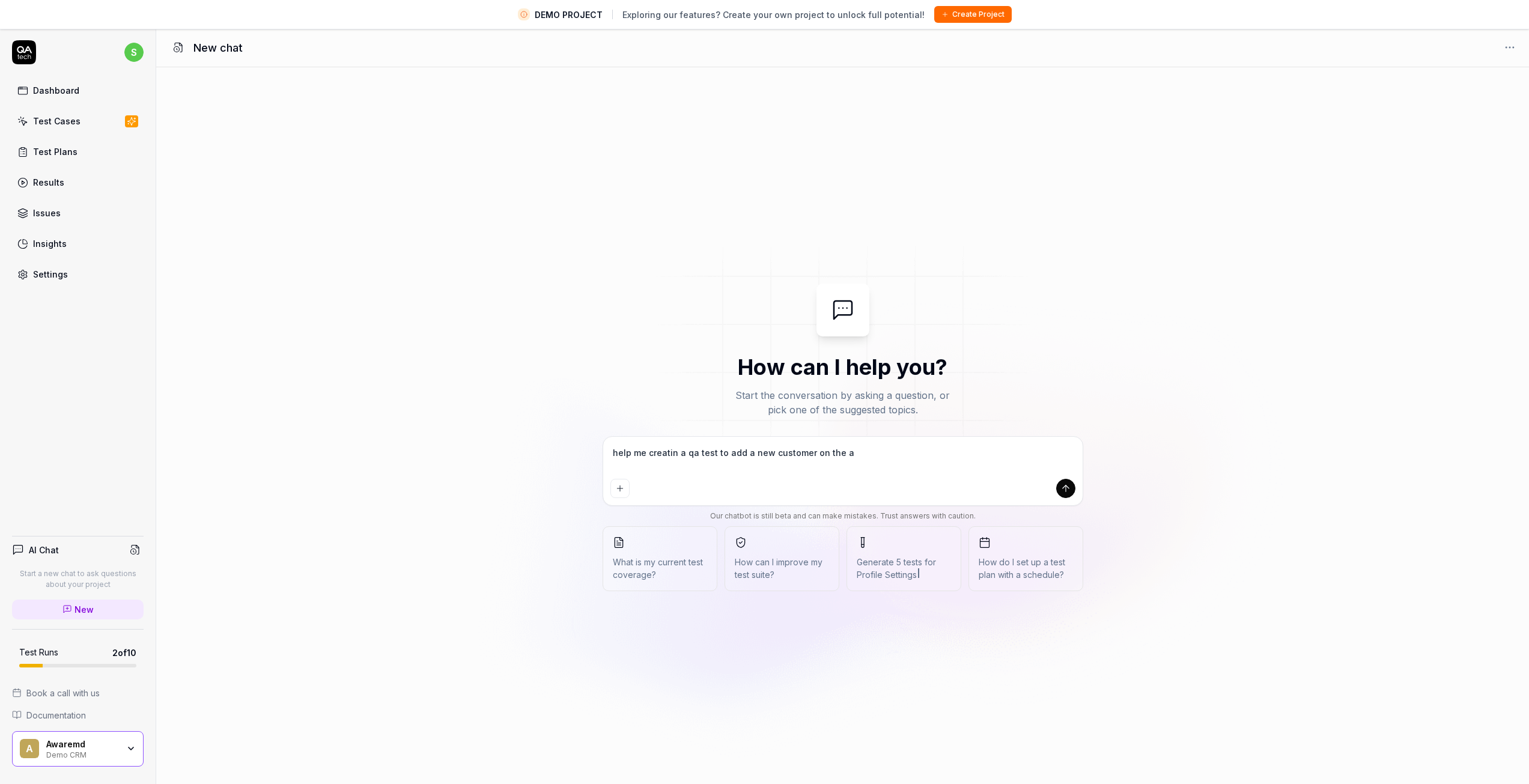
type textarea "help me creatin a qa test to add a new customer on the ap"
type textarea "*"
type textarea "help me creatin a qa test to add a new customer on the app"
type textarea "*"
type textarea "help me creatin a qa test to add a new customer on the app"
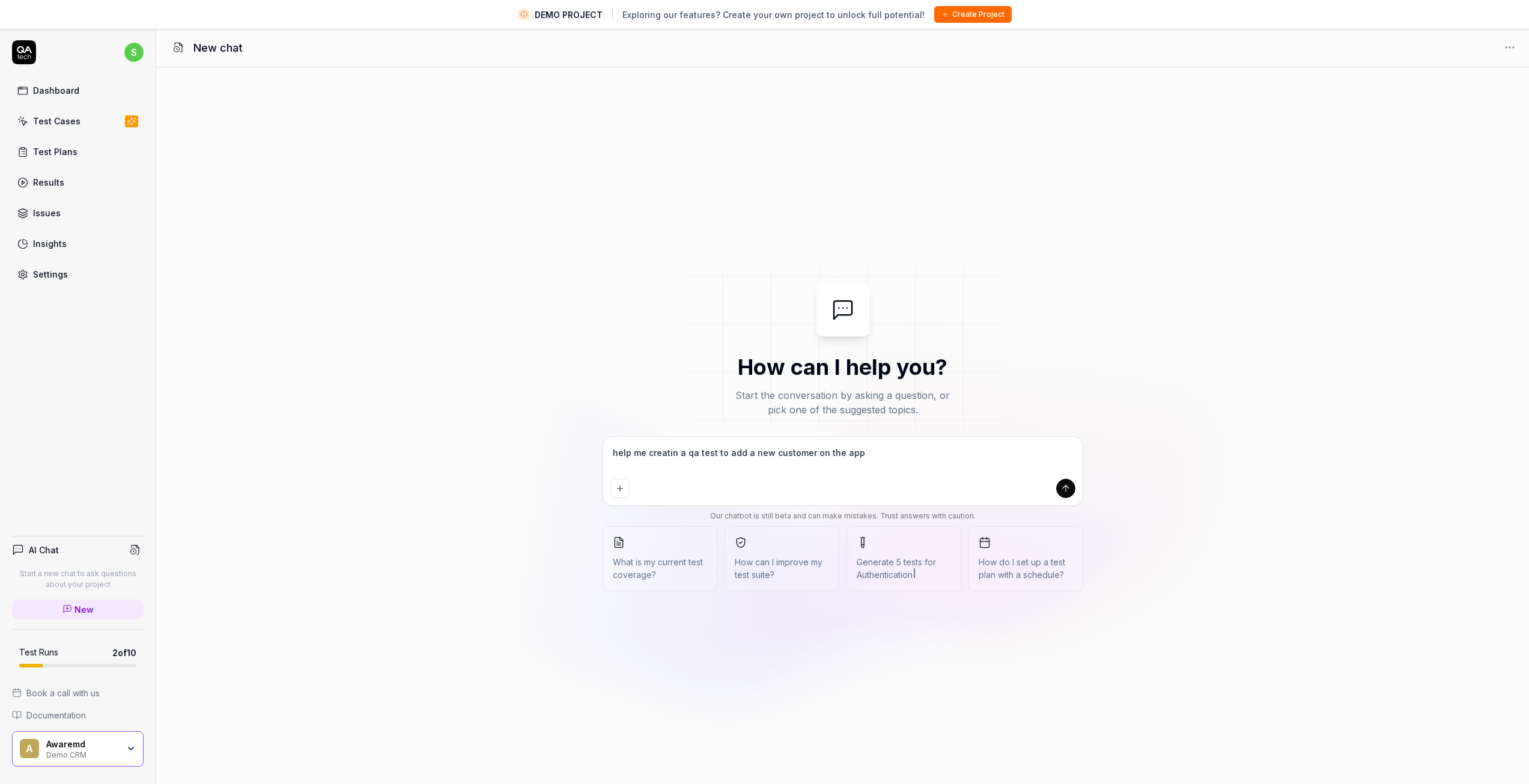
type textarea "*"
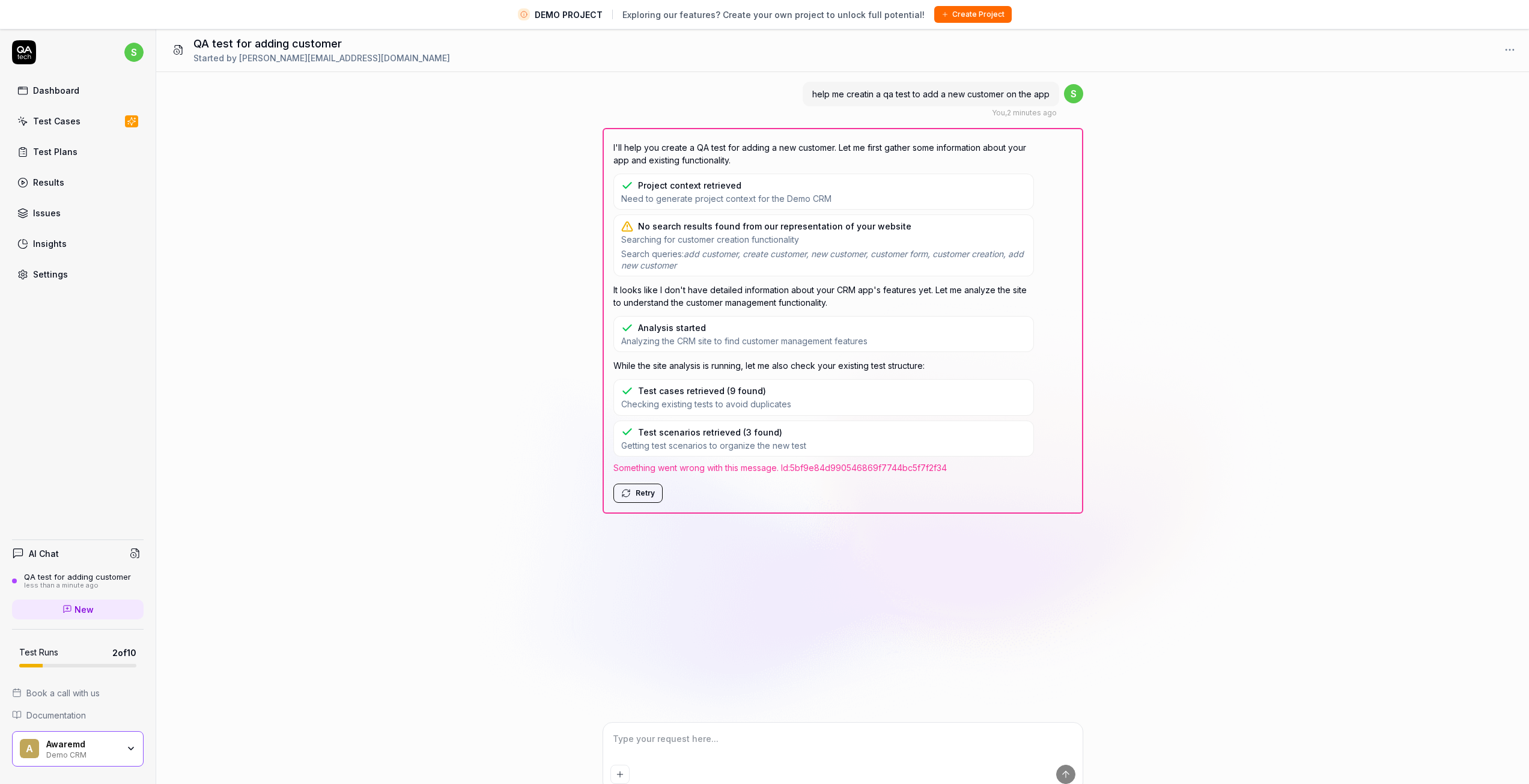
click at [51, 82] on link "Dashboard" at bounding box center [77, 91] width 132 height 24
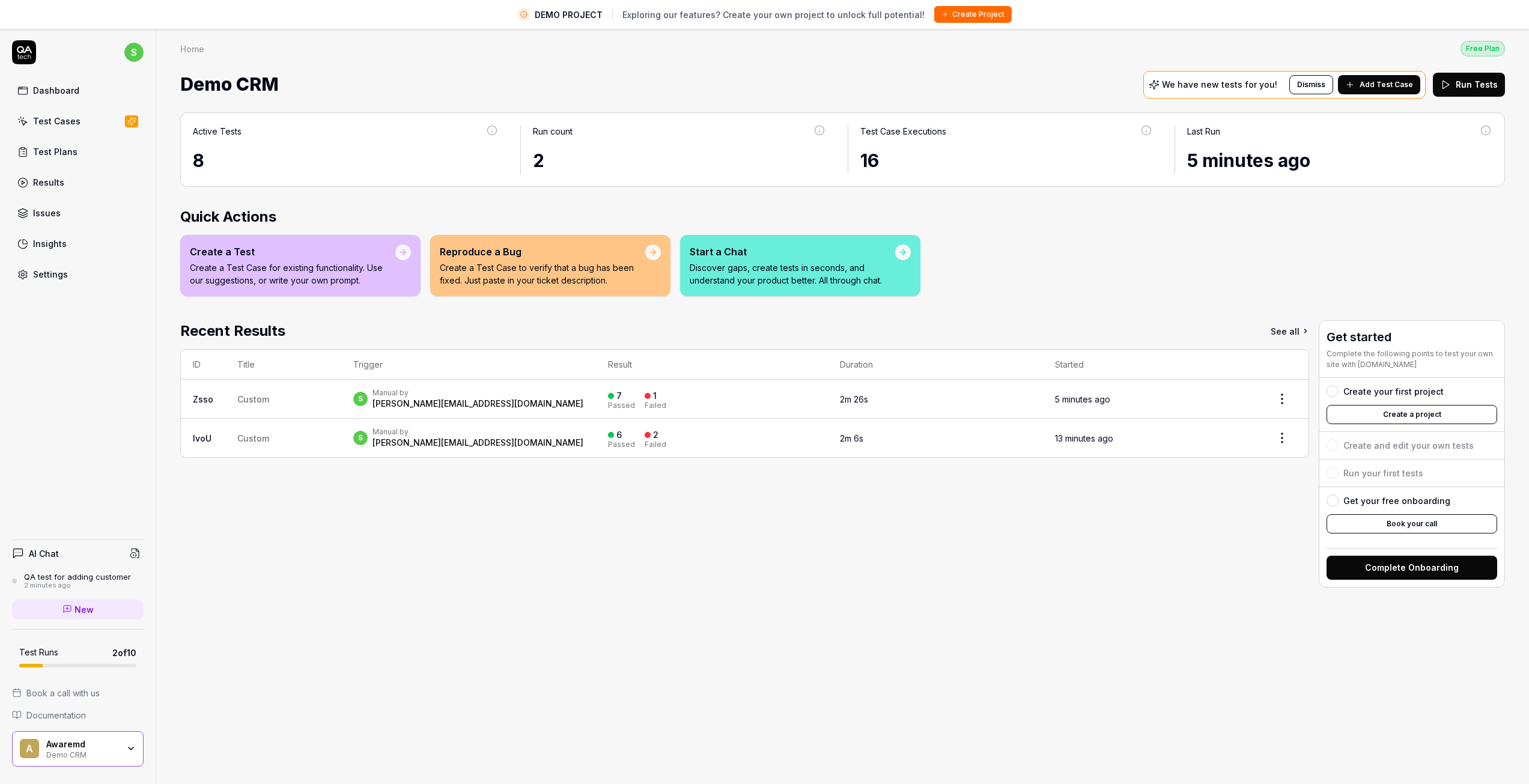
click at [1372, 85] on span "Add Test Case" at bounding box center [1386, 85] width 54 height 11
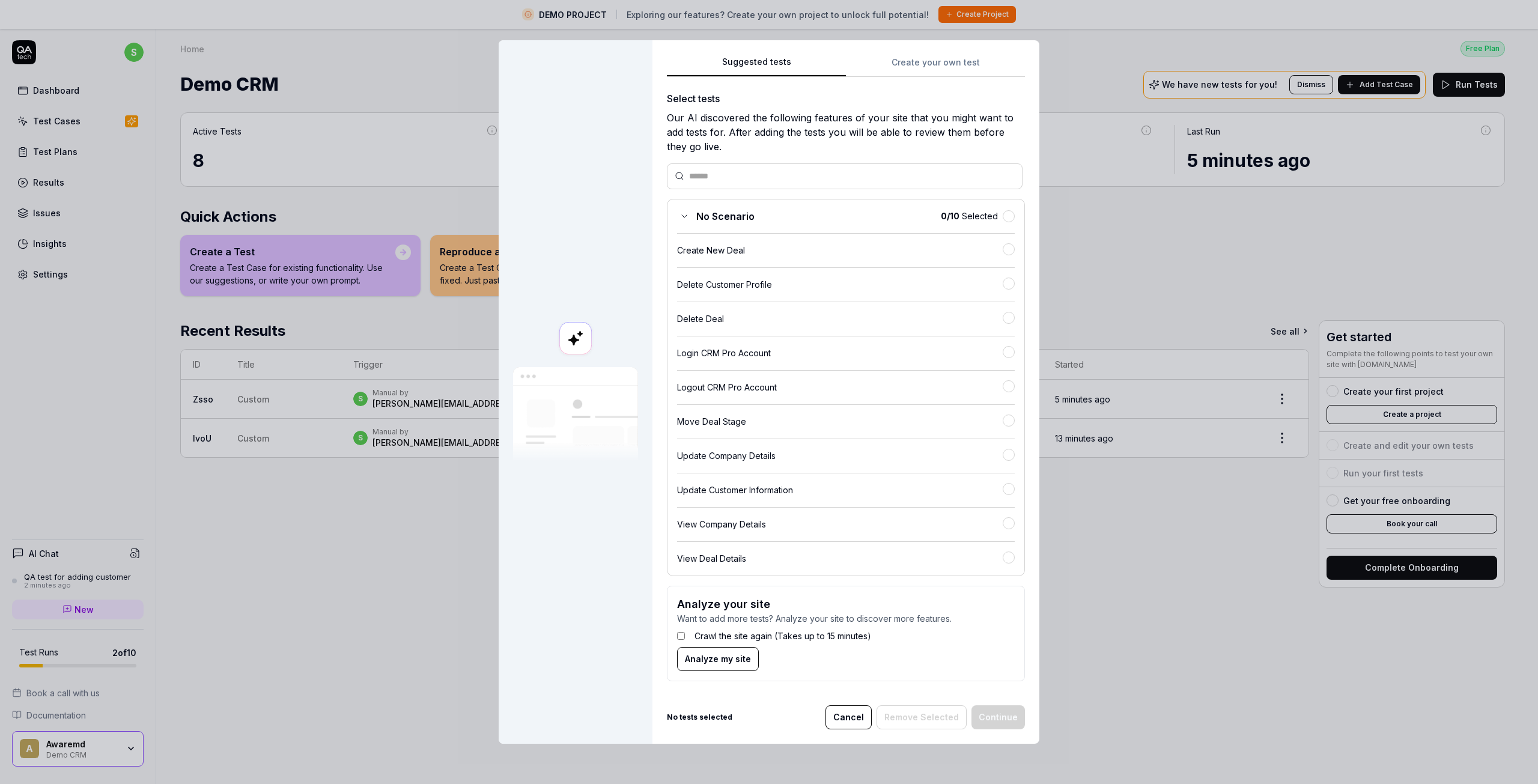
click at [711, 664] on span "Analyze my site" at bounding box center [717, 658] width 66 height 13
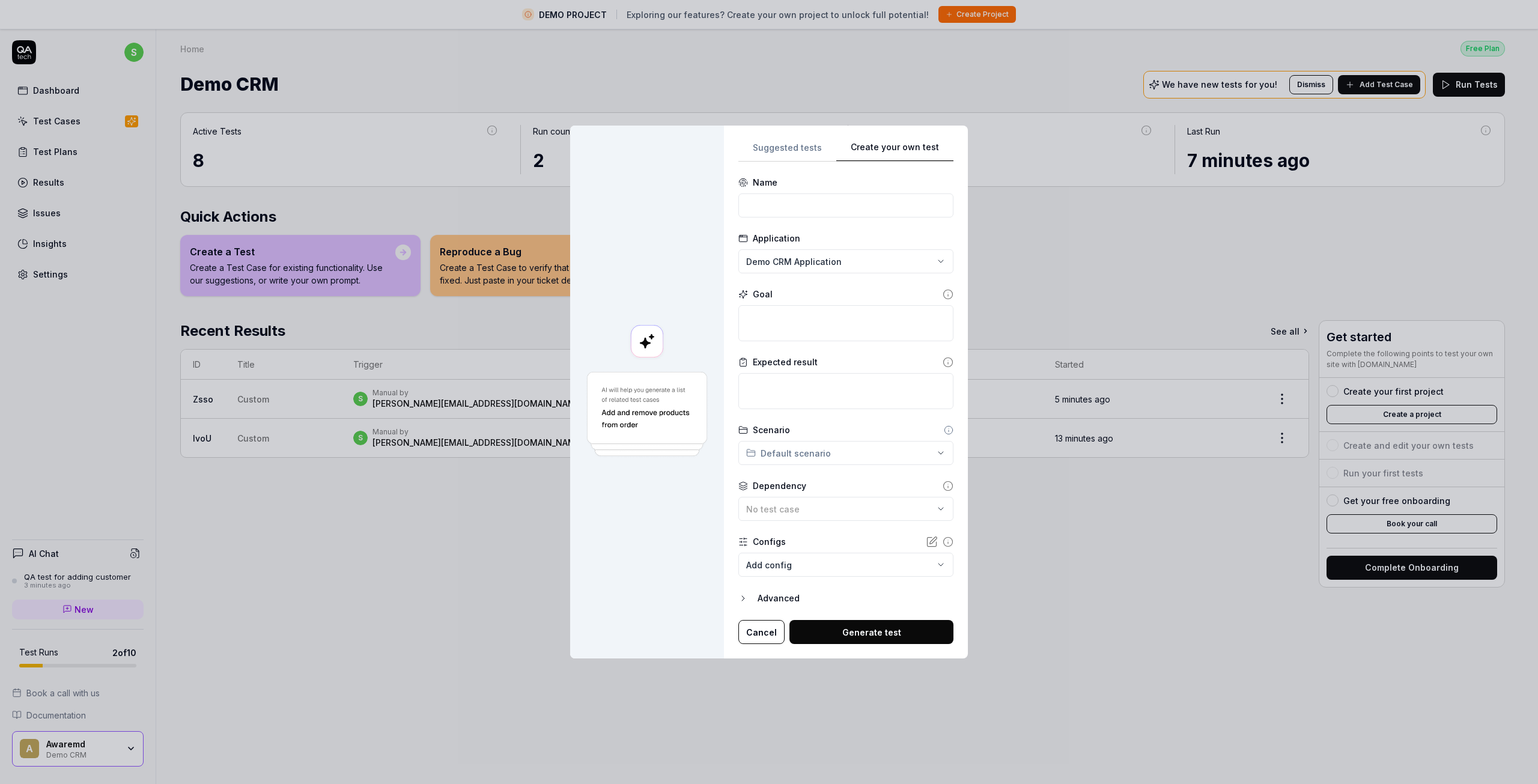
click at [931, 74] on div "**********" at bounding box center [769, 392] width 1538 height 784
click at [783, 205] on input at bounding box center [845, 205] width 215 height 24
click at [812, 327] on textarea at bounding box center [845, 323] width 215 height 36
click at [752, 633] on button "Cancel" at bounding box center [761, 632] width 46 height 24
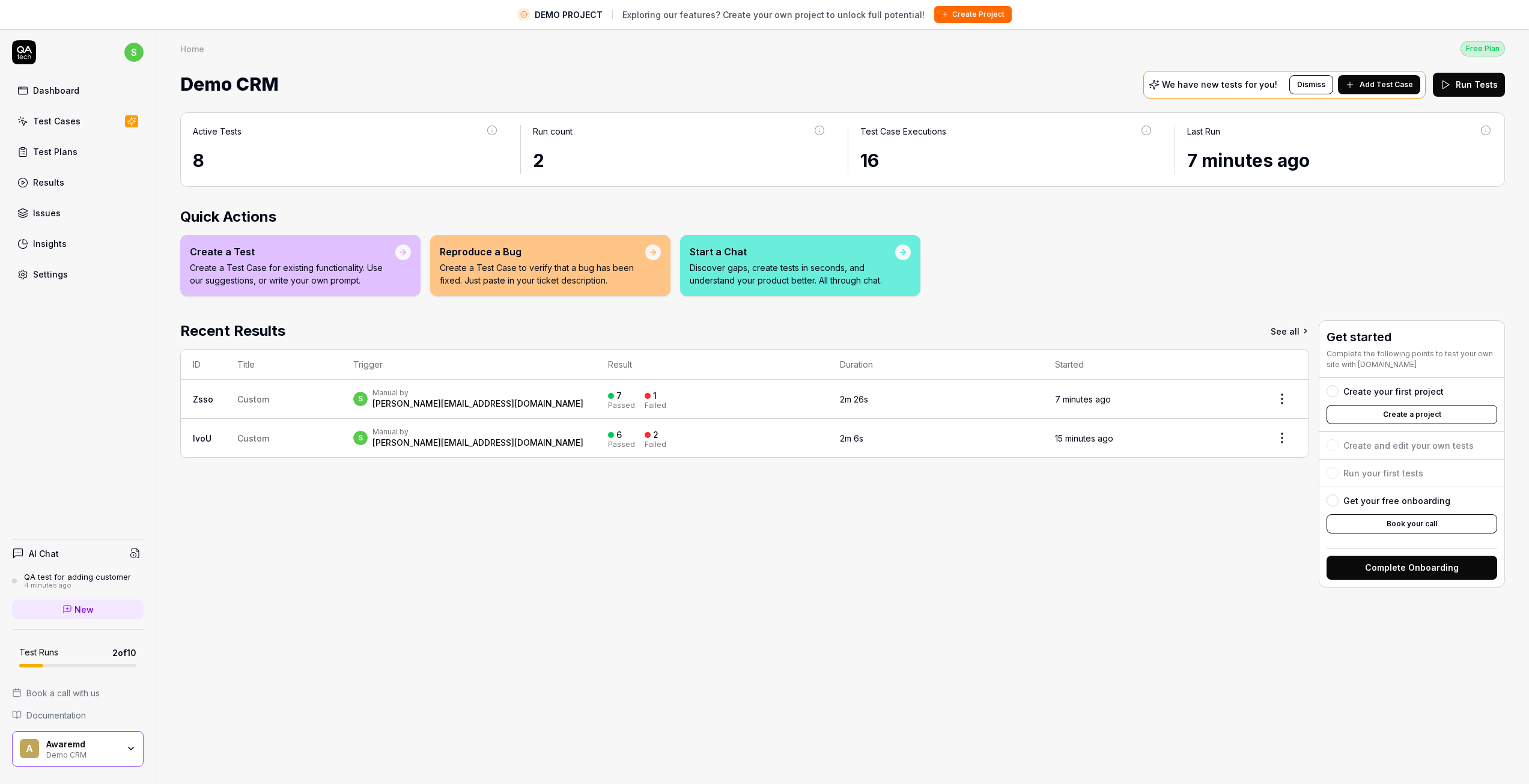
click at [908, 244] on div "Start a Chat Discover gaps, create tests in seconds, and understand your produc…" at bounding box center [800, 265] width 240 height 61
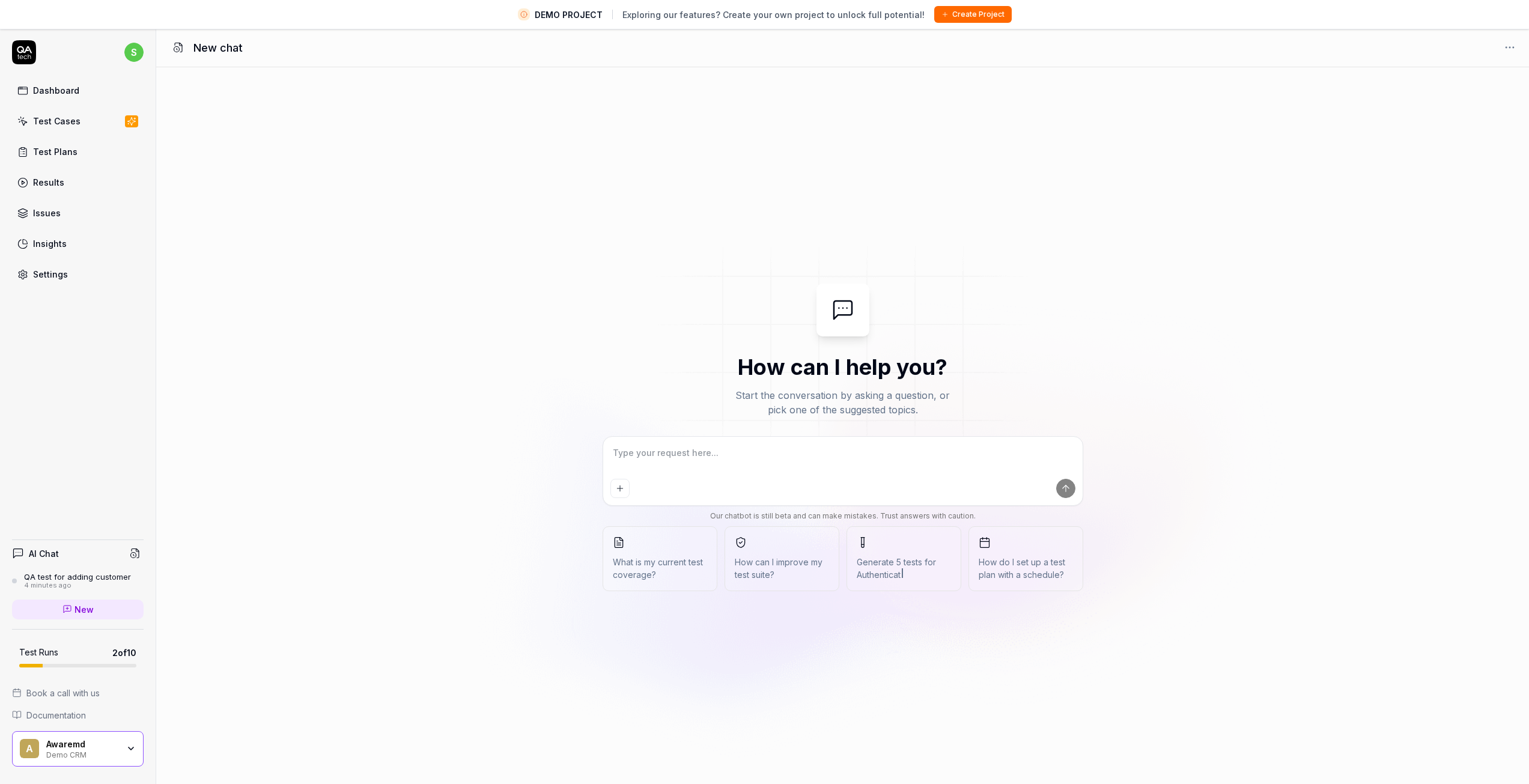
click at [731, 465] on textarea at bounding box center [843, 459] width 465 height 30
click at [696, 463] on textarea at bounding box center [843, 459] width 465 height 30
paste textarea "Help me recreate a test case that adds a customer."
type textarea "*"
type textarea "Help me recreate a test case that adds a customer."
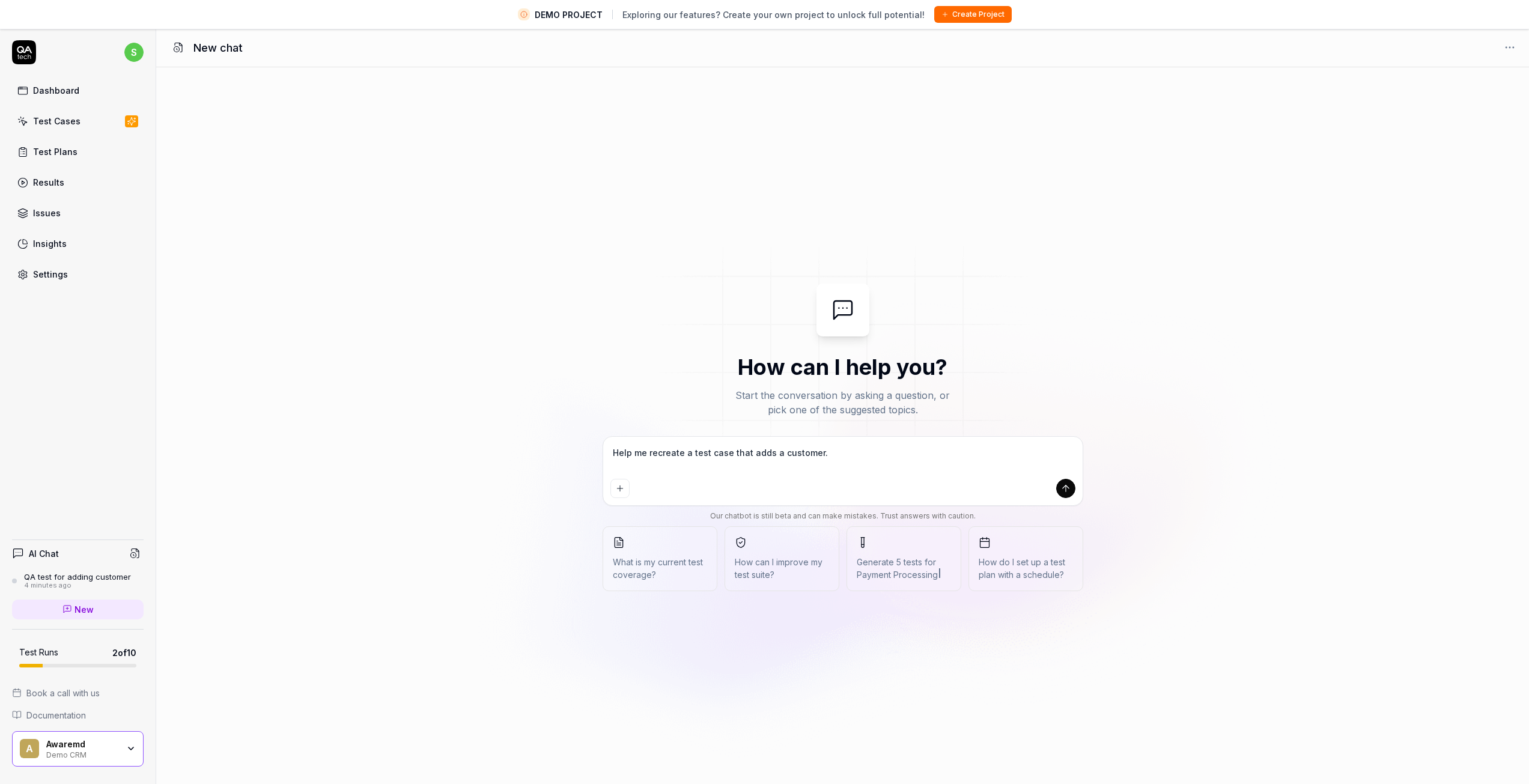
type textarea "*"
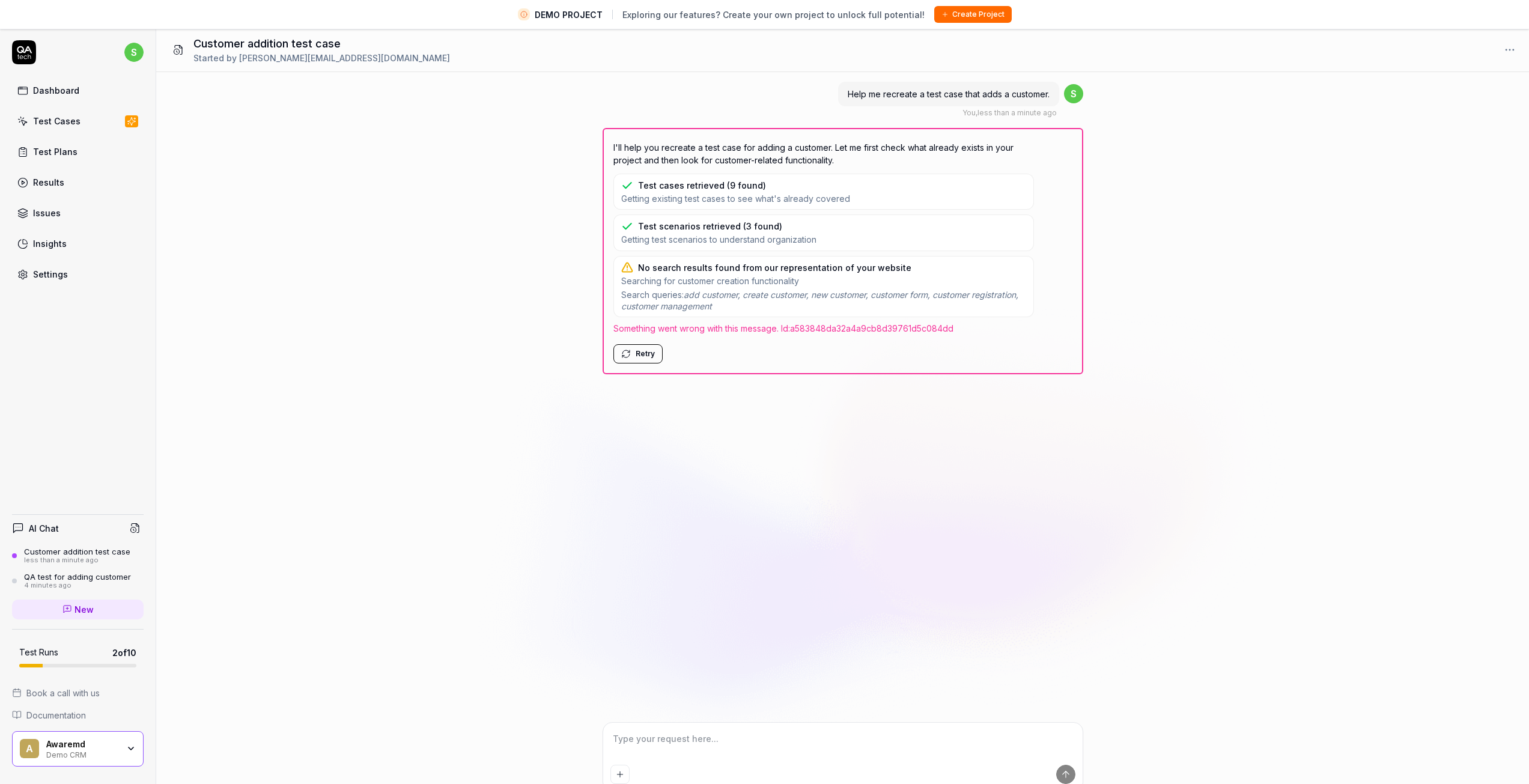
click at [63, 123] on div "Test Cases" at bounding box center [56, 120] width 48 height 13
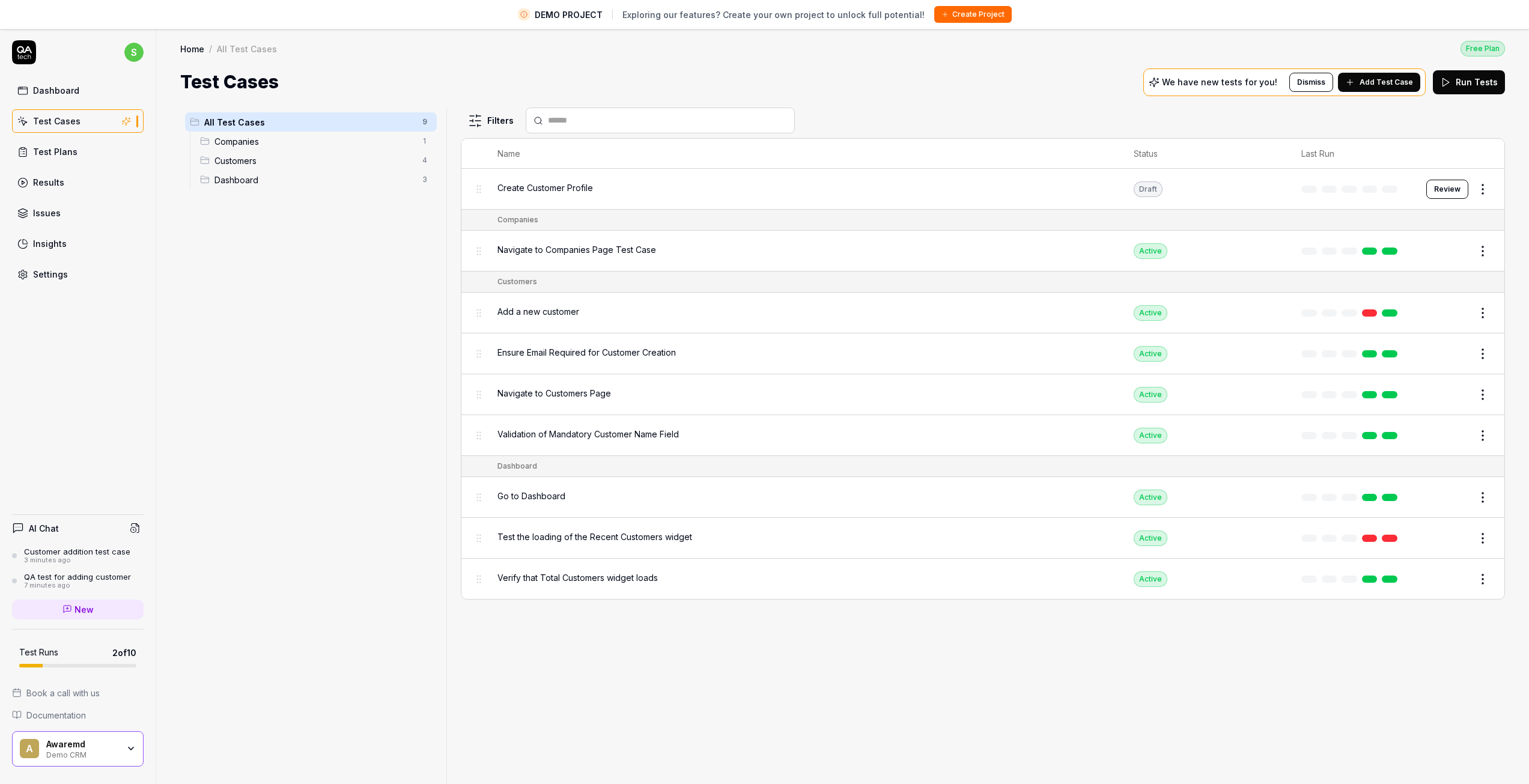
click at [294, 137] on span "Companies" at bounding box center [315, 141] width 201 height 13
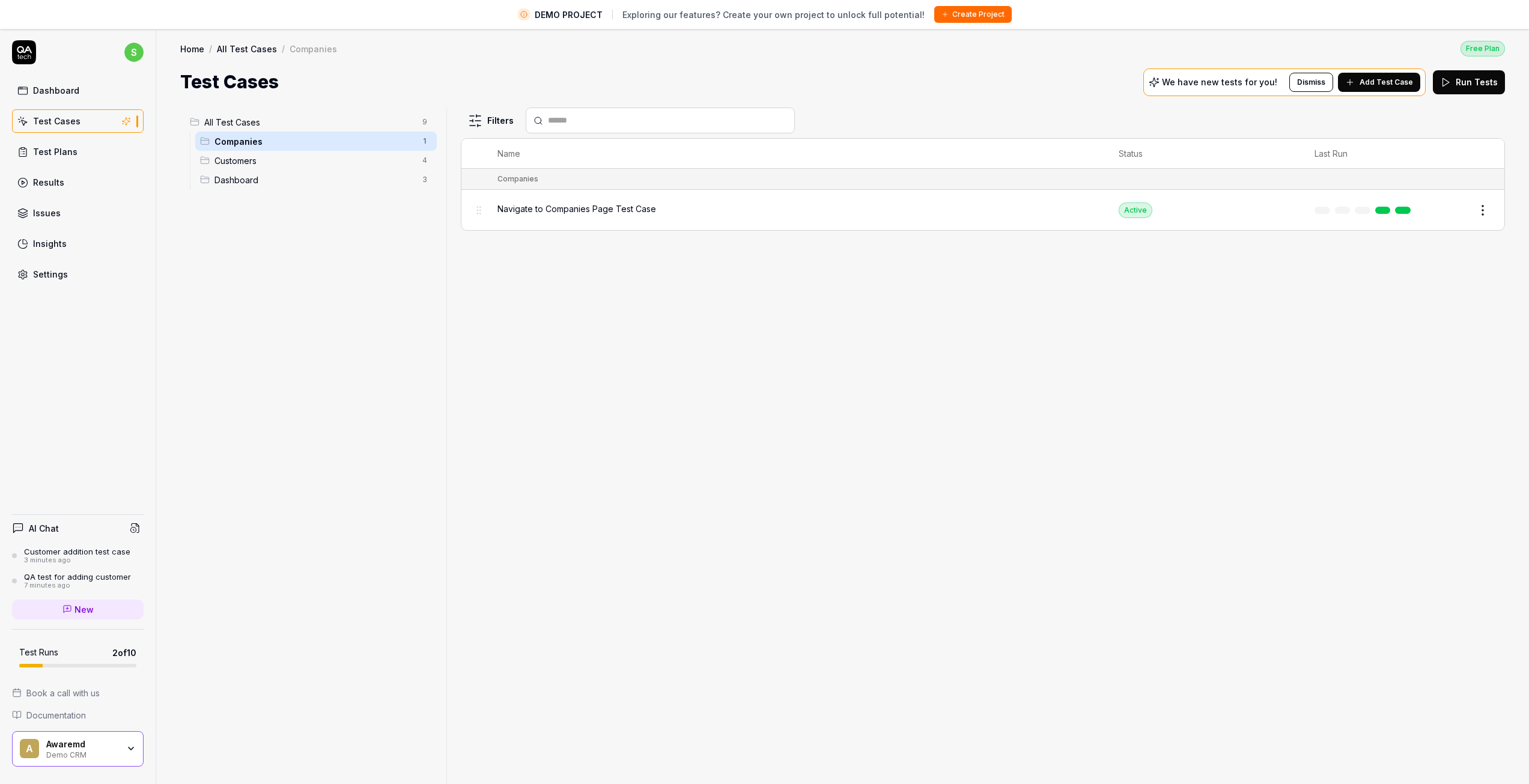
click at [678, 213] on div "Navigate to Companies Page Test Case" at bounding box center [795, 208] width 597 height 13
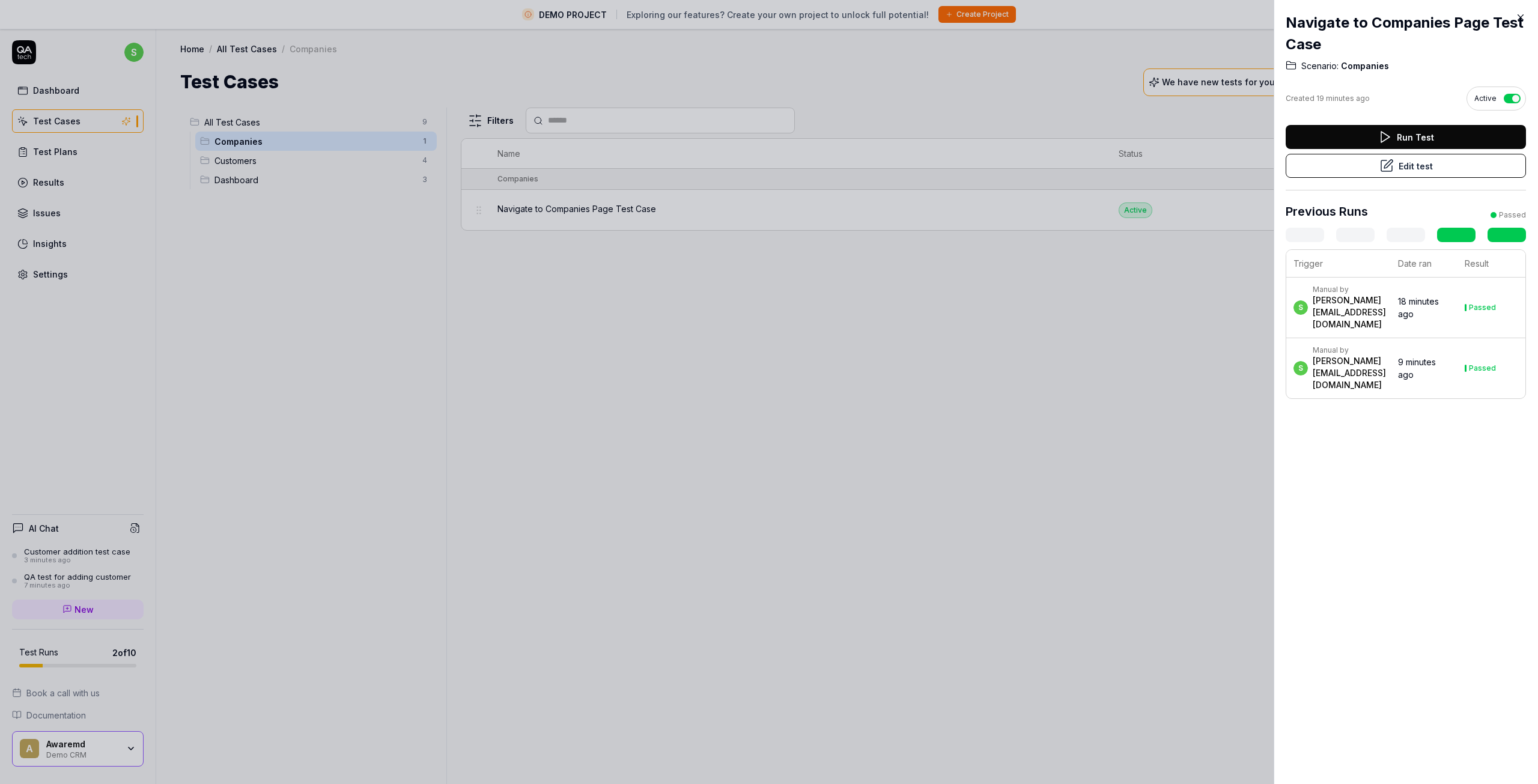
click at [1436, 171] on button "Edit test" at bounding box center [1406, 166] width 240 height 24
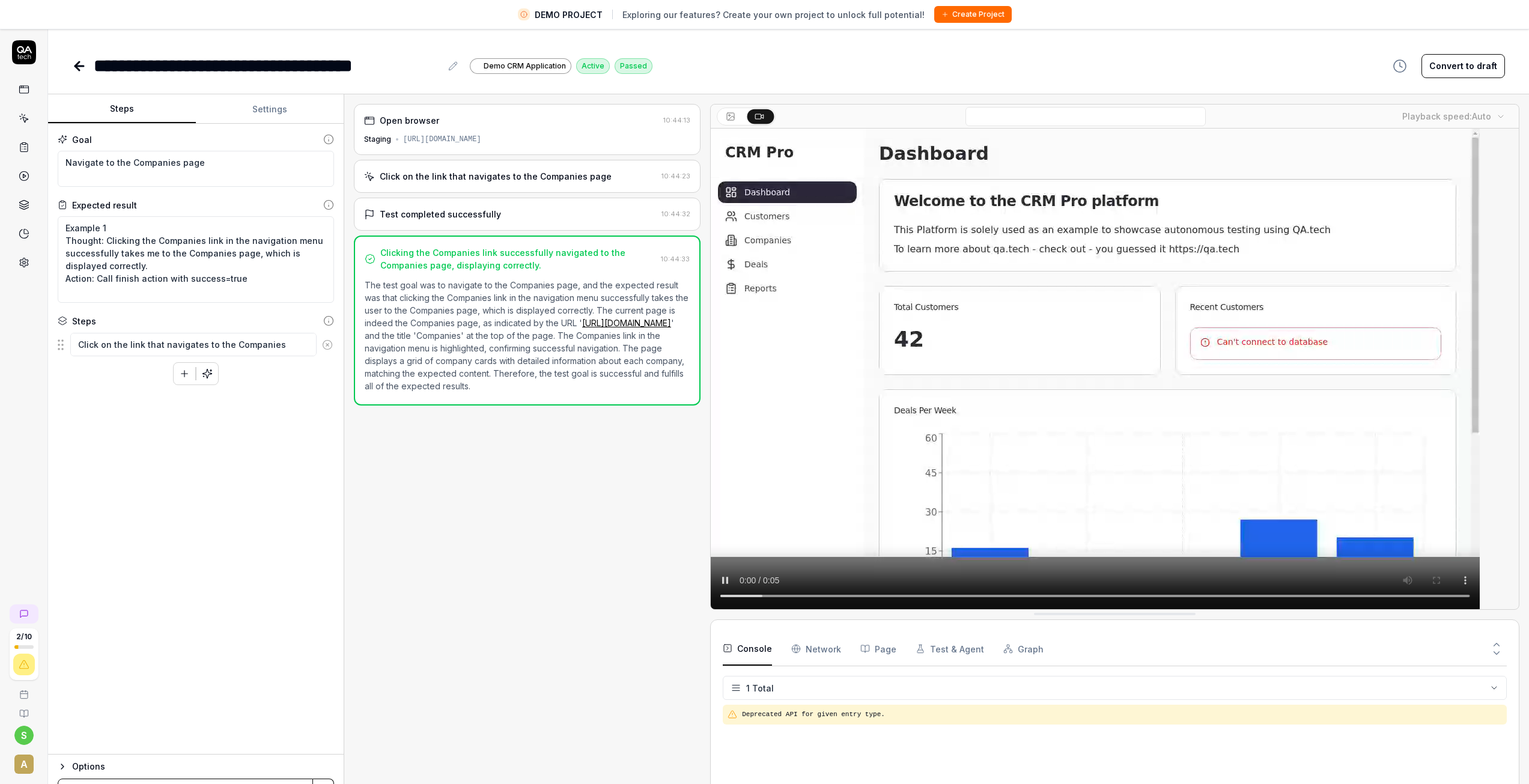
type textarea "*"
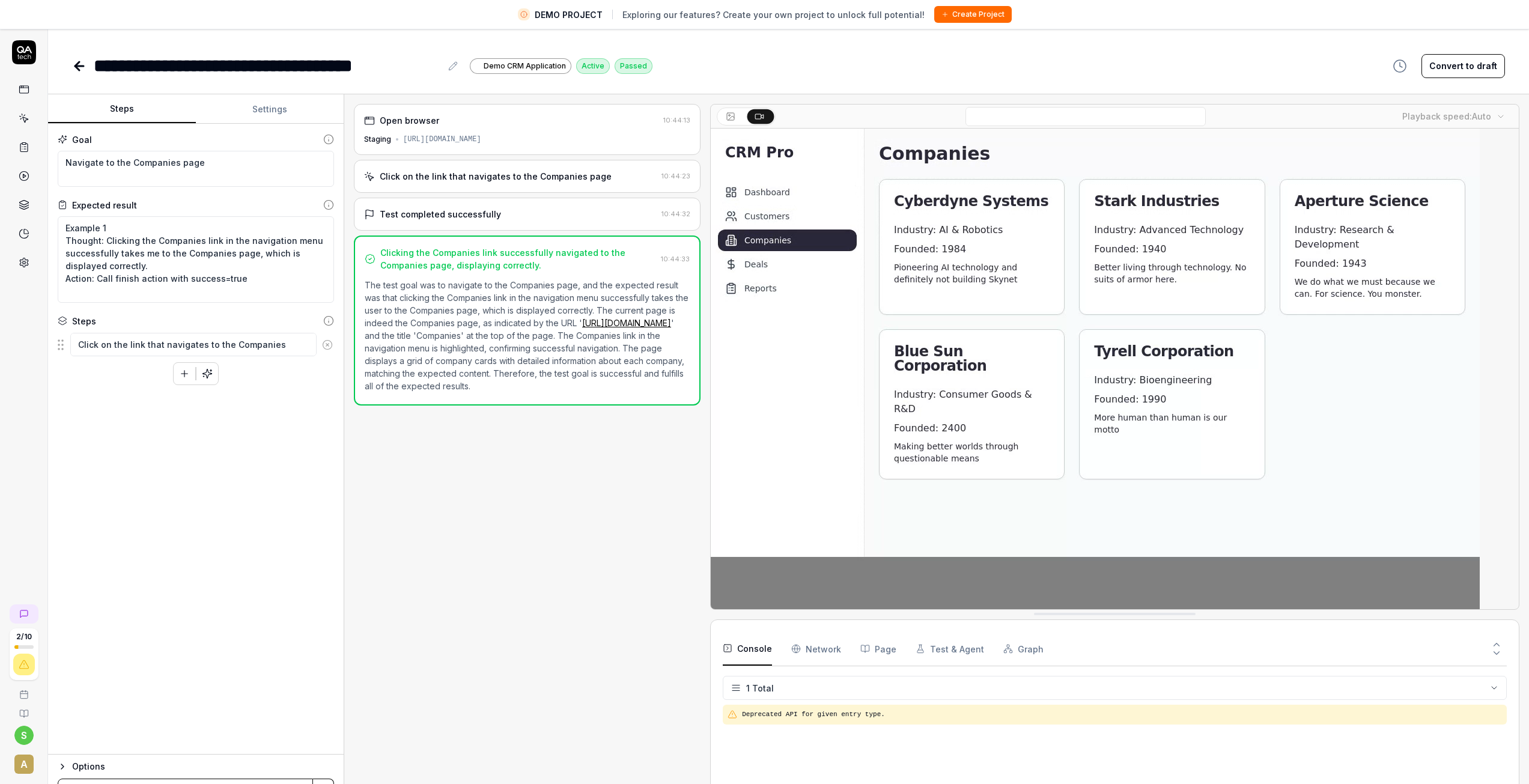
click at [24, 115] on icon at bounding box center [24, 118] width 11 height 11
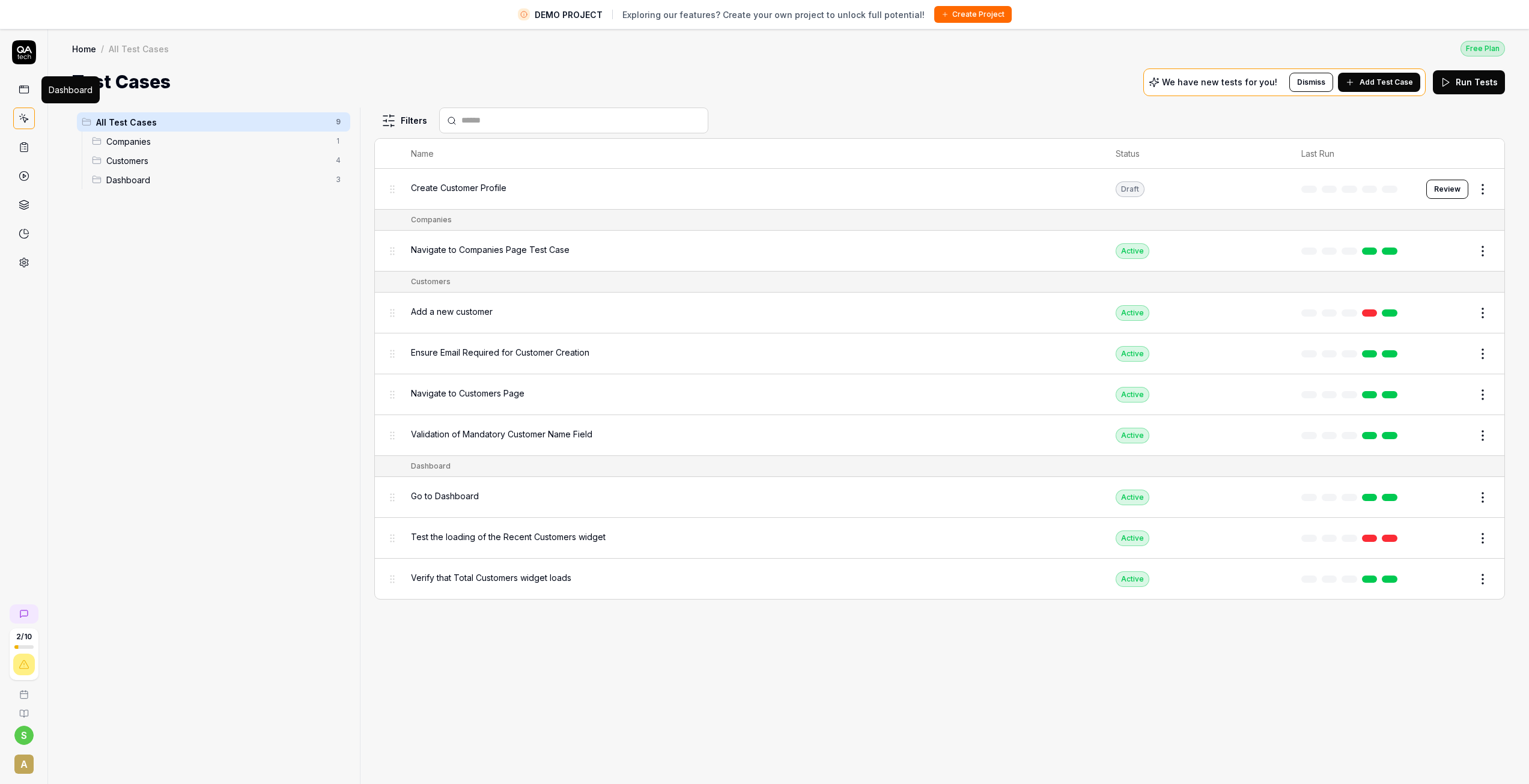
click at [25, 89] on icon at bounding box center [24, 89] width 11 height 11
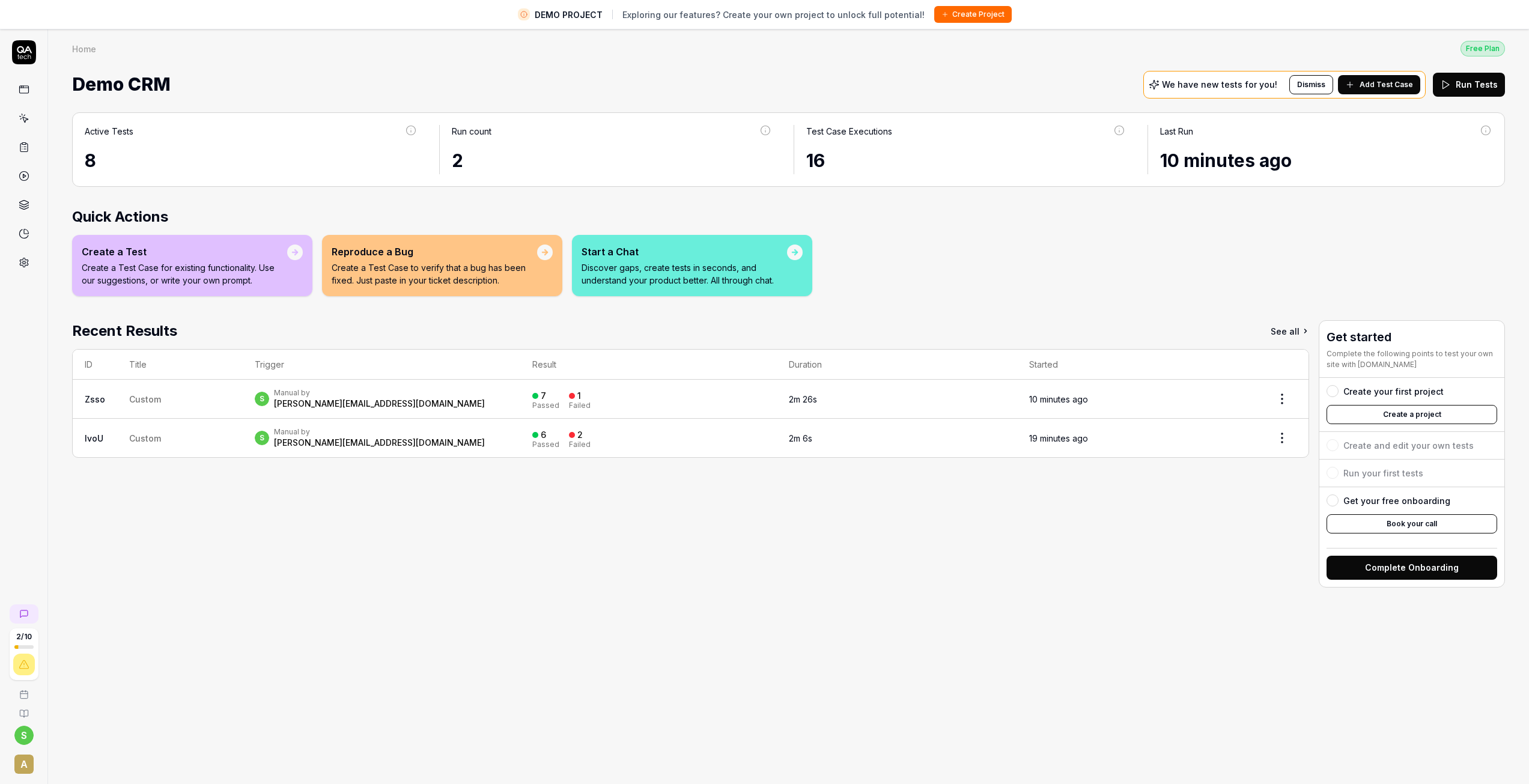
click at [172, 262] on p "Create a Test Case for existing functionality. Use our suggestions, or write yo…" at bounding box center [184, 274] width 205 height 25
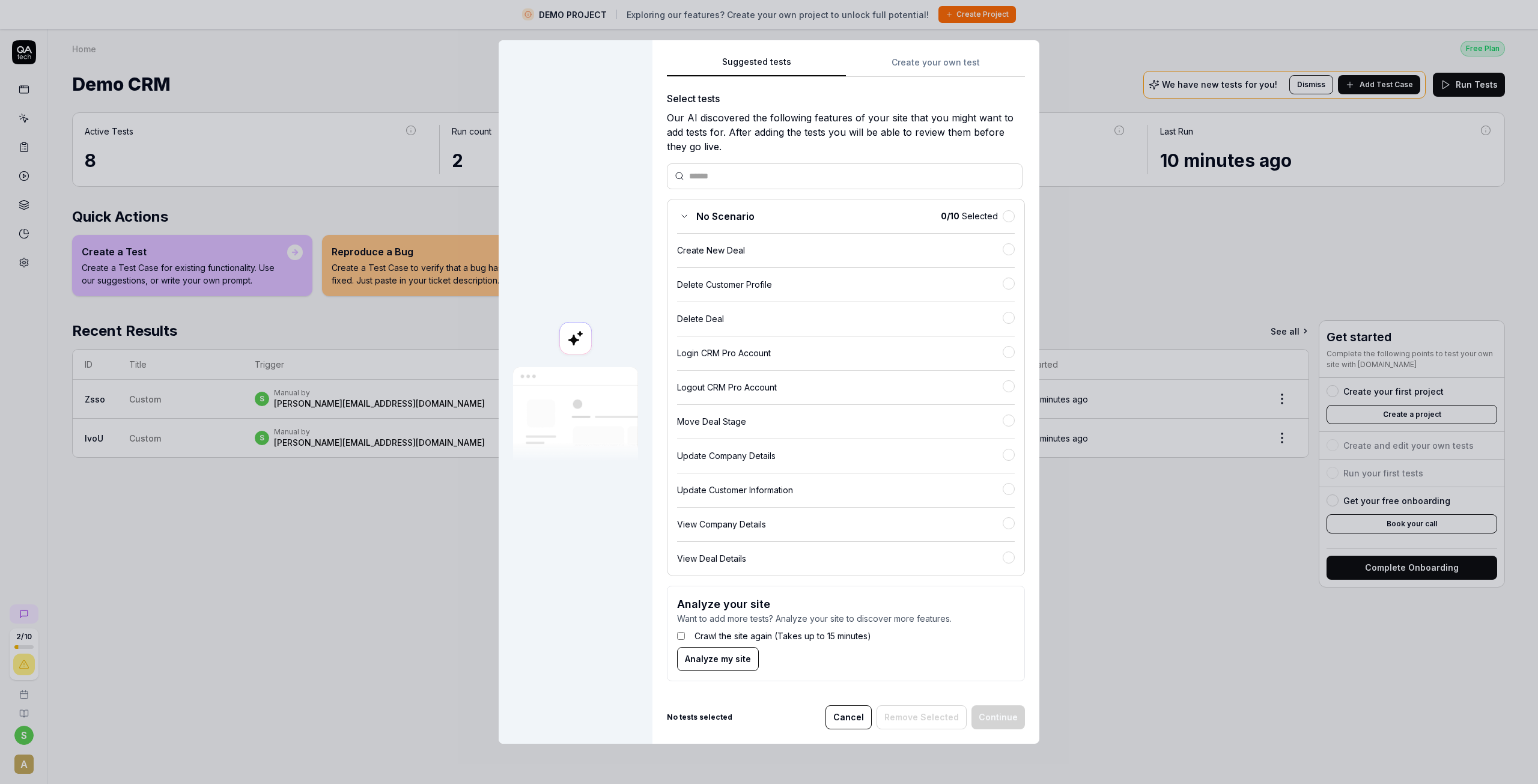
click at [962, 61] on div "Suggested tests Suggested tests Create your own test Select tests Our AI discov…" at bounding box center [769, 392] width 1538 height 784
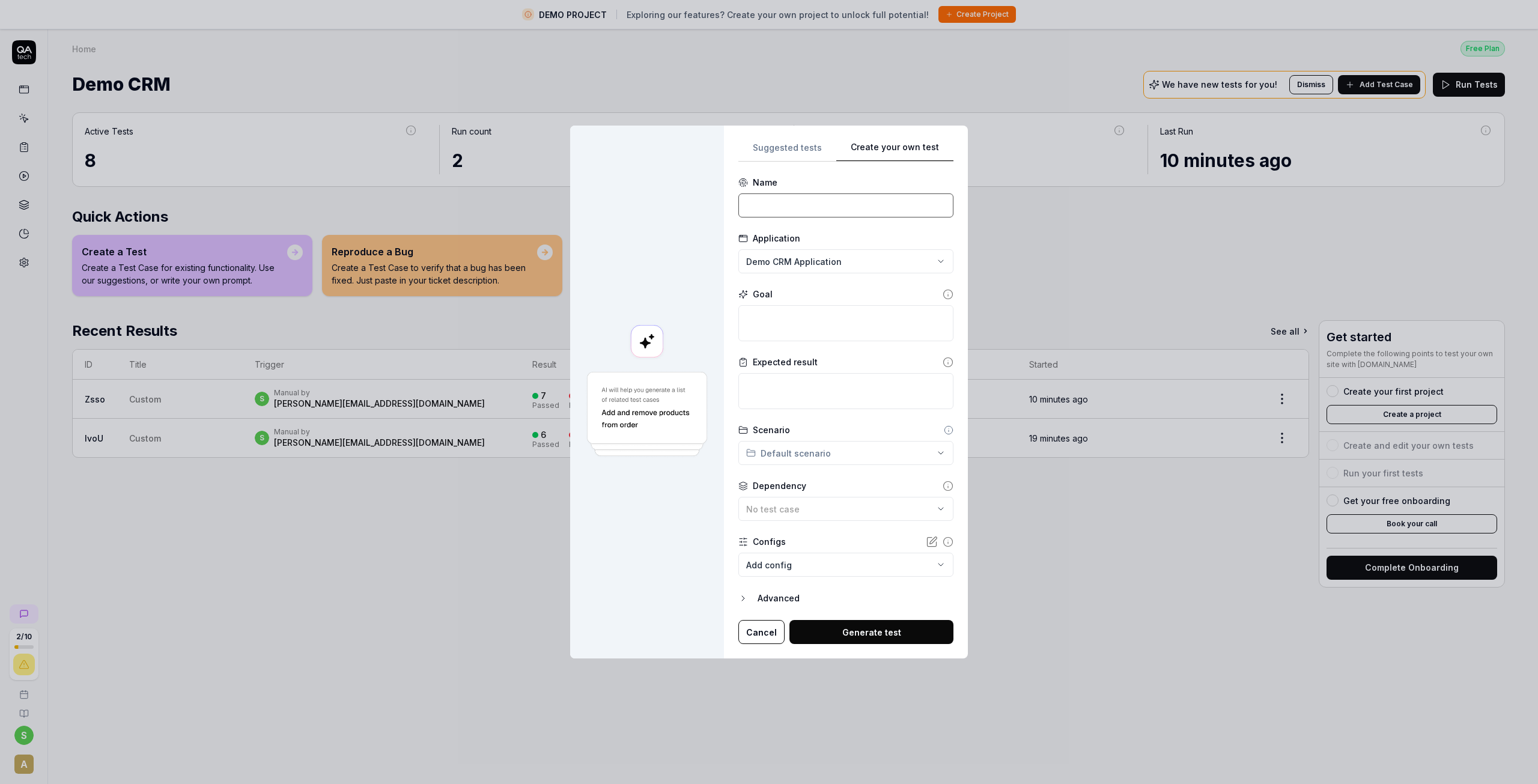
click at [776, 204] on input at bounding box center [845, 205] width 215 height 24
type input "customer"
click at [774, 312] on textarea at bounding box center [845, 323] width 215 height 36
type textarea "*"
type textarea "a"
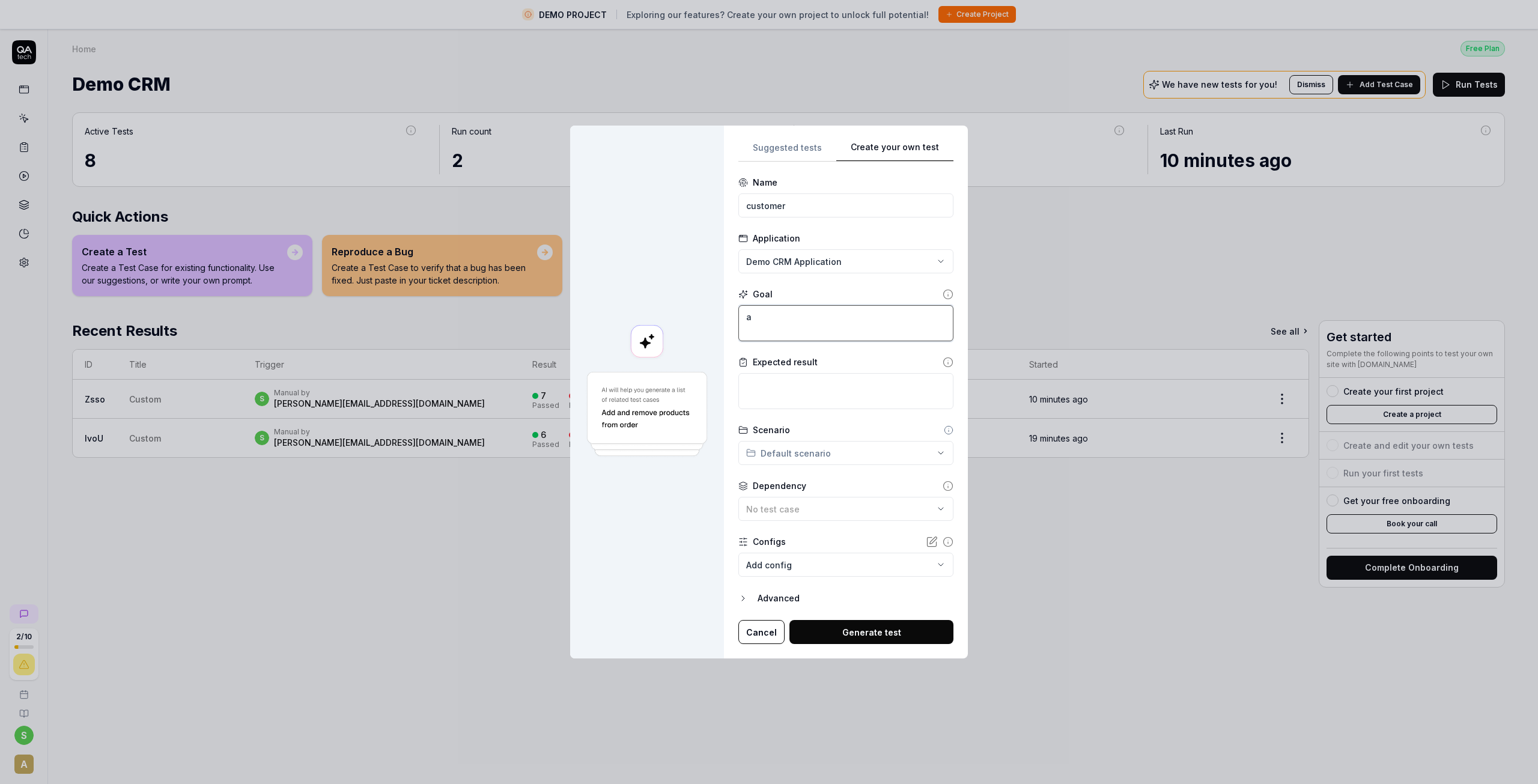
type textarea "*"
type textarea "ad"
type textarea "*"
type textarea "add"
type textarea "*"
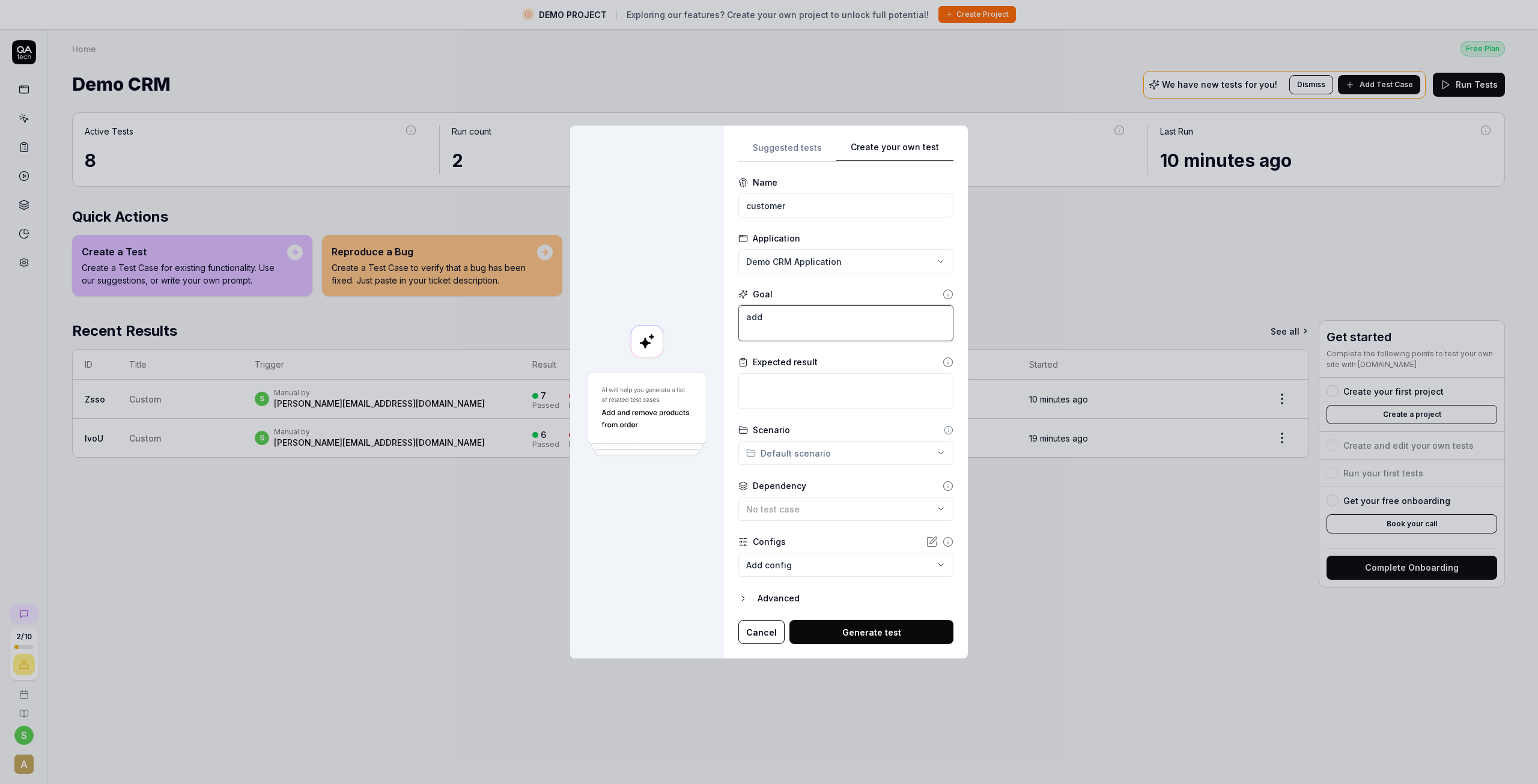
type textarea "add"
type textarea "*"
type textarea "add a"
type textarea "*"
type textarea "add a"
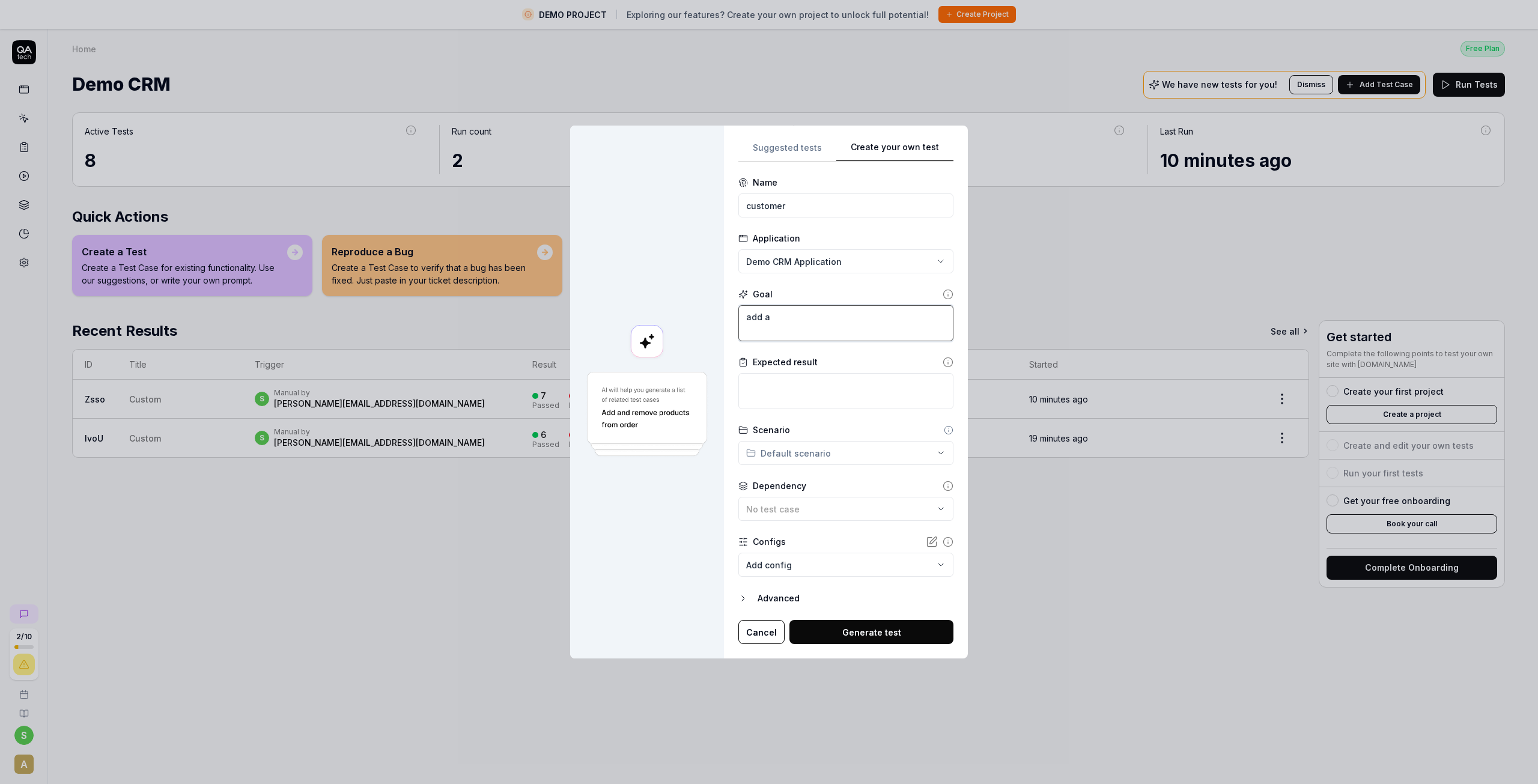
type textarea "*"
type textarea "add a c"
type textarea "*"
type textarea "add a cu"
type textarea "*"
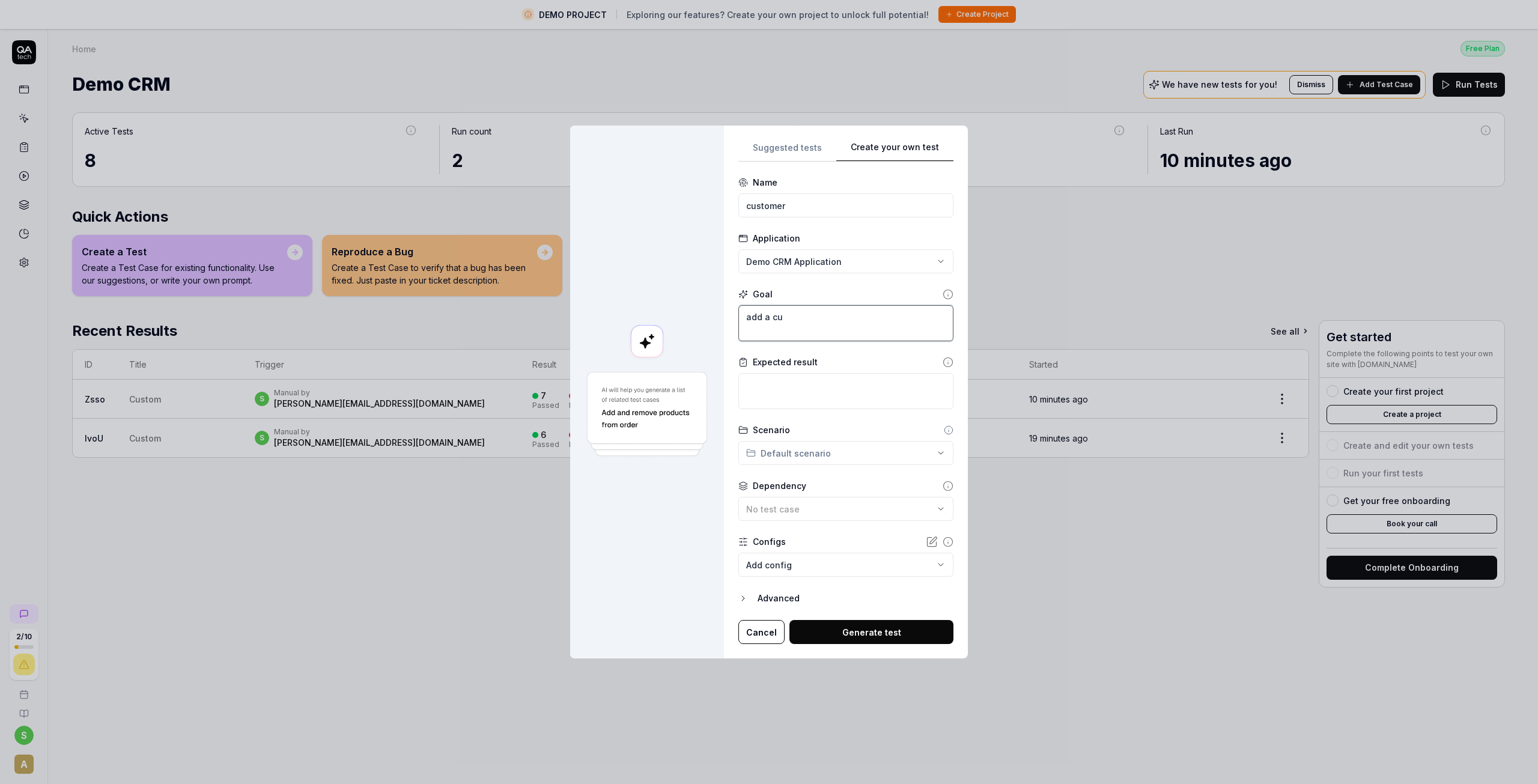
type textarea "add a cus"
type textarea "*"
type textarea "add a cust"
type textarea "*"
type textarea "add a custo"
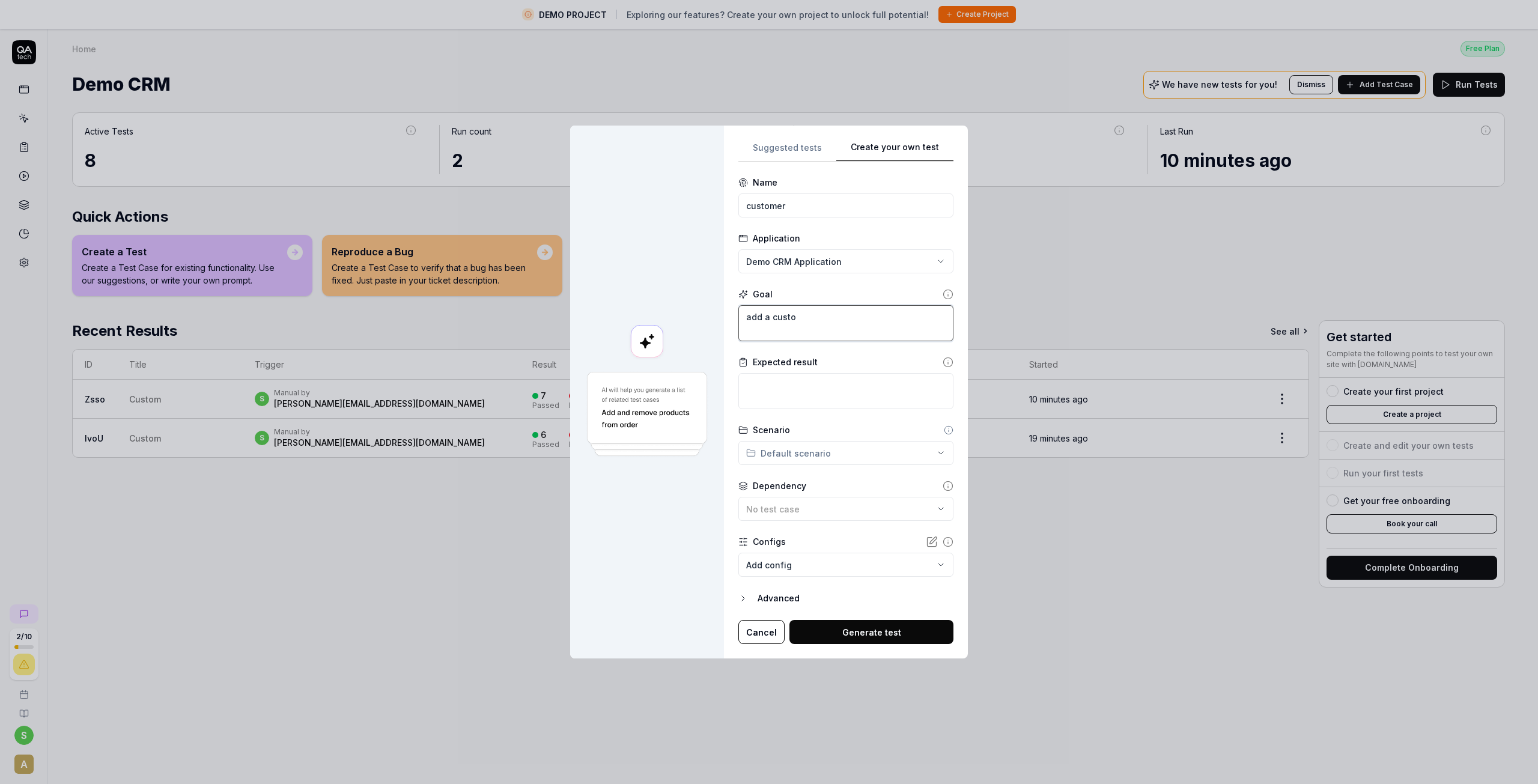
type textarea "*"
type textarea "add a custom"
type textarea "*"
type textarea "add a custome"
type textarea "*"
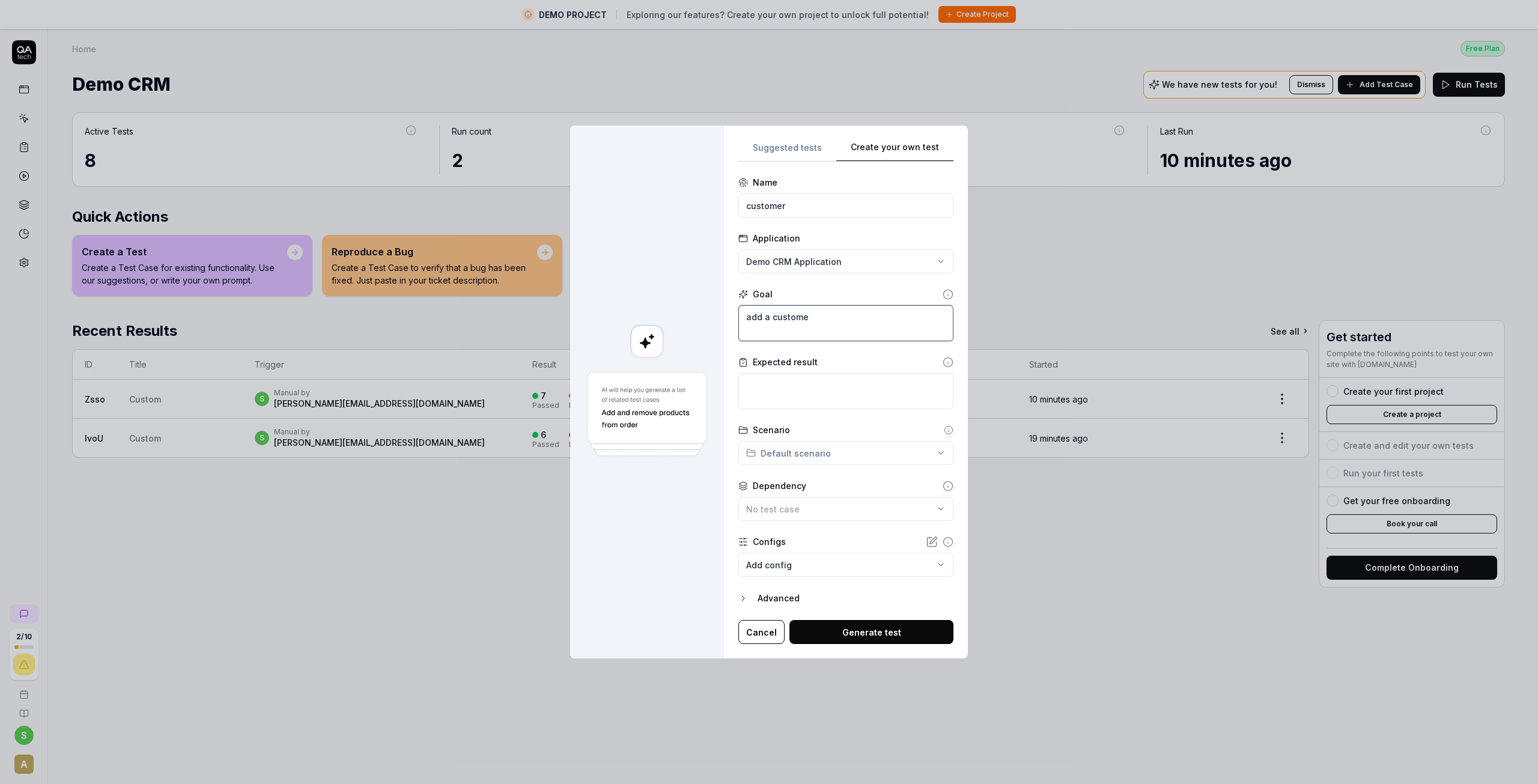
type textarea "add a customer"
type textarea "*"
type textarea "add a customer"
click at [781, 390] on textarea at bounding box center [845, 391] width 215 height 36
type textarea "*"
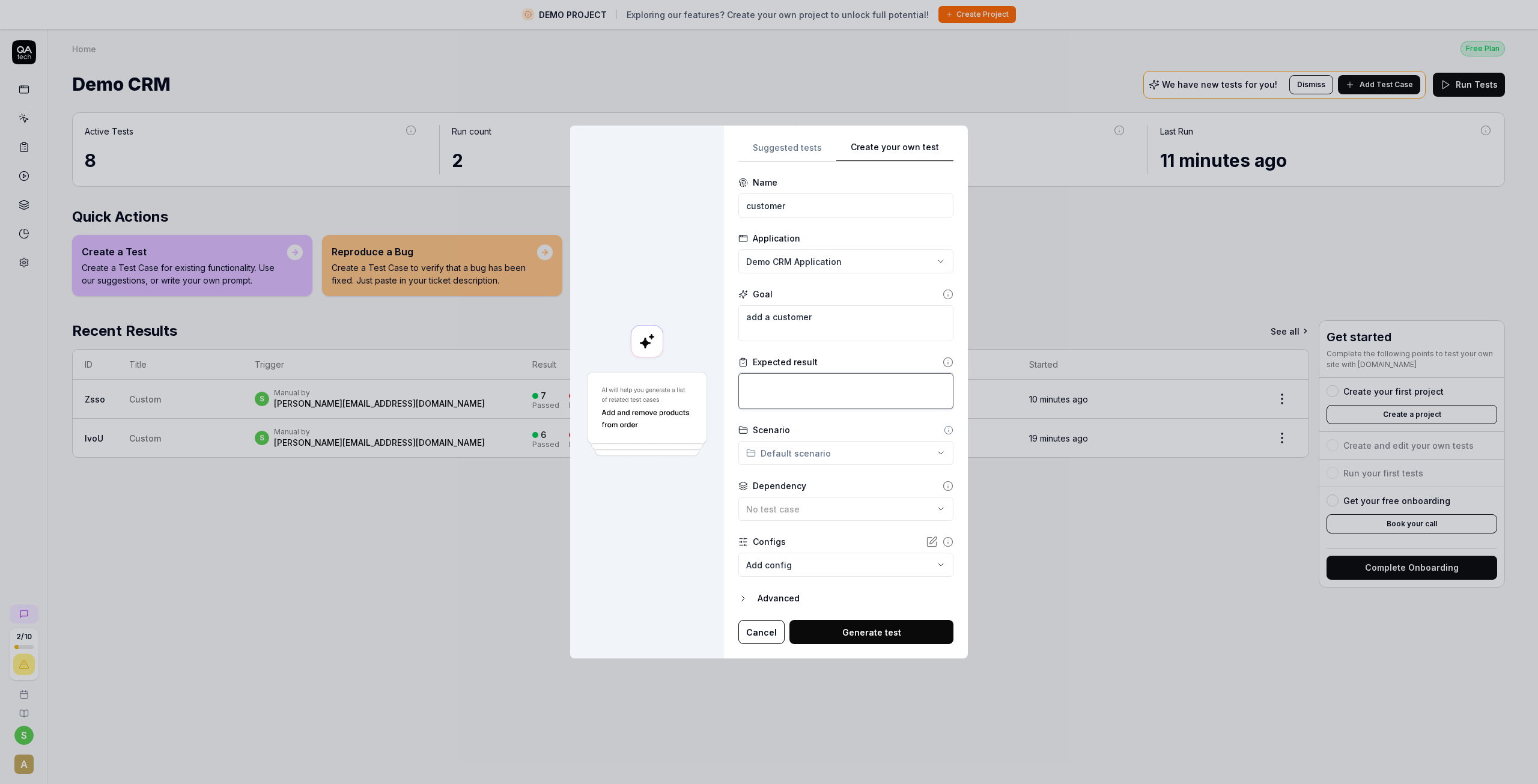
type textarea "a"
type textarea "*"
type textarea "ad"
type textarea "*"
type textarea "add"
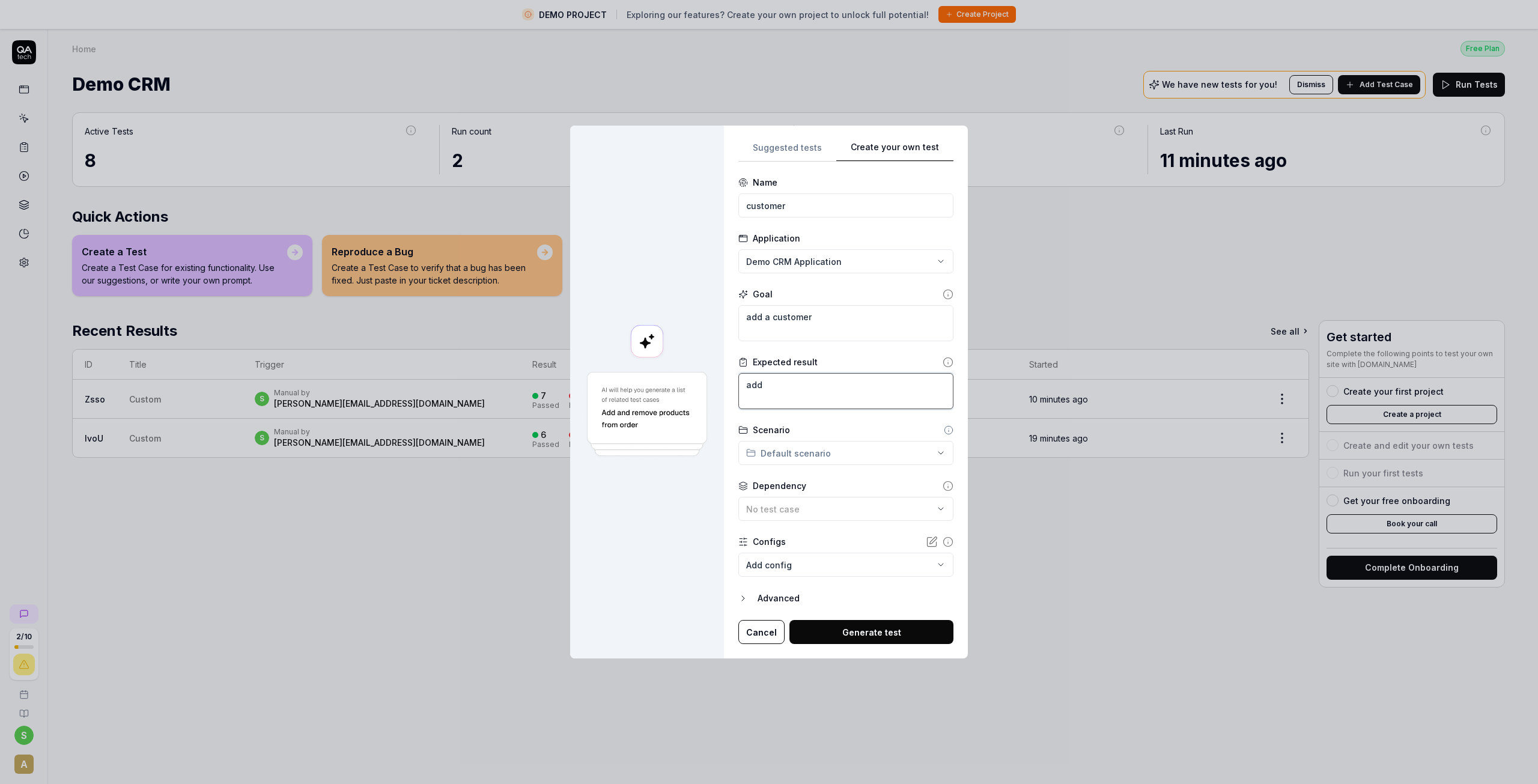
type textarea "*"
type textarea "add"
type textarea "*"
type textarea "add a"
type textarea "*"
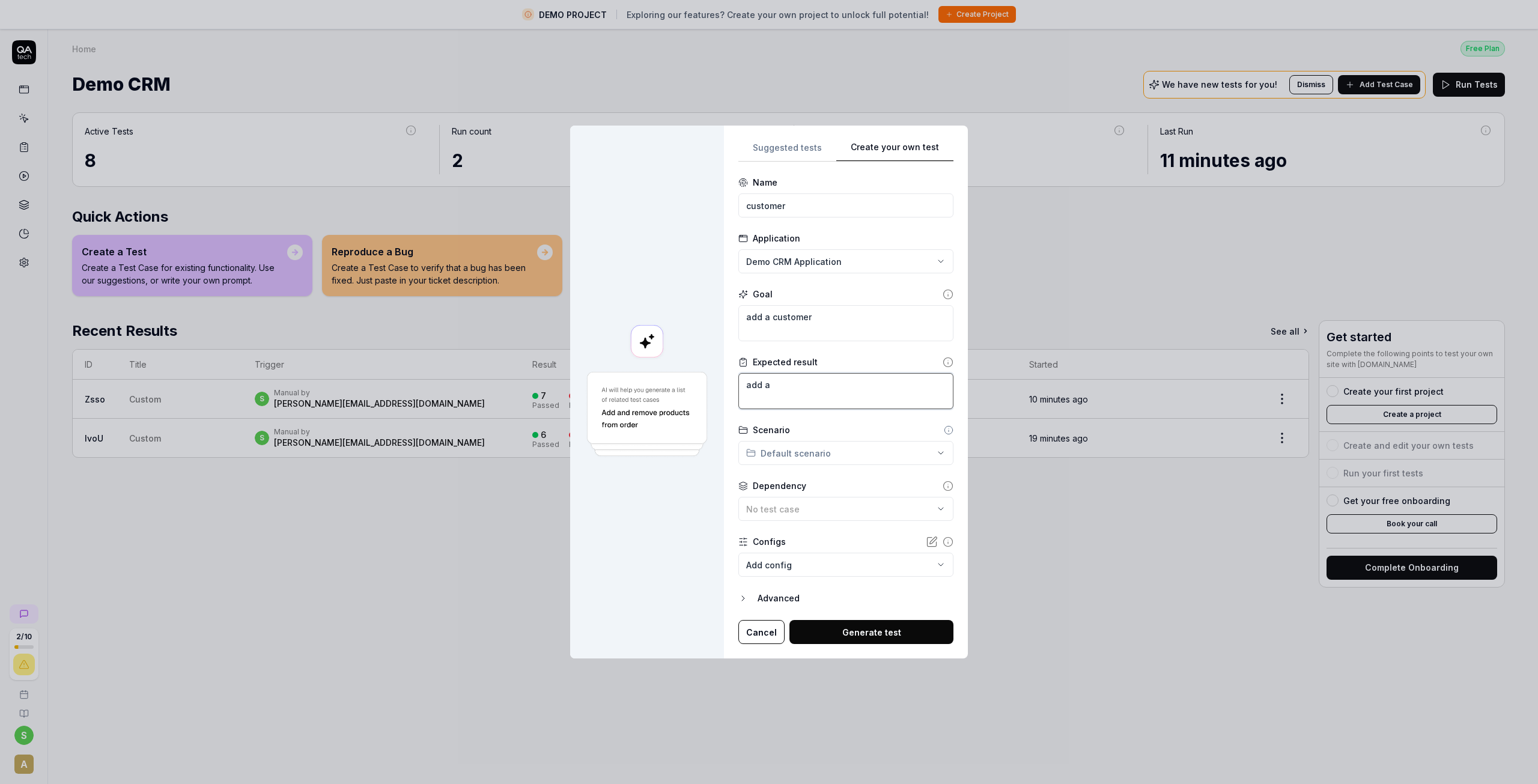
type textarea "add a"
type textarea "*"
type textarea "add a c"
type textarea "*"
type textarea "add a cu"
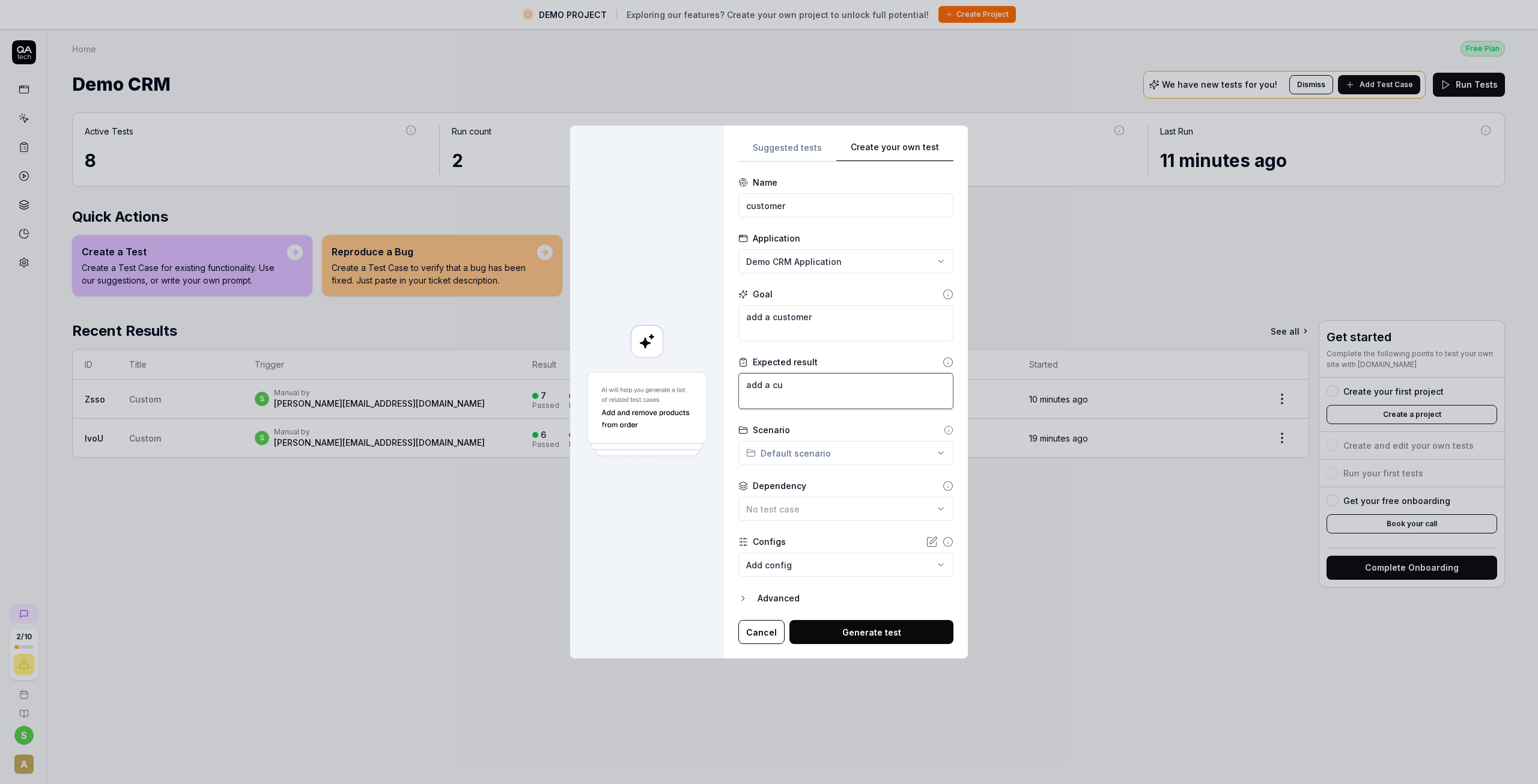
type textarea "*"
type textarea "add a cua"
type textarea "*"
type textarea "add a cuat"
type textarea "*"
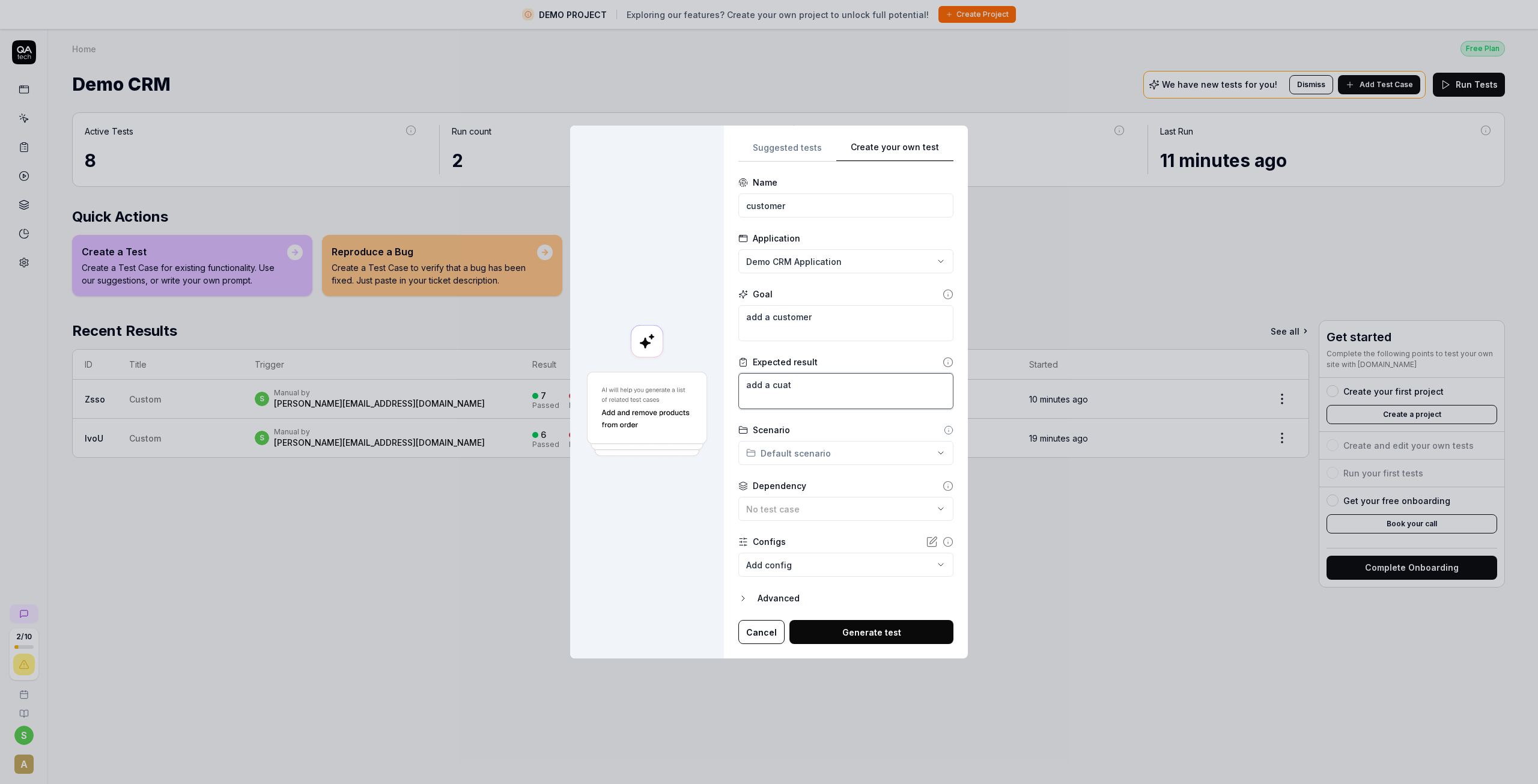
type textarea "add a cuato"
type textarea "*"
type textarea "add a cuatom"
type textarea "*"
type textarea "add a cuatome"
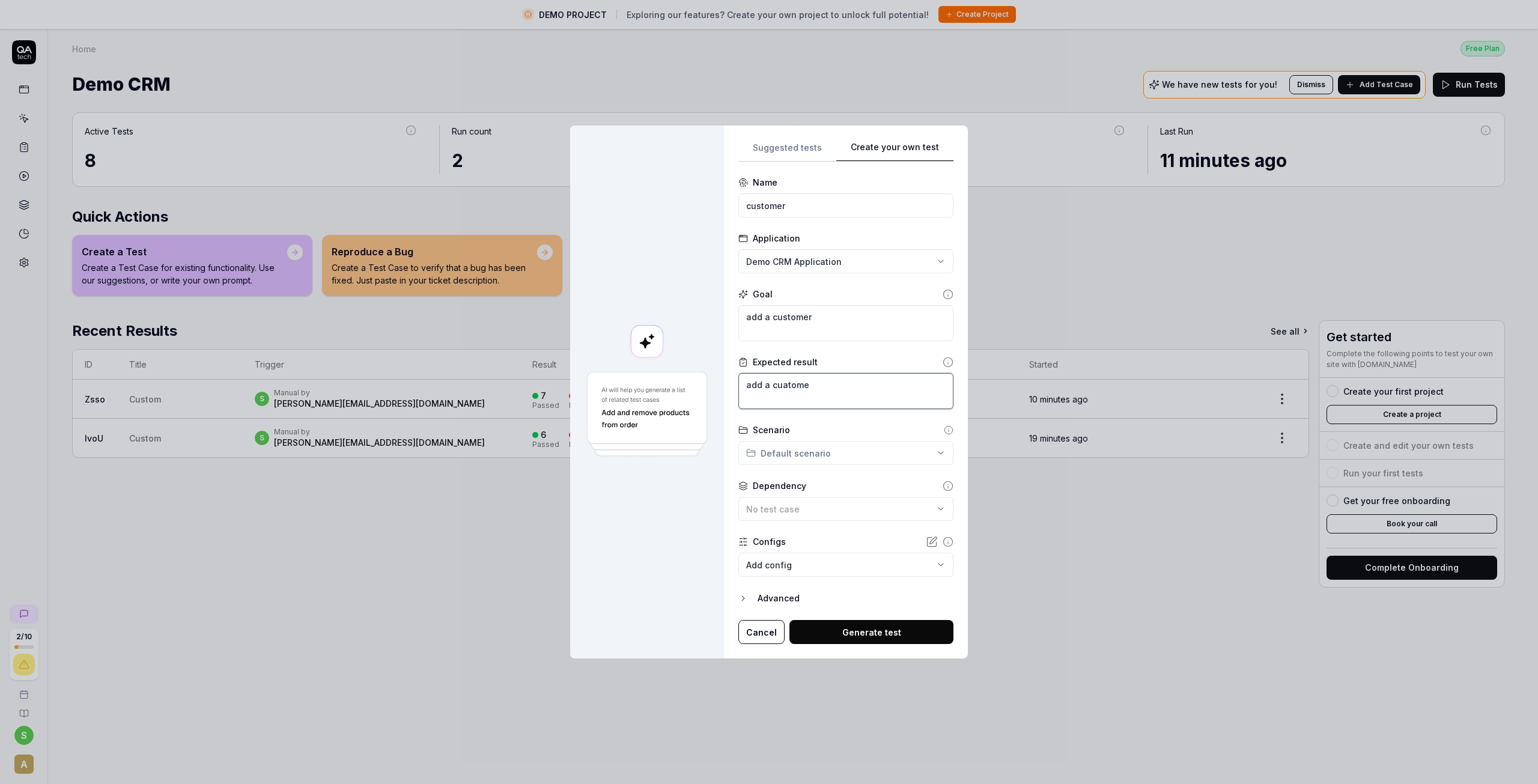
type textarea "*"
type textarea "add a cuatomer"
click at [882, 621] on button "Generate test" at bounding box center [871, 632] width 164 height 24
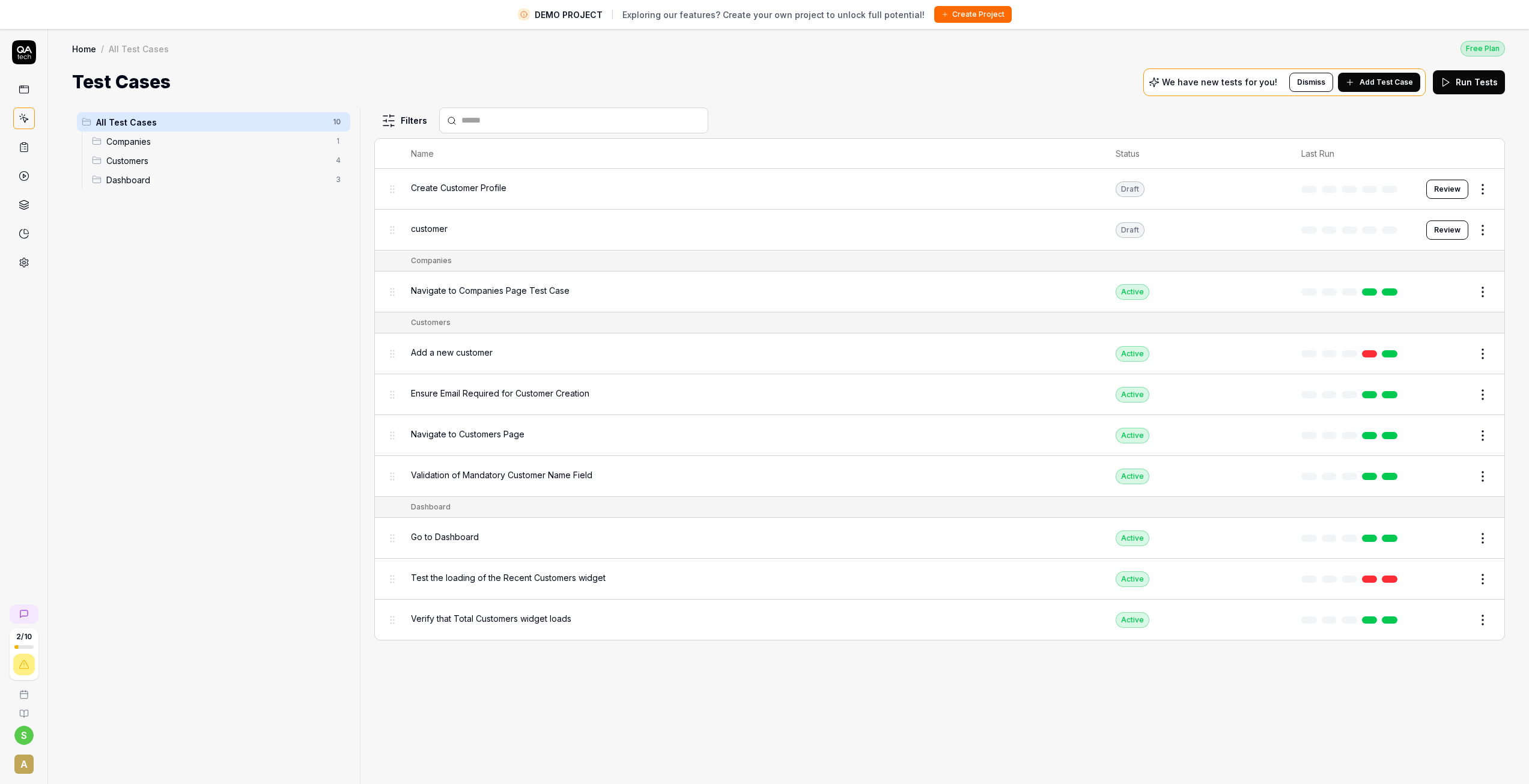
click at [1433, 230] on button "Review" at bounding box center [1447, 230] width 42 height 19
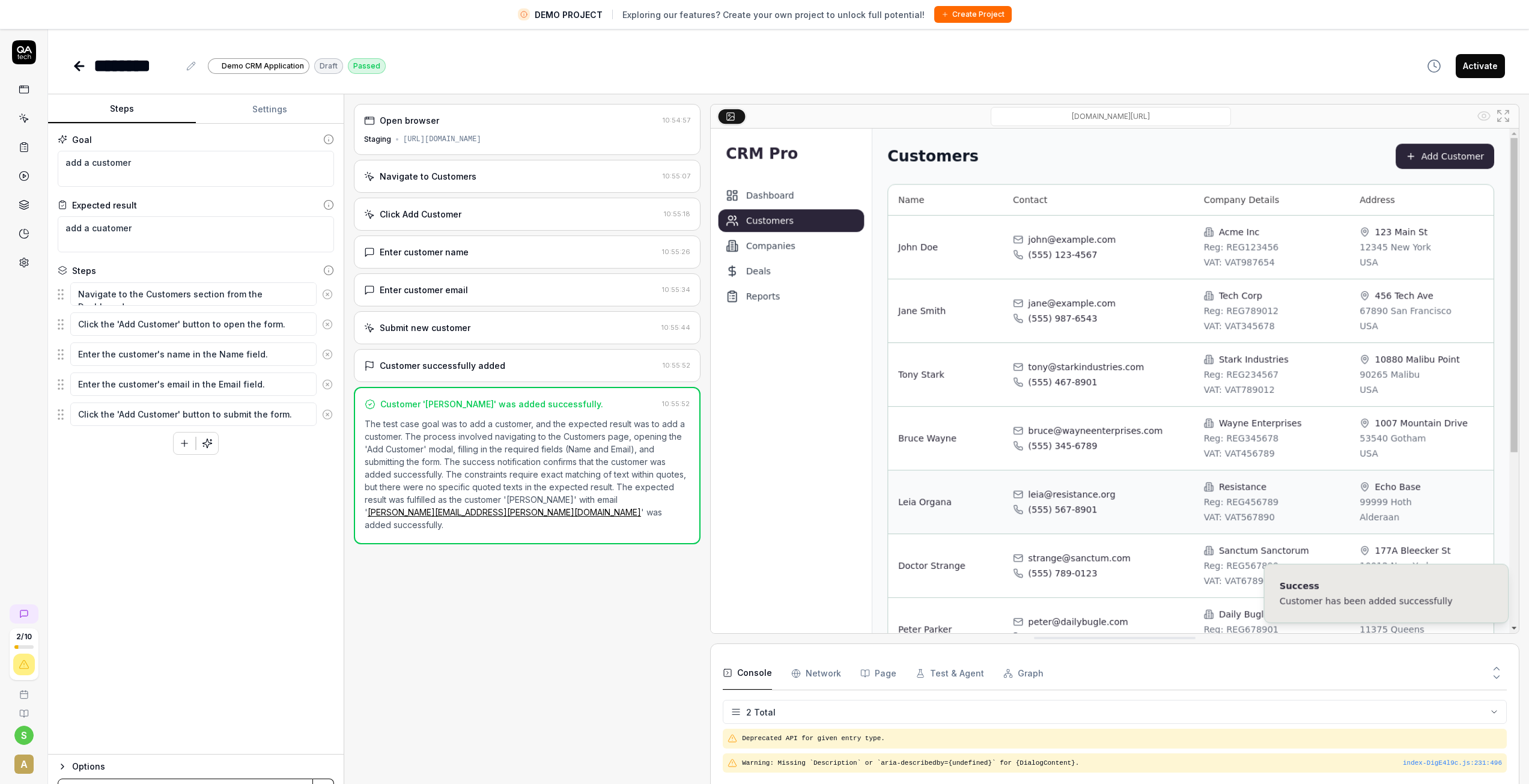
type textarea "*"
click at [72, 68] on icon at bounding box center [79, 65] width 14 height 14
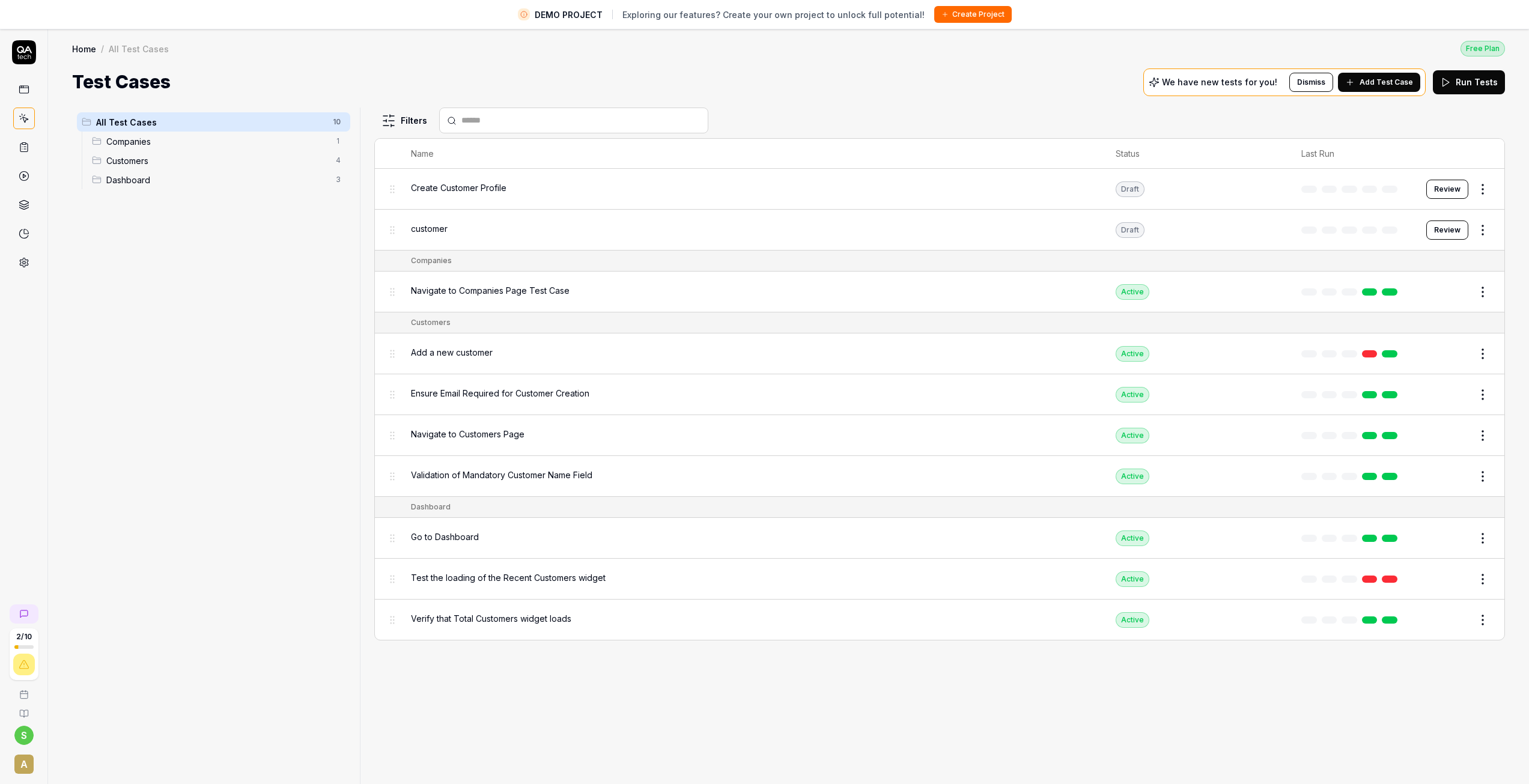
click at [23, 85] on icon at bounding box center [24, 89] width 11 height 11
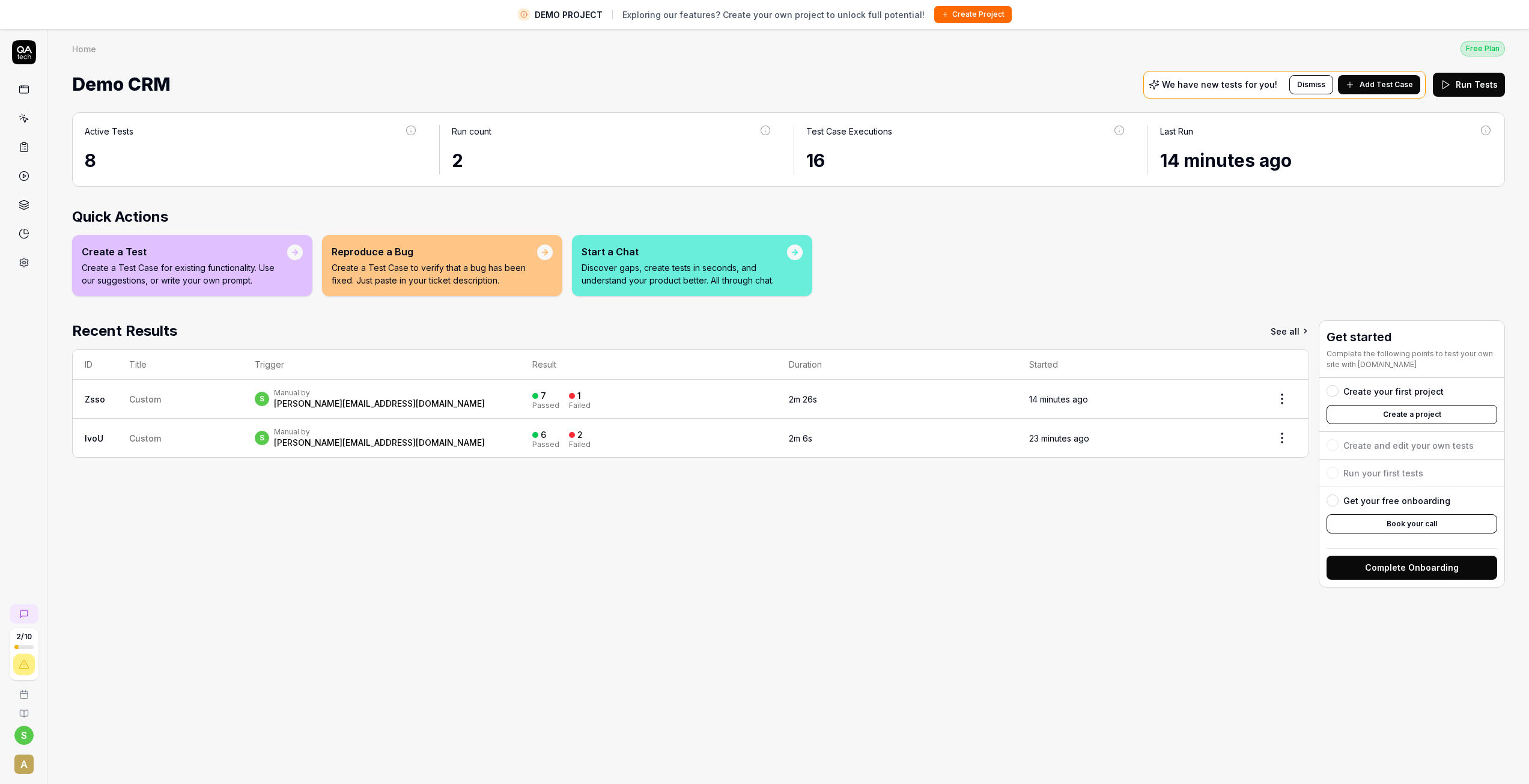
click at [193, 271] on p "Create a Test Case for existing functionality. Use our suggestions, or write yo…" at bounding box center [184, 274] width 205 height 25
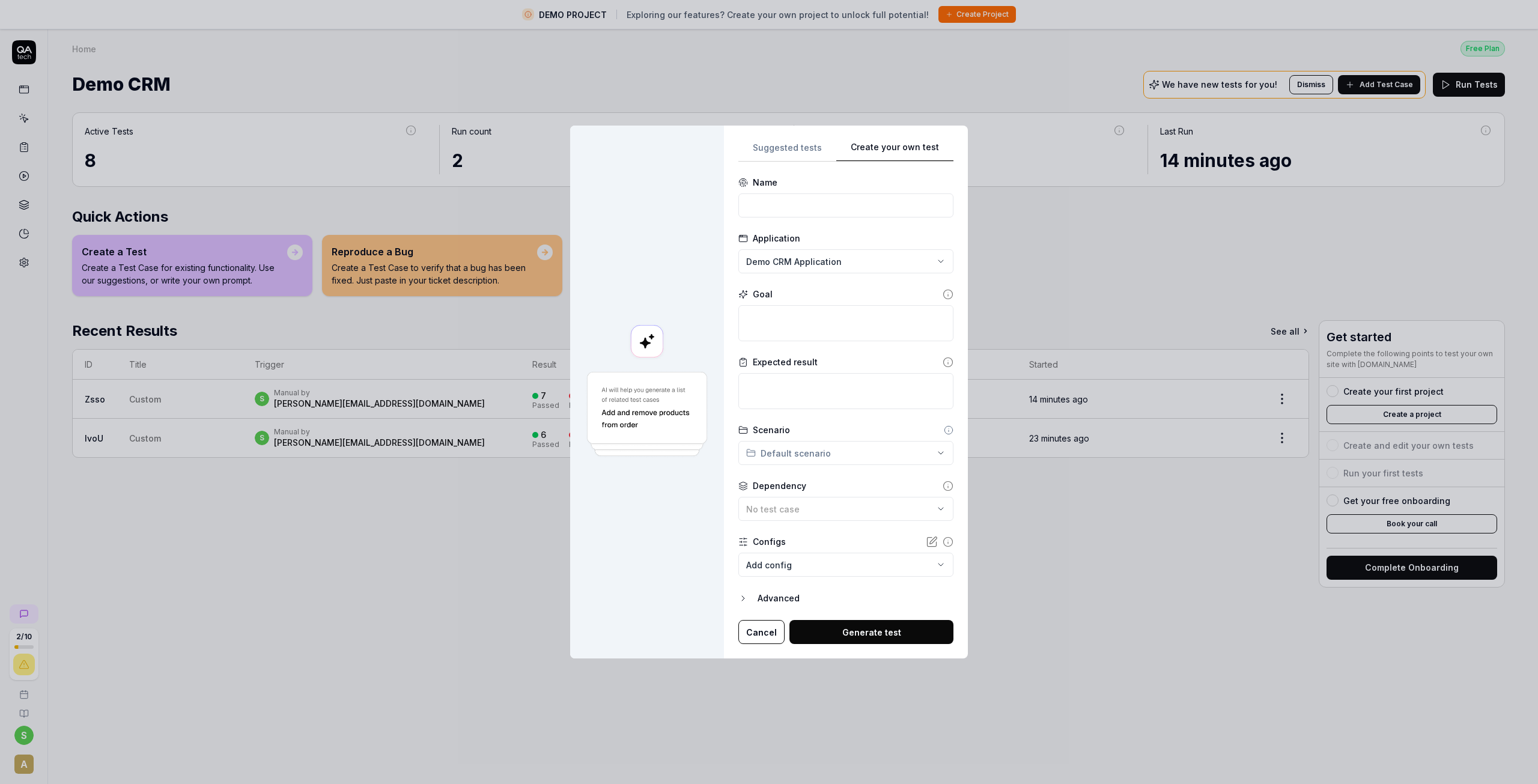
click at [922, 62] on div "**********" at bounding box center [769, 392] width 1538 height 784
click at [788, 202] on input at bounding box center [845, 205] width 215 height 24
type input "reports"
click at [776, 321] on textarea at bounding box center [845, 323] width 215 height 36
type textarea "*"
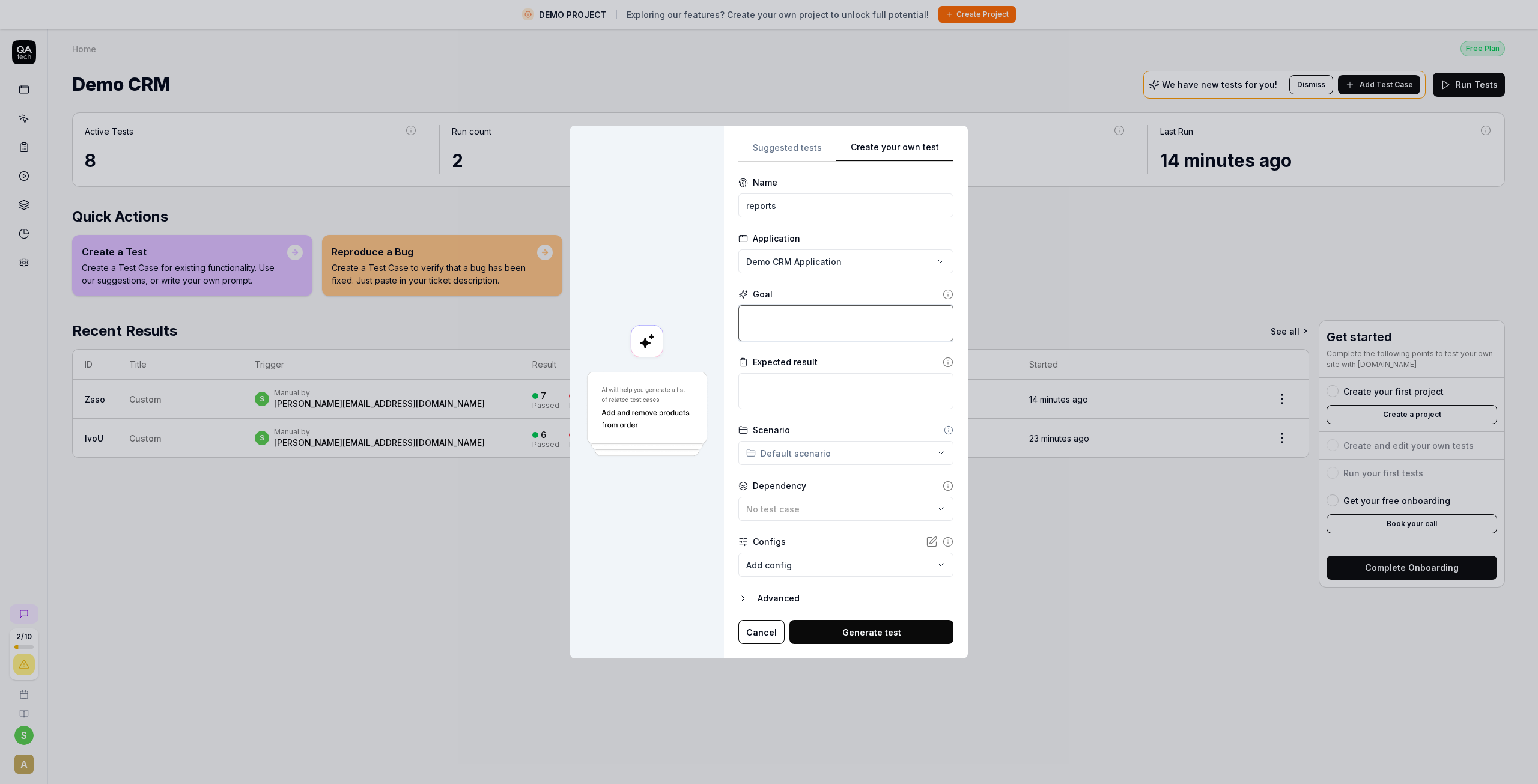
type textarea "c"
type textarea "*"
type textarea "cr"
type textarea "*"
type textarea "cre"
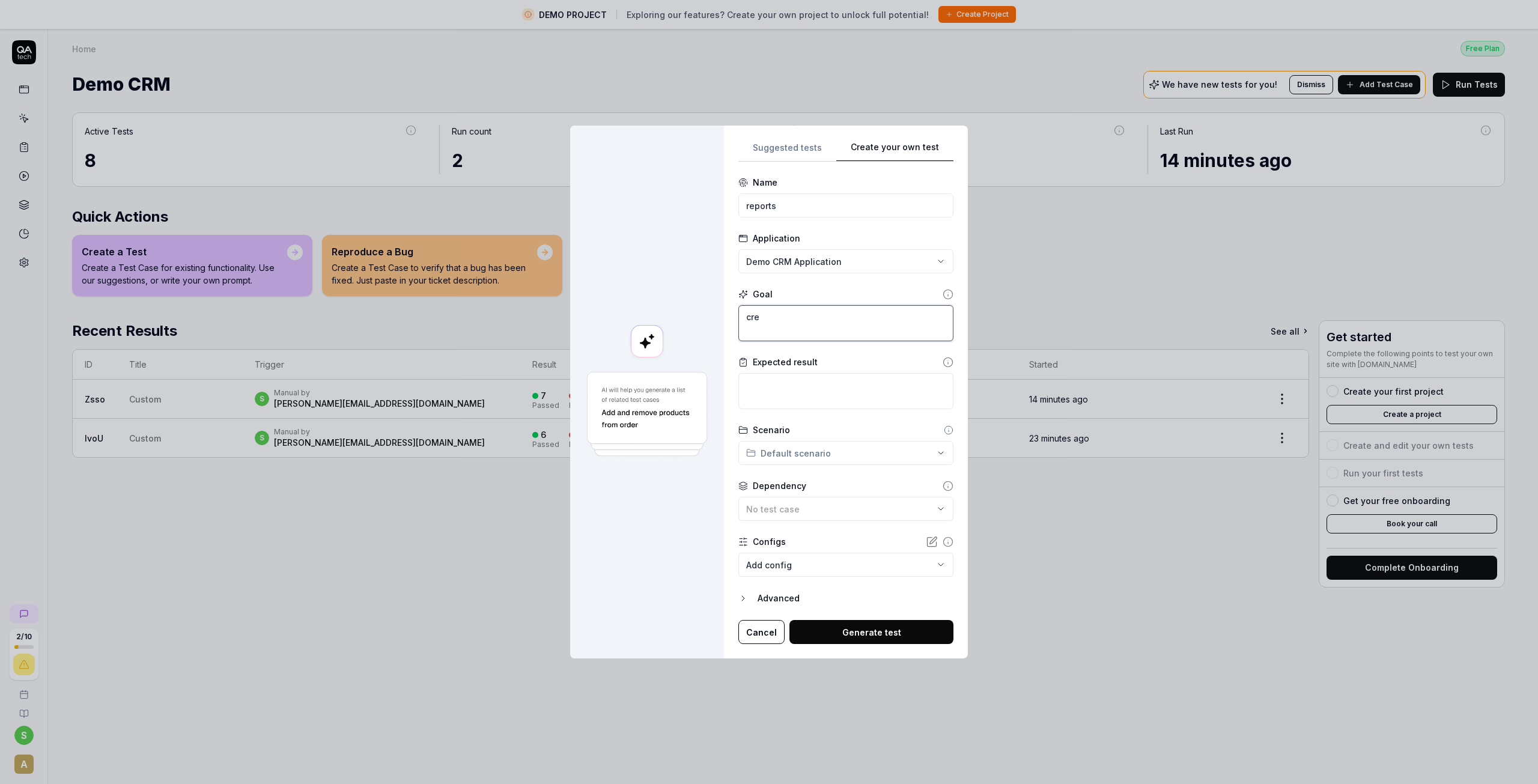
type textarea "*"
type textarea "crea"
type textarea "*"
type textarea "creat"
type textarea "*"
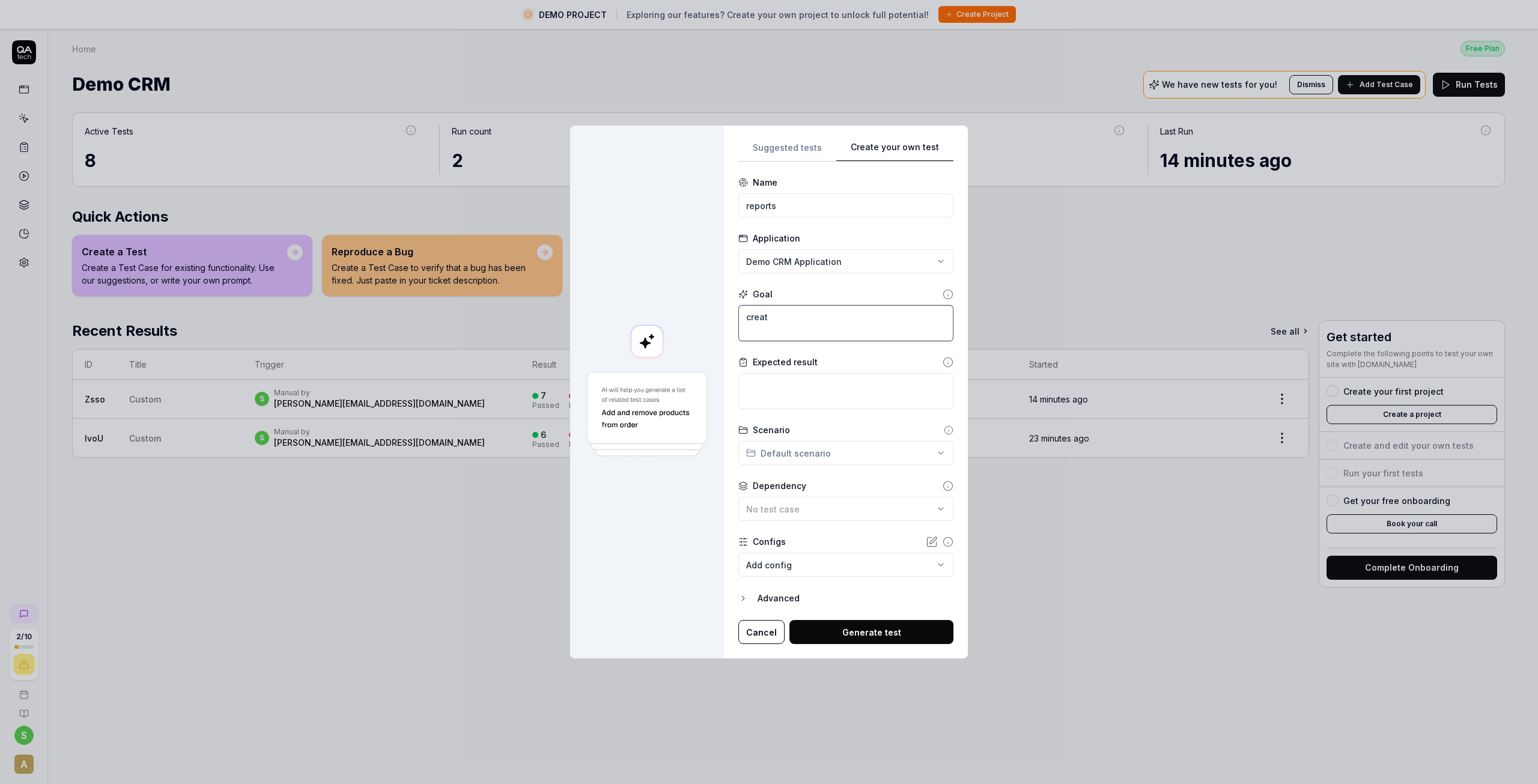
type textarea "creati"
type textarea "*"
type textarea "creat"
type textarea "*"
type textarea "create"
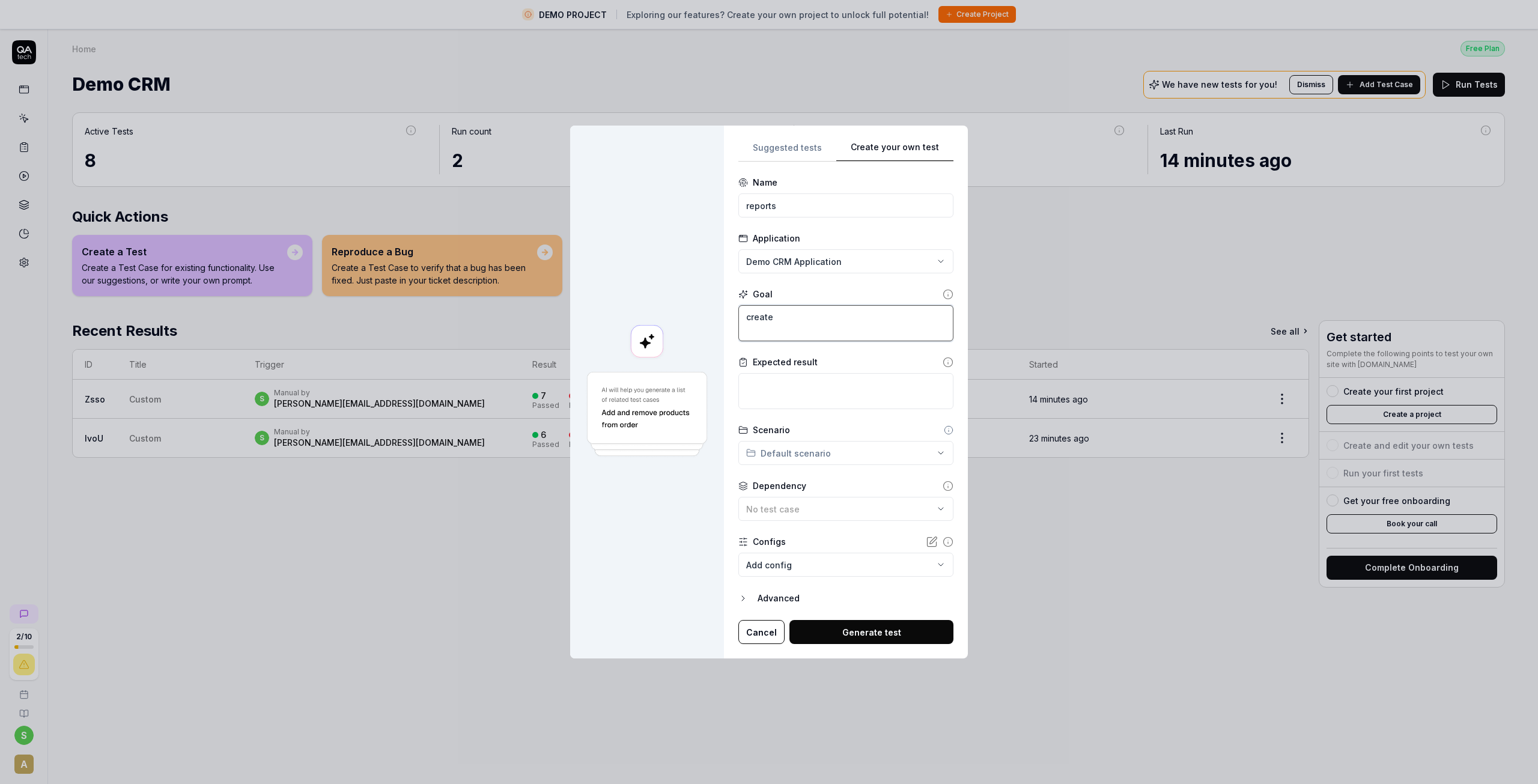
type textarea "*"
type textarea "create"
type textarea "*"
type textarea "create a"
type textarea "*"
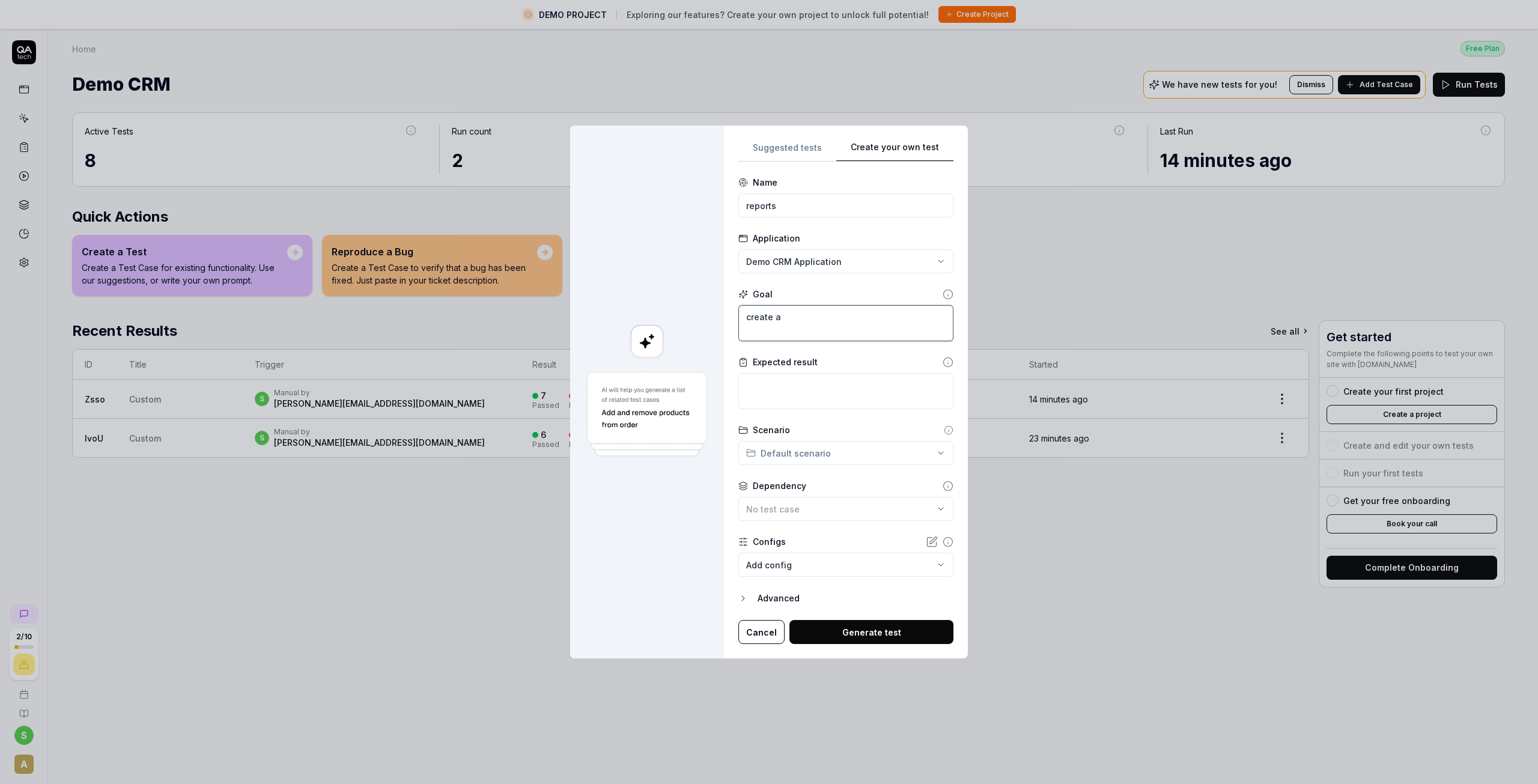
type textarea "create a"
type textarea "*"
type textarea "create a r"
type textarea "*"
type textarea "create a re"
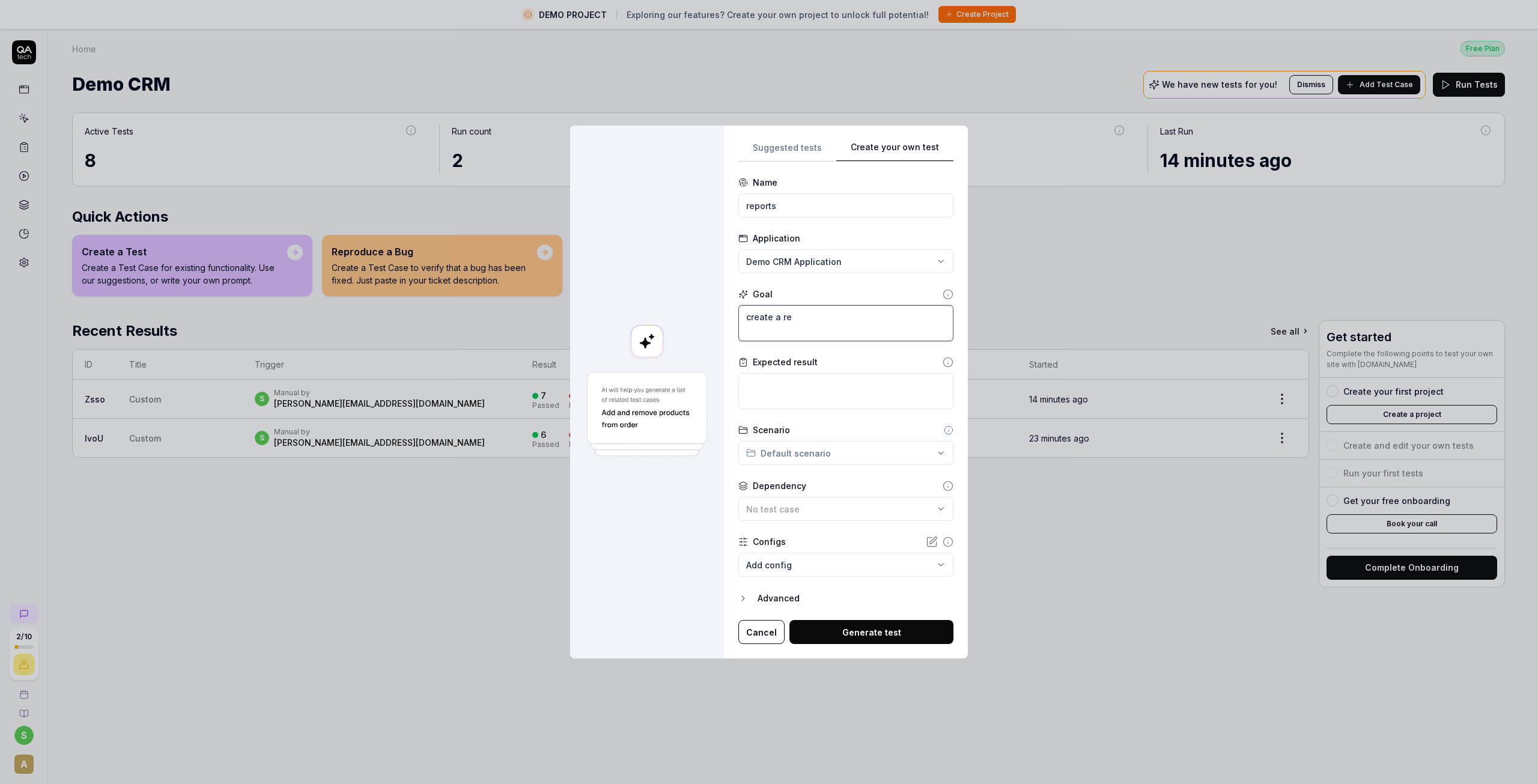
type textarea "*"
type textarea "create a rep"
type textarea "*"
type textarea "create a repo"
type textarea "*"
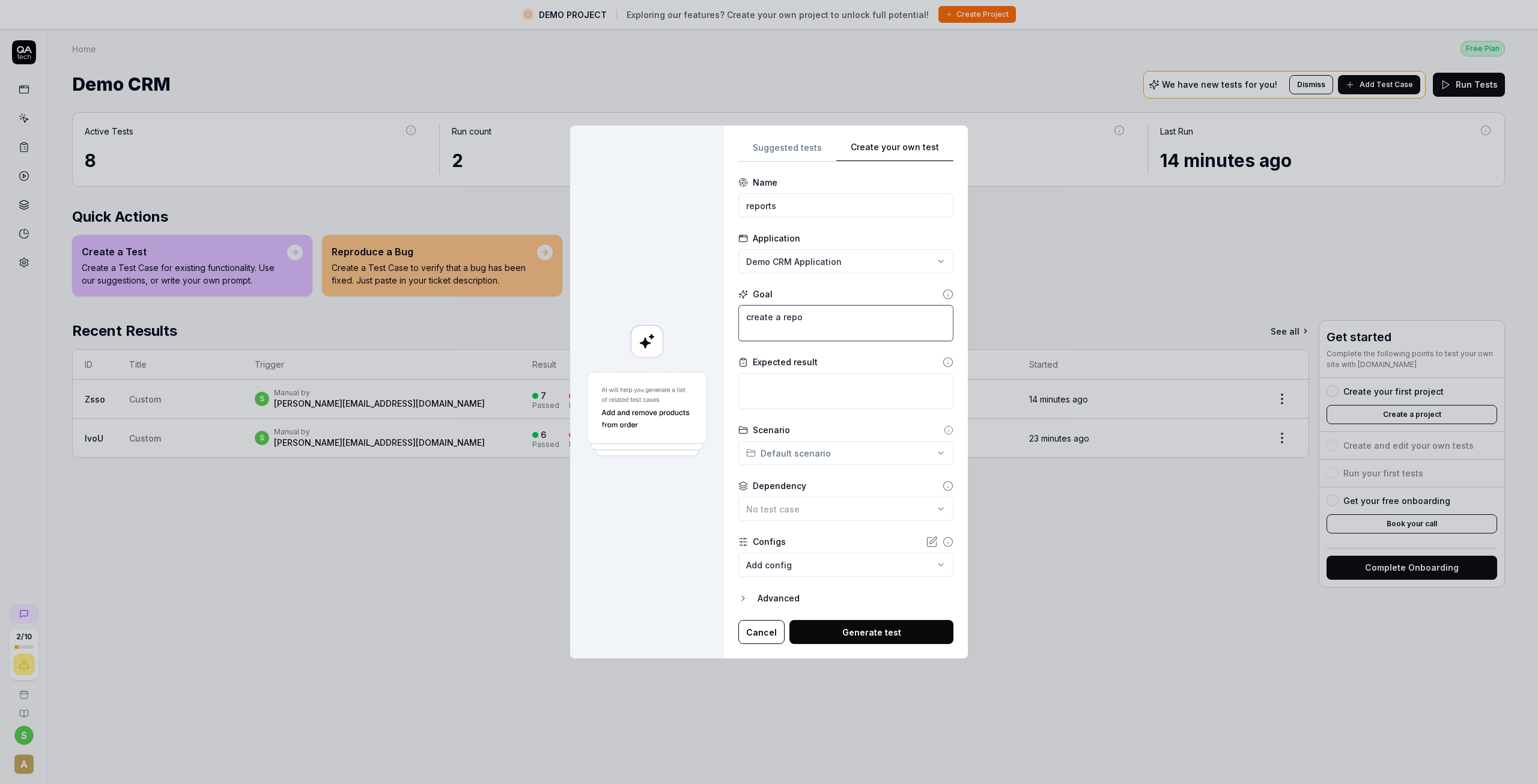
type textarea "create a repor"
type textarea "*"
type textarea "create a report"
type textarea "*"
type textarea "create a report"
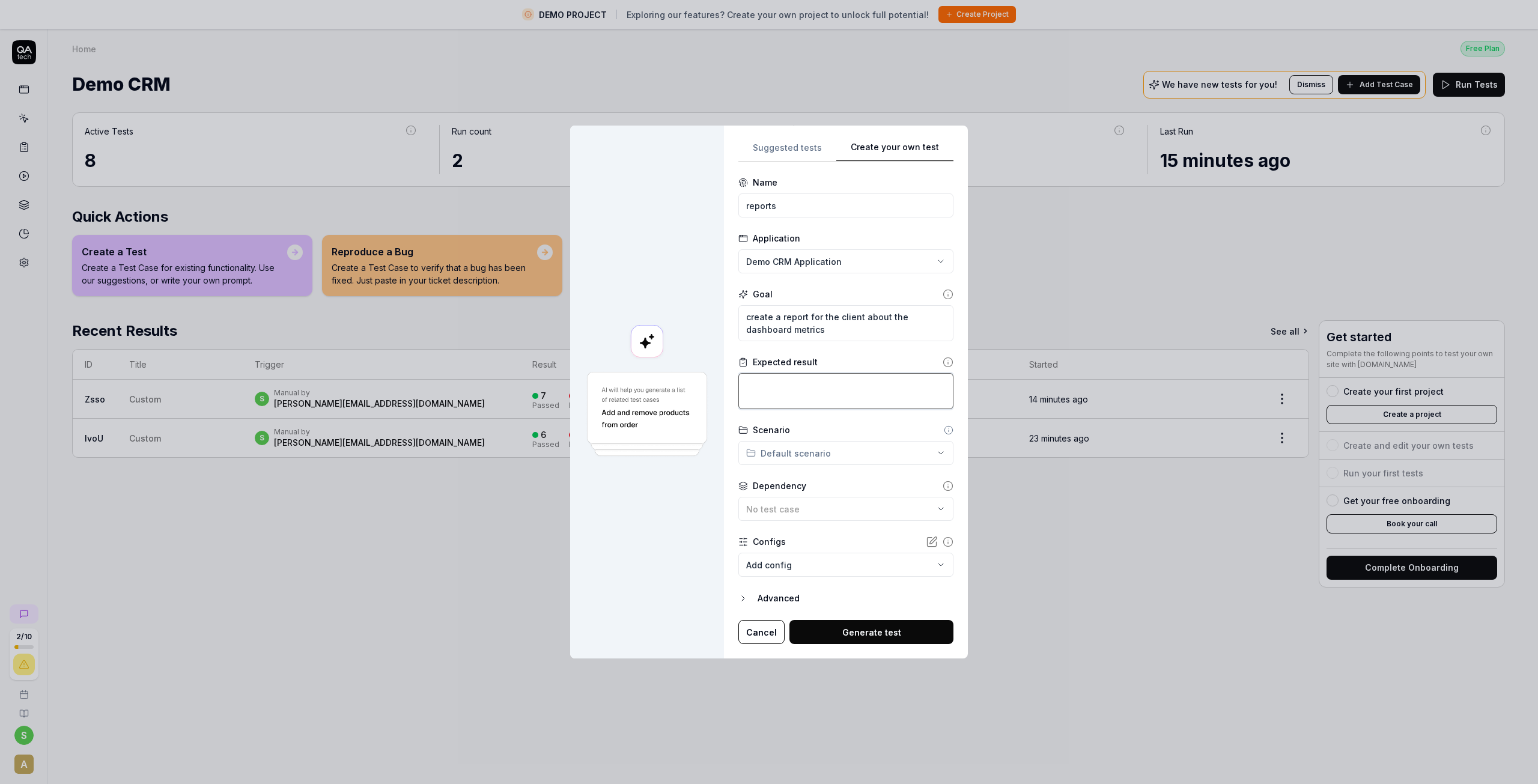
click at [783, 394] on textarea at bounding box center [845, 391] width 215 height 36
click at [872, 631] on button "Generate test" at bounding box center [871, 632] width 164 height 24
